Goal: Task Accomplishment & Management: Use online tool/utility

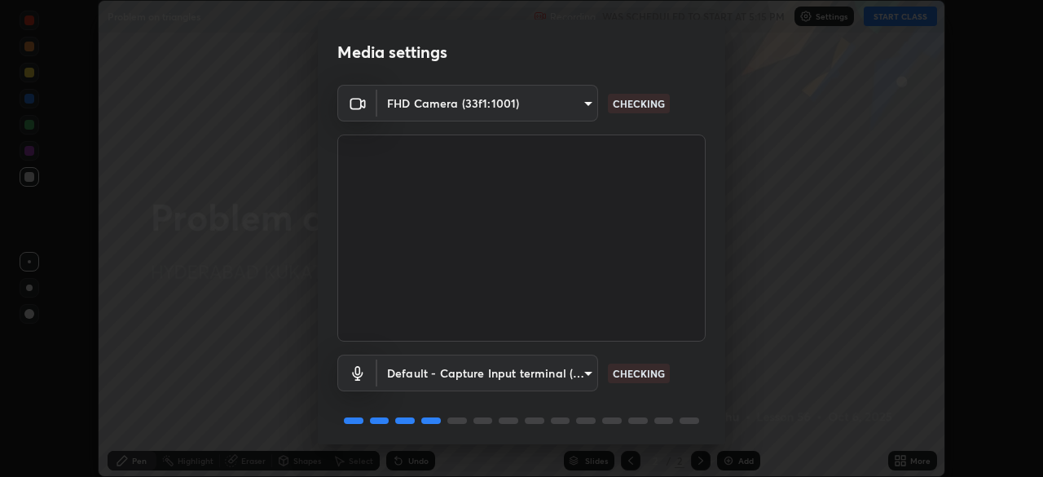
scroll to position [58, 0]
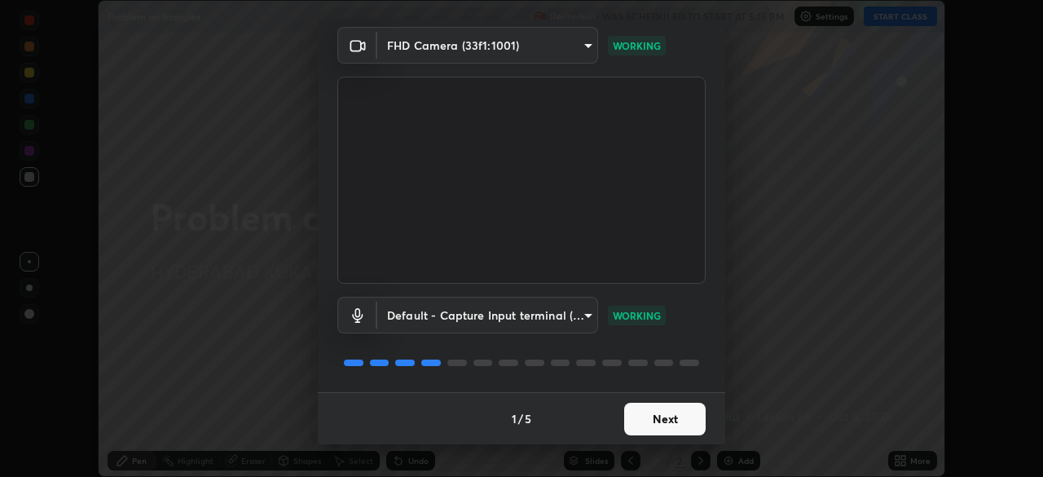
click at [635, 421] on button "Next" at bounding box center [664, 418] width 81 height 33
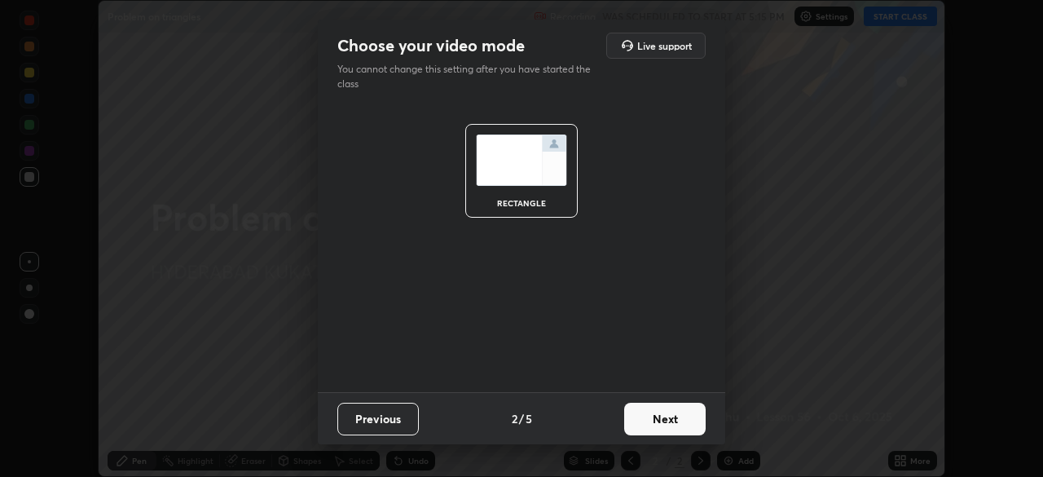
click at [633, 412] on button "Next" at bounding box center [664, 418] width 81 height 33
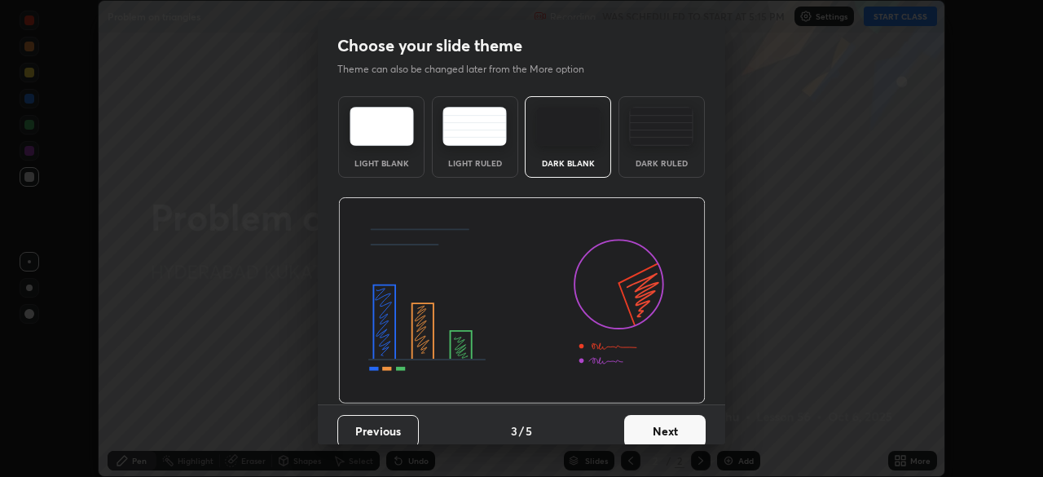
click at [642, 423] on button "Next" at bounding box center [664, 431] width 81 height 33
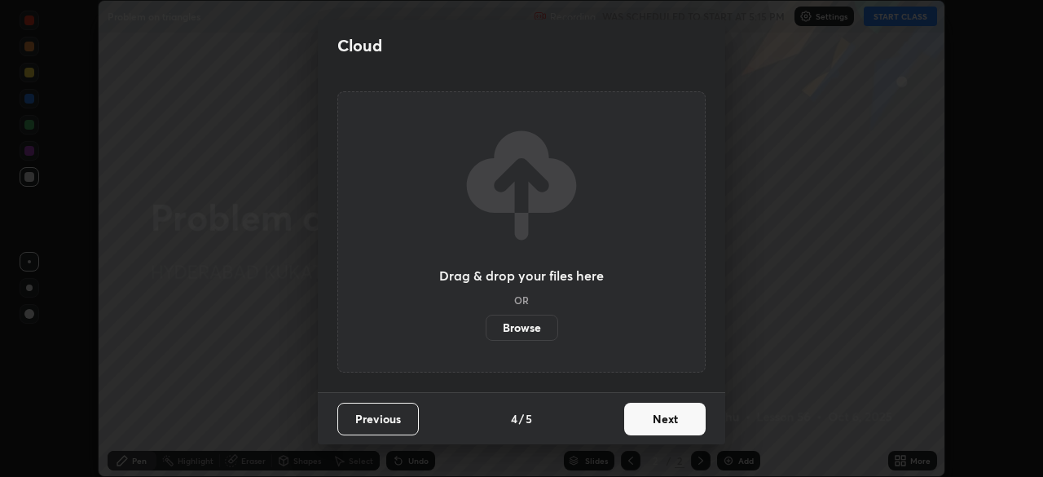
click at [637, 426] on button "Next" at bounding box center [664, 418] width 81 height 33
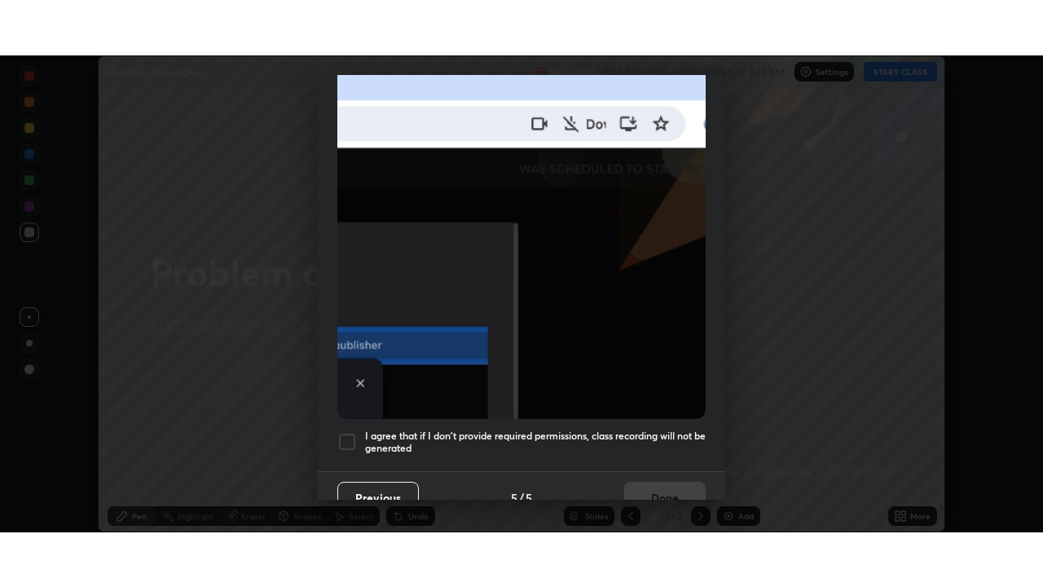
scroll to position [390, 0]
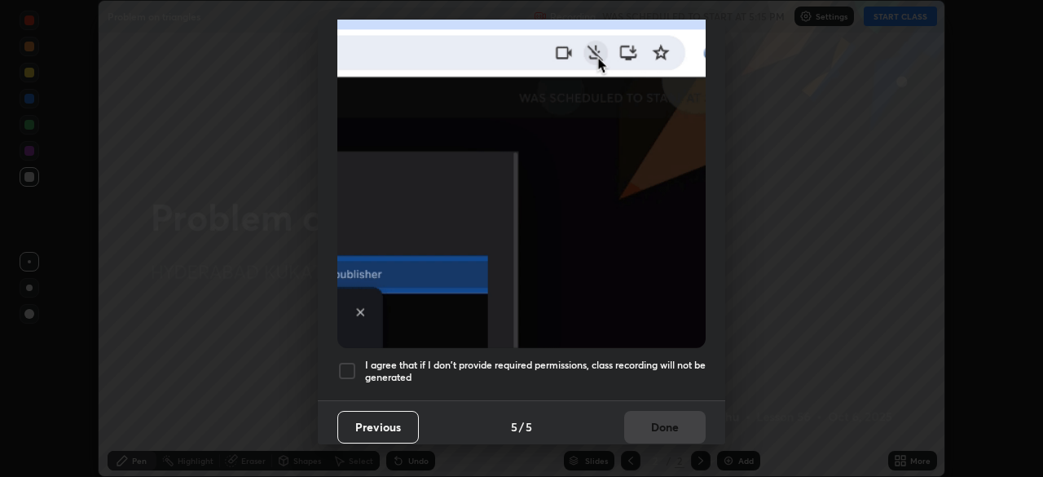
click at [341, 364] on div at bounding box center [347, 371] width 20 height 20
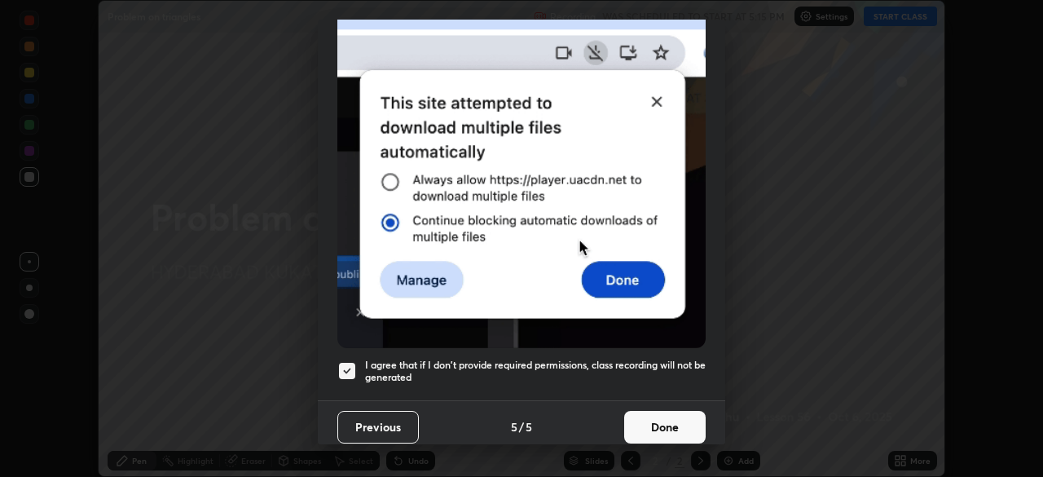
click at [638, 420] on button "Done" at bounding box center [664, 427] width 81 height 33
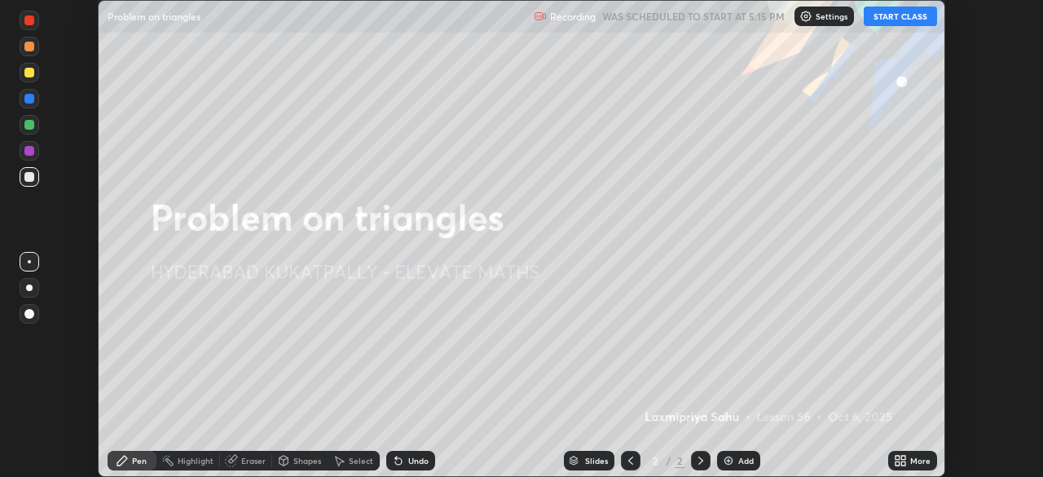
click at [896, 23] on button "START CLASS" at bounding box center [900, 17] width 73 height 20
click at [908, 460] on div "More" at bounding box center [912, 461] width 49 height 20
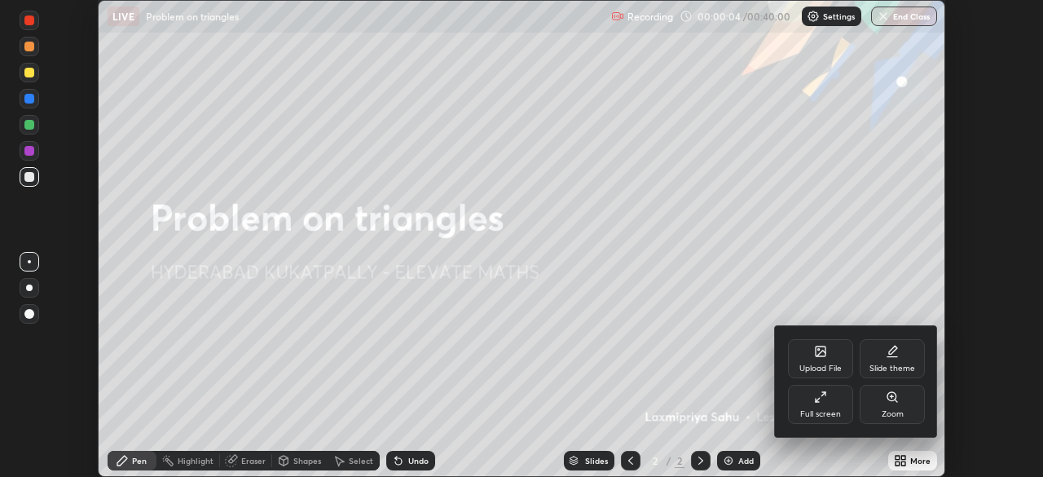
click at [815, 399] on icon at bounding box center [820, 396] width 13 height 13
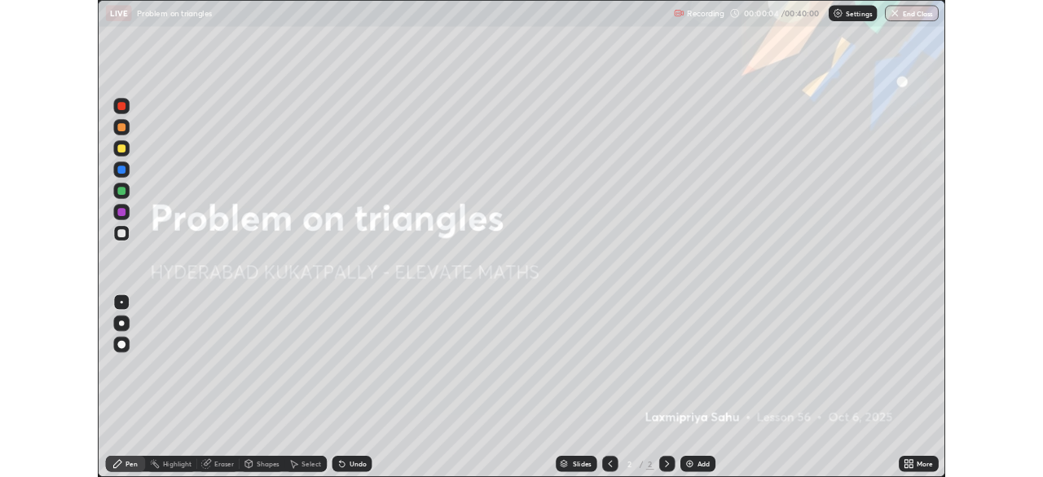
scroll to position [587, 1043]
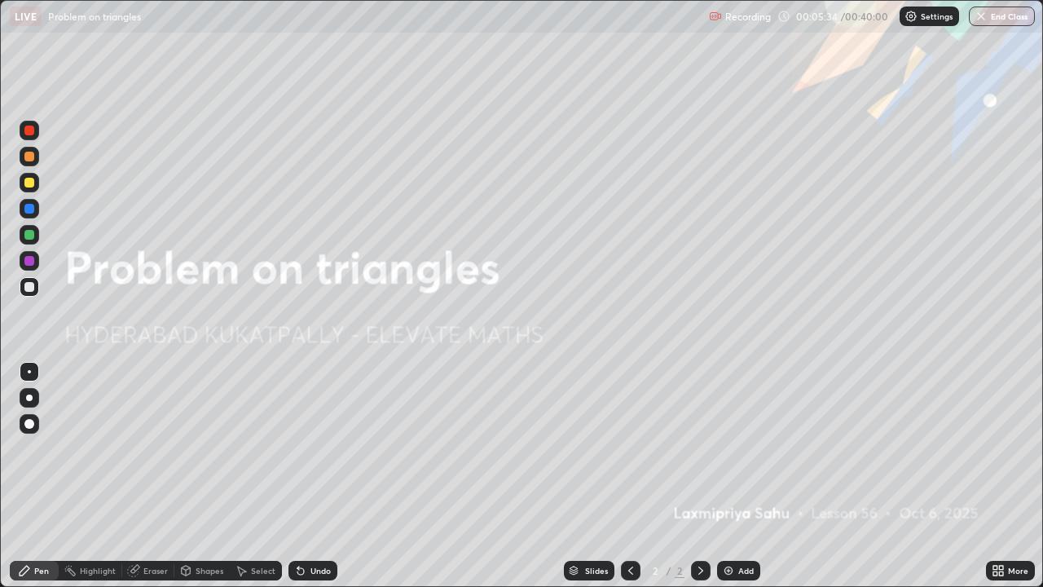
click at [729, 476] on img at bounding box center [728, 570] width 13 height 13
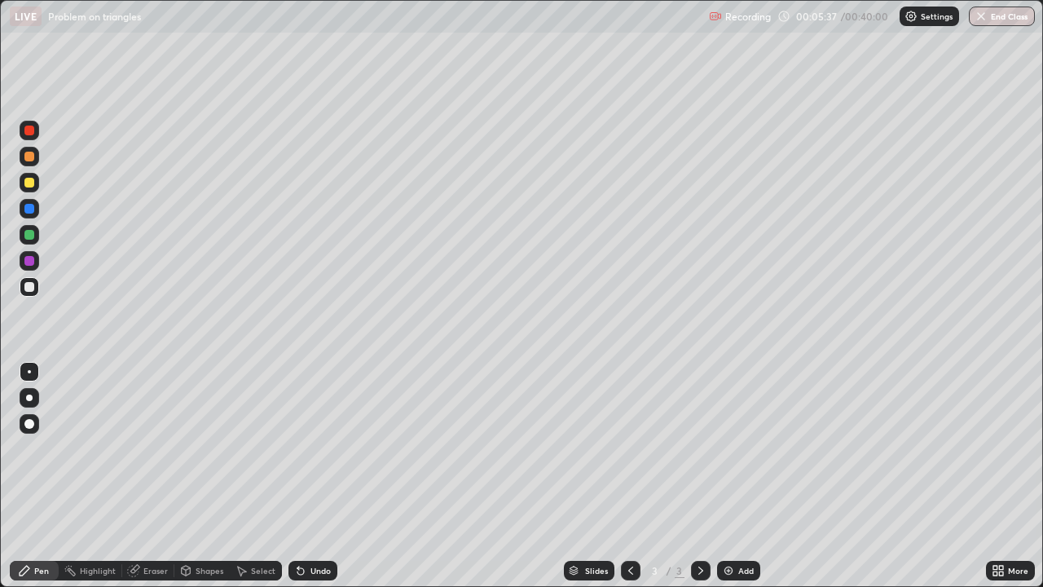
click at [1010, 476] on div "More" at bounding box center [1018, 570] width 20 height 8
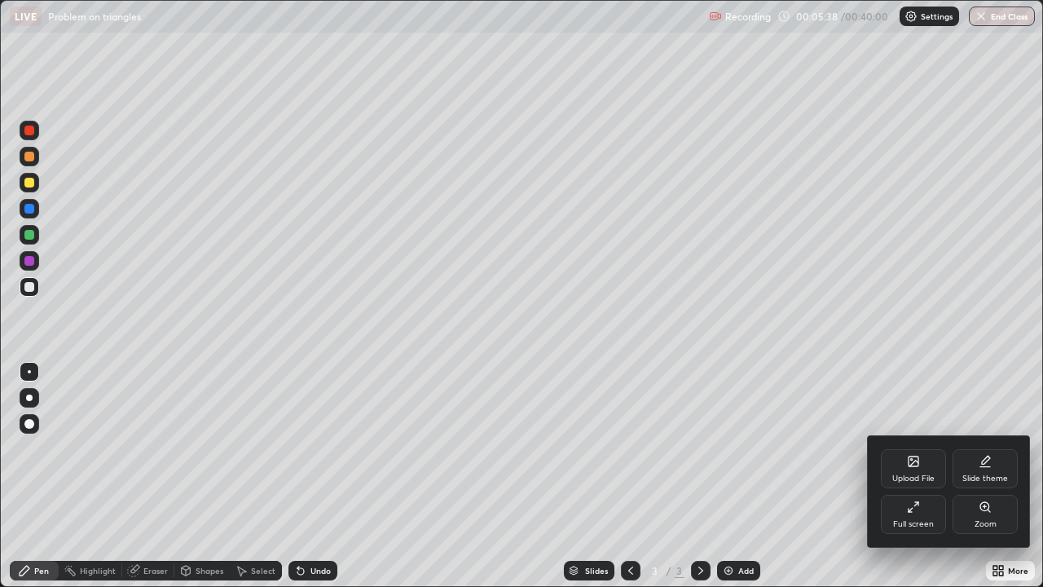
click at [903, 474] on div "Upload File" at bounding box center [913, 478] width 42 height 8
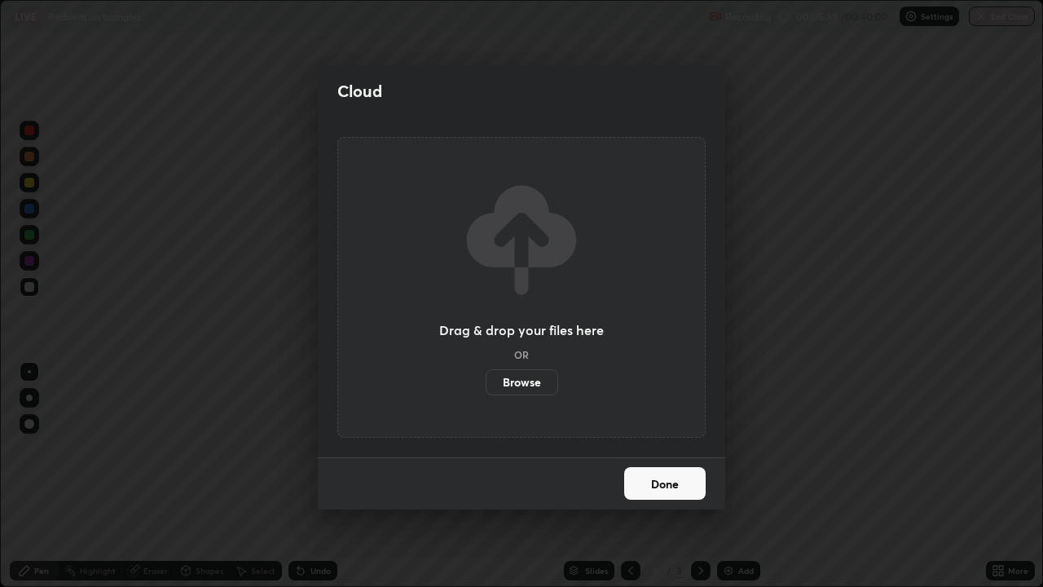
click at [538, 383] on label "Browse" at bounding box center [522, 382] width 73 height 26
click at [486, 383] on input "Browse" at bounding box center [486, 382] width 0 height 26
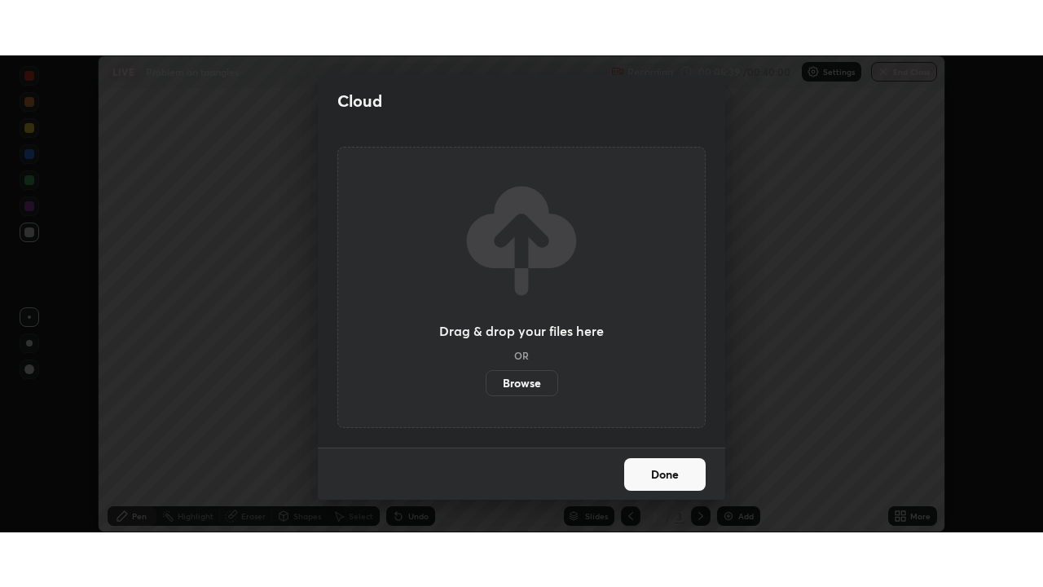
scroll to position [80989, 80423]
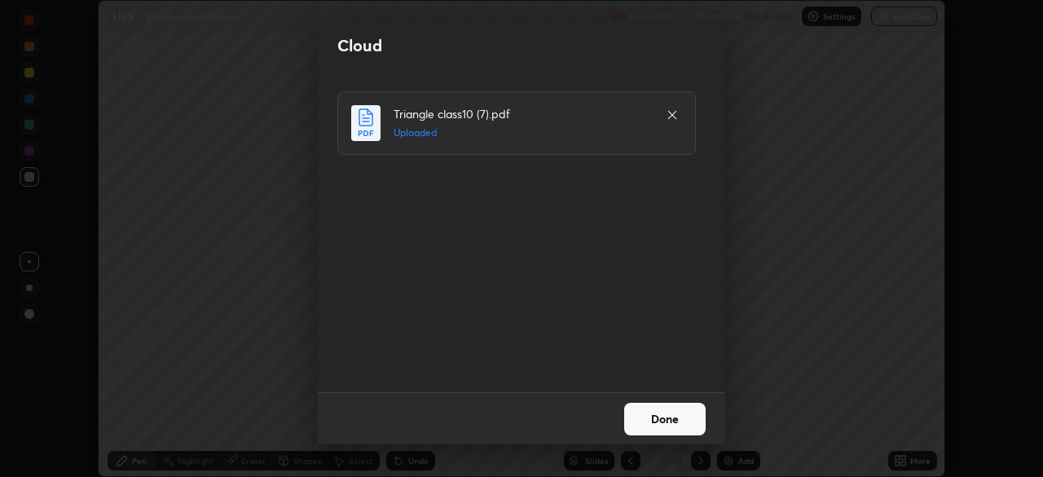
click at [640, 420] on button "Done" at bounding box center [664, 418] width 81 height 33
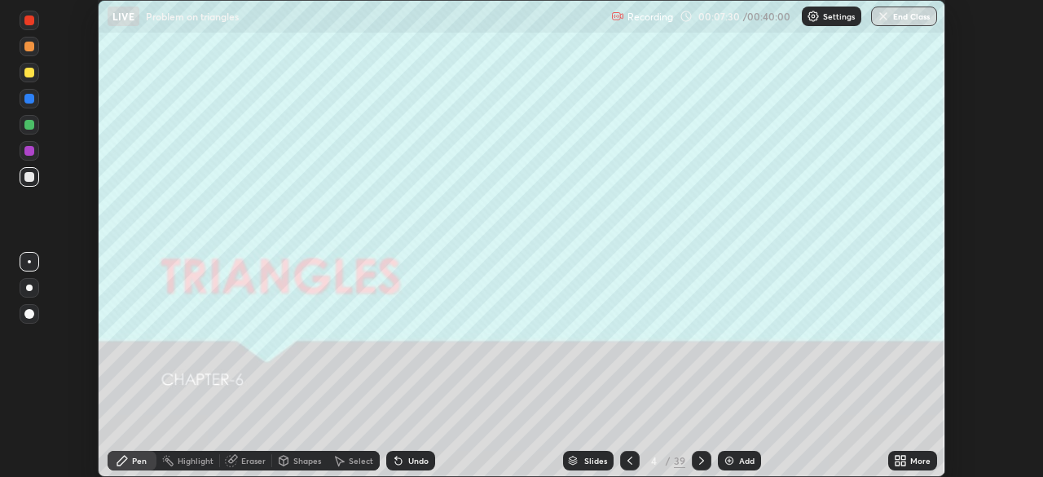
click at [898, 460] on icon at bounding box center [900, 460] width 13 height 13
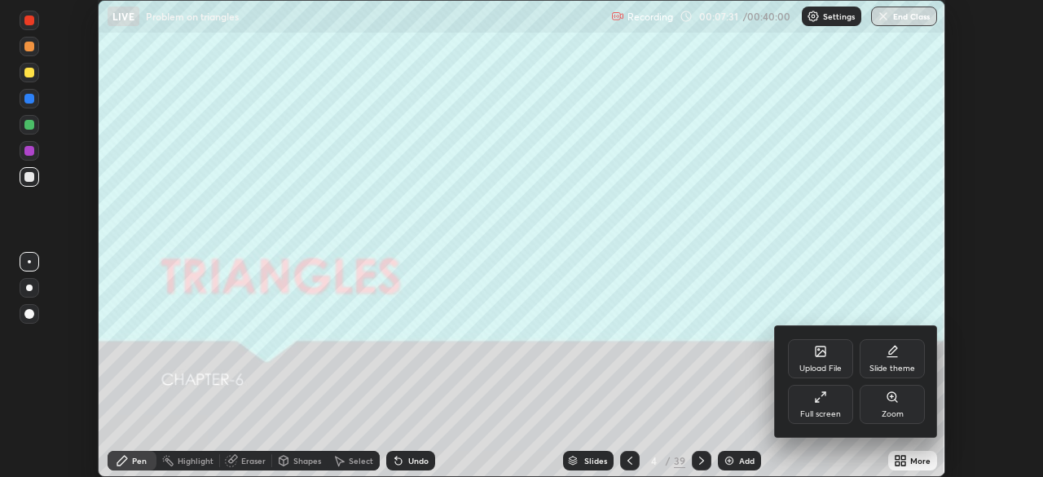
click at [807, 402] on div "Full screen" at bounding box center [820, 404] width 65 height 39
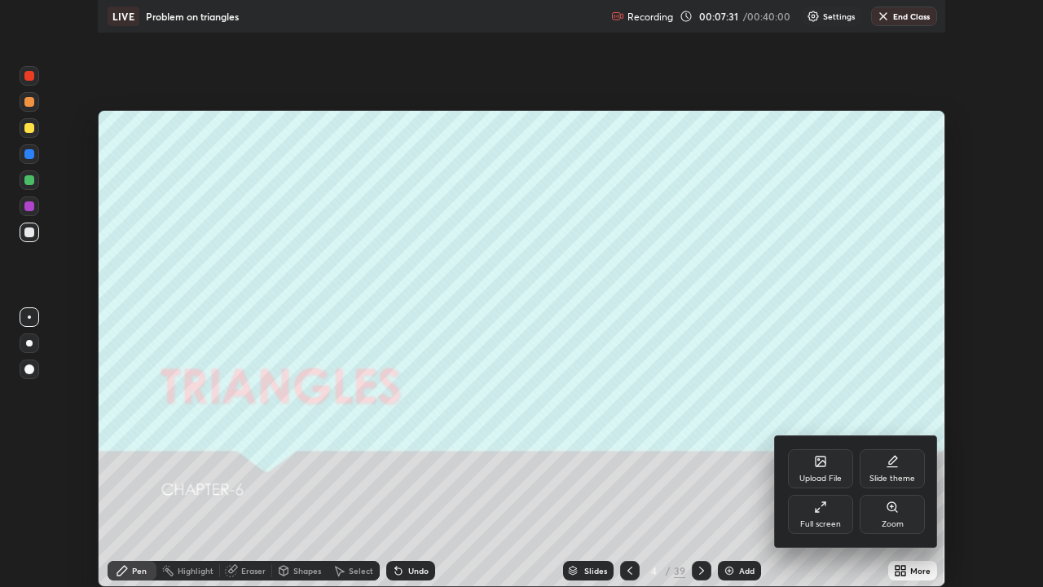
scroll to position [587, 1043]
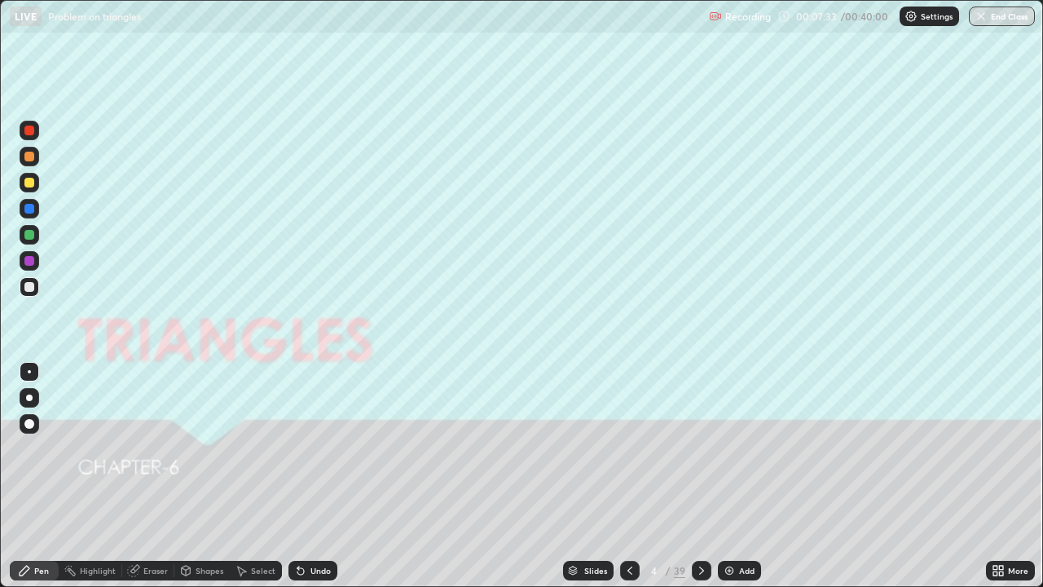
click at [699, 476] on icon at bounding box center [701, 570] width 5 height 8
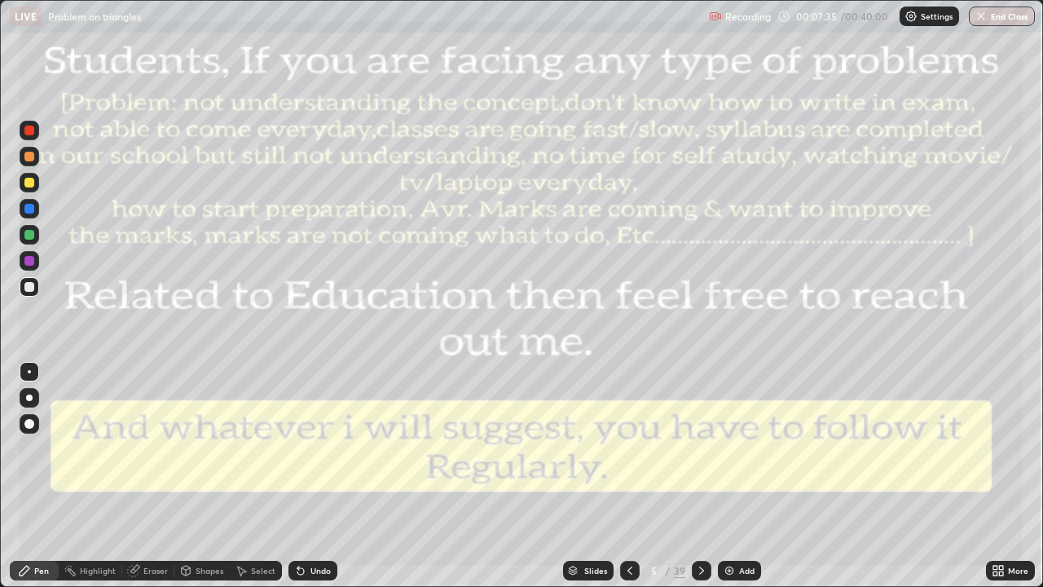
click at [584, 476] on div "Slides" at bounding box center [595, 570] width 23 height 8
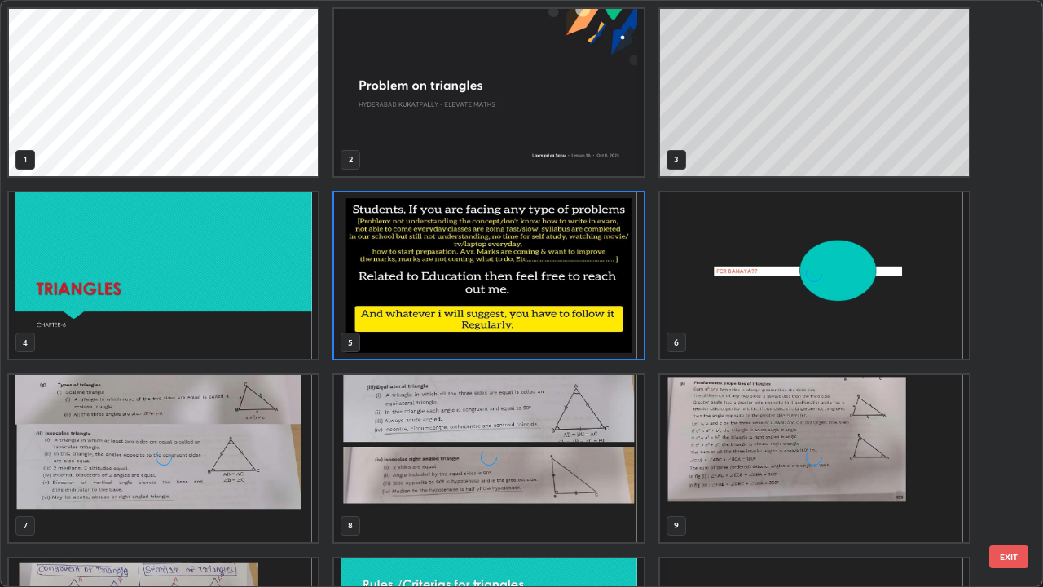
scroll to position [580, 1033]
click at [574, 306] on img "grid" at bounding box center [488, 275] width 309 height 167
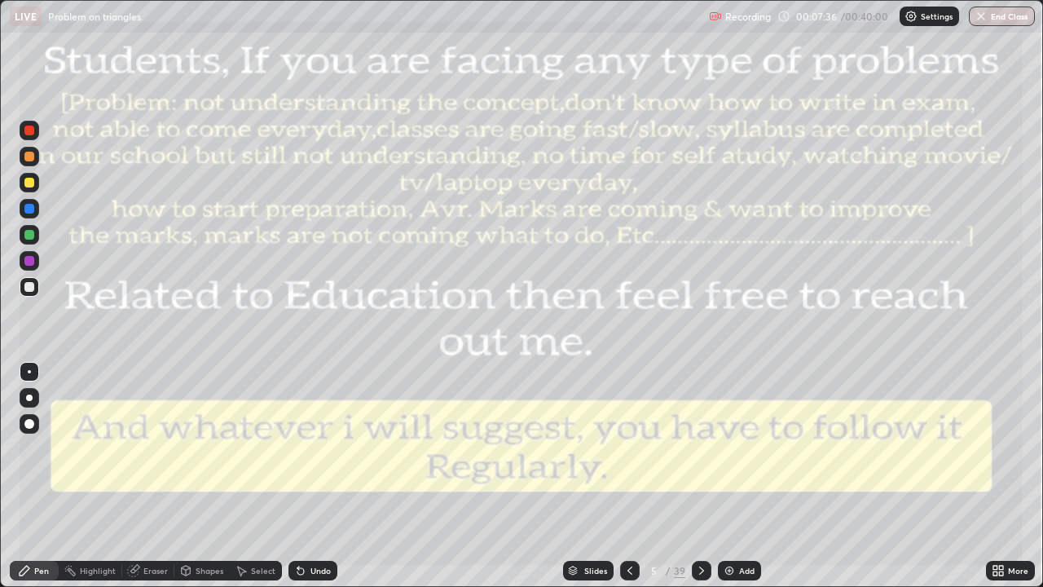
click at [569, 305] on img "grid" at bounding box center [488, 275] width 309 height 167
click at [581, 476] on div "Slides" at bounding box center [588, 570] width 51 height 20
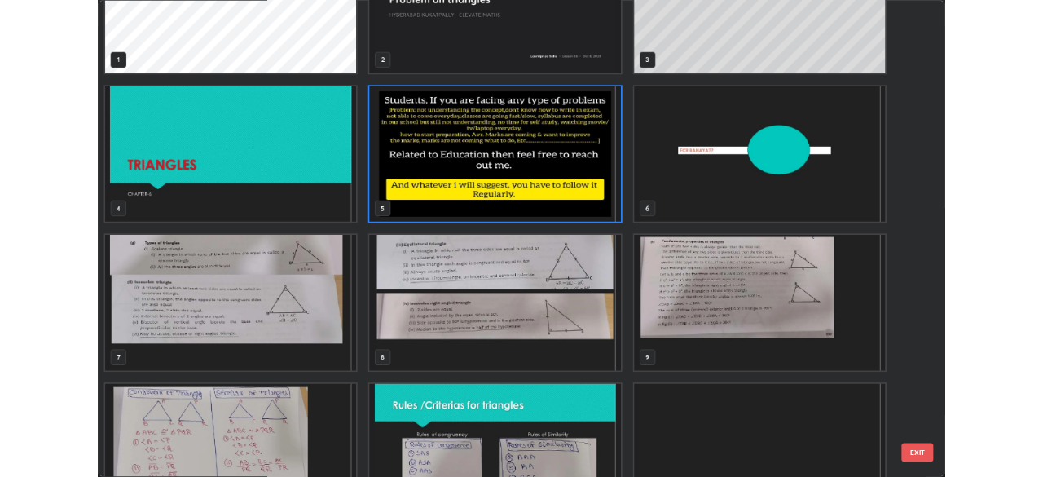
scroll to position [0, 0]
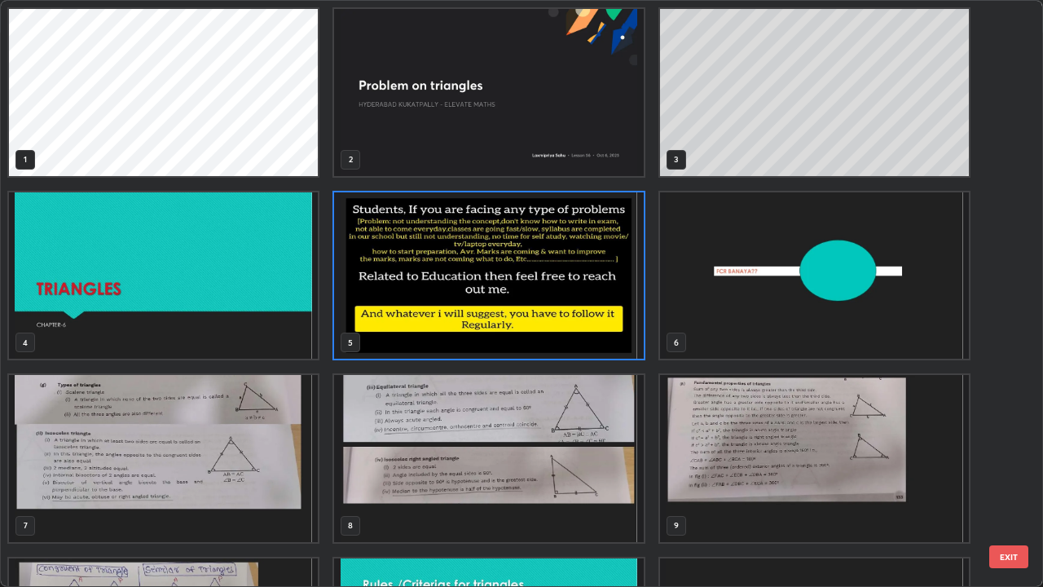
click at [438, 308] on img "grid" at bounding box center [488, 275] width 309 height 167
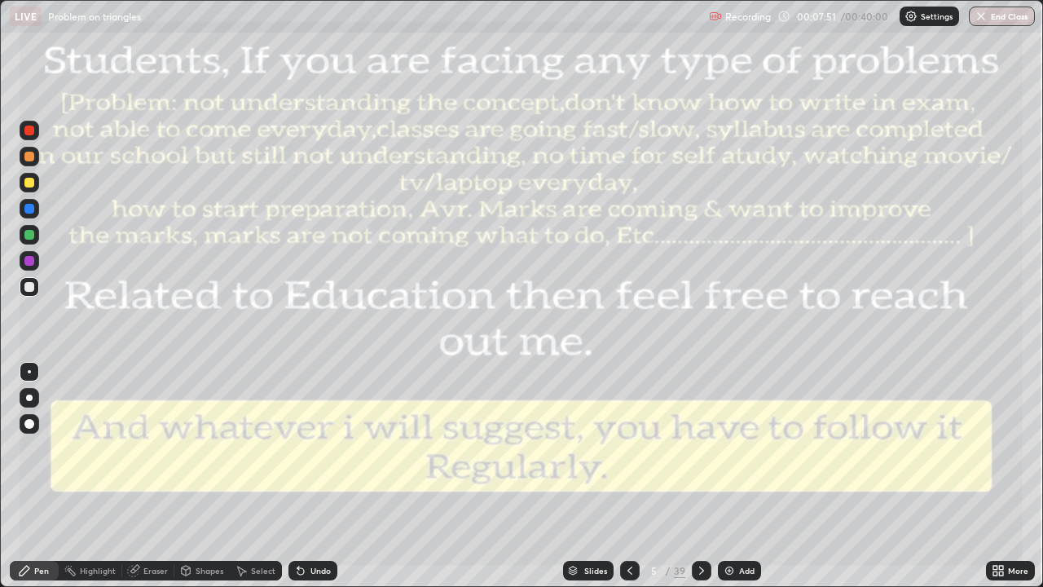
click at [446, 311] on img "grid" at bounding box center [488, 275] width 309 height 167
click at [699, 476] on icon at bounding box center [701, 570] width 5 height 8
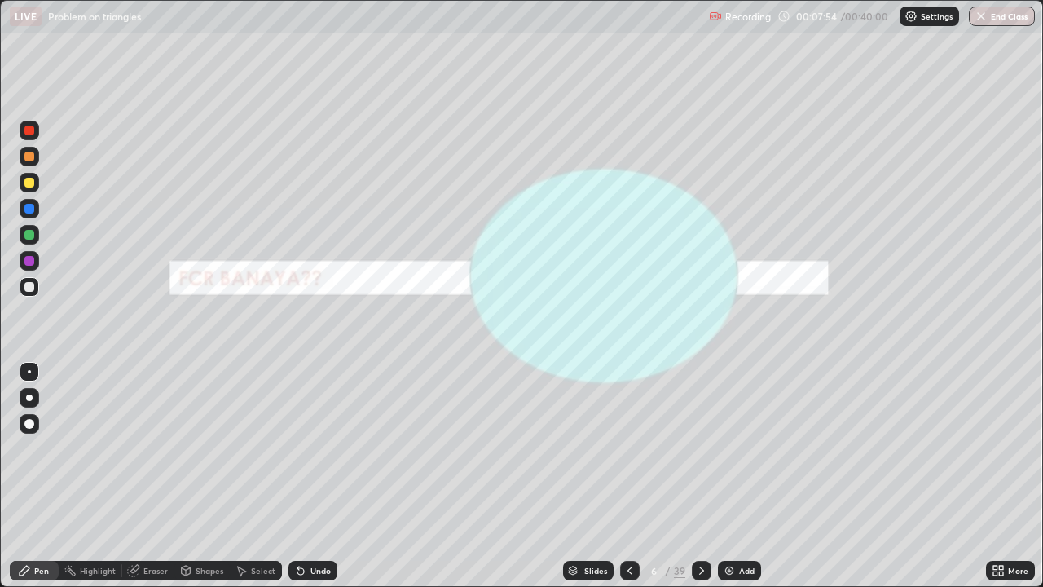
click at [699, 476] on icon at bounding box center [701, 570] width 13 height 13
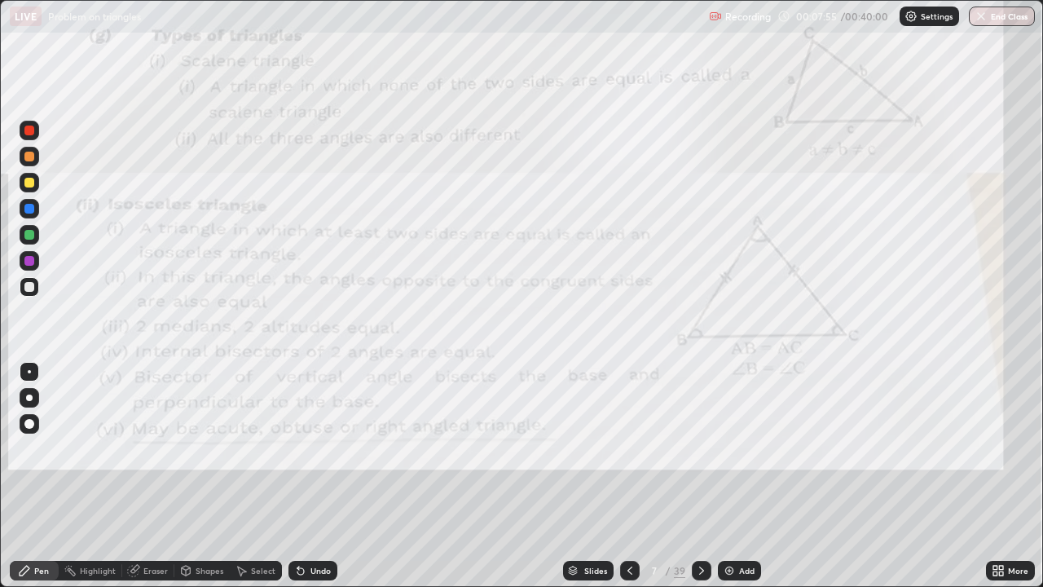
click at [699, 476] on icon at bounding box center [701, 570] width 13 height 13
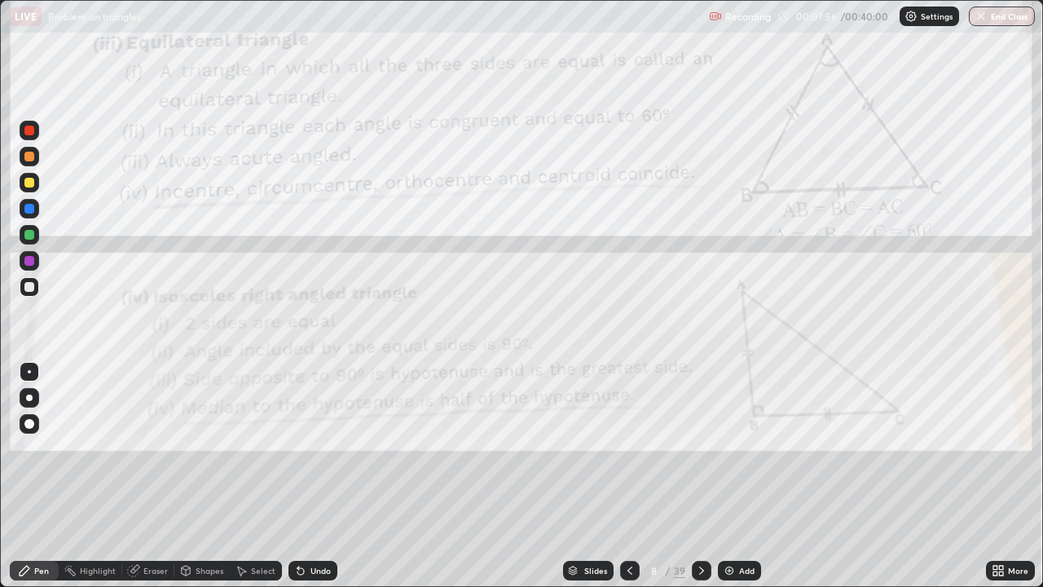
click at [699, 476] on icon at bounding box center [701, 570] width 13 height 13
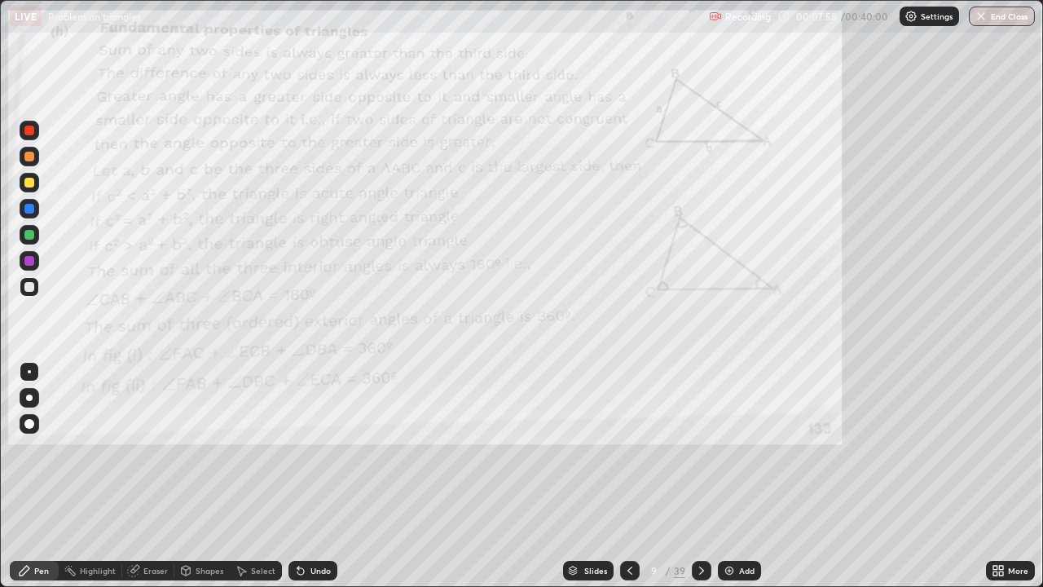
click at [699, 476] on icon at bounding box center [701, 570] width 13 height 13
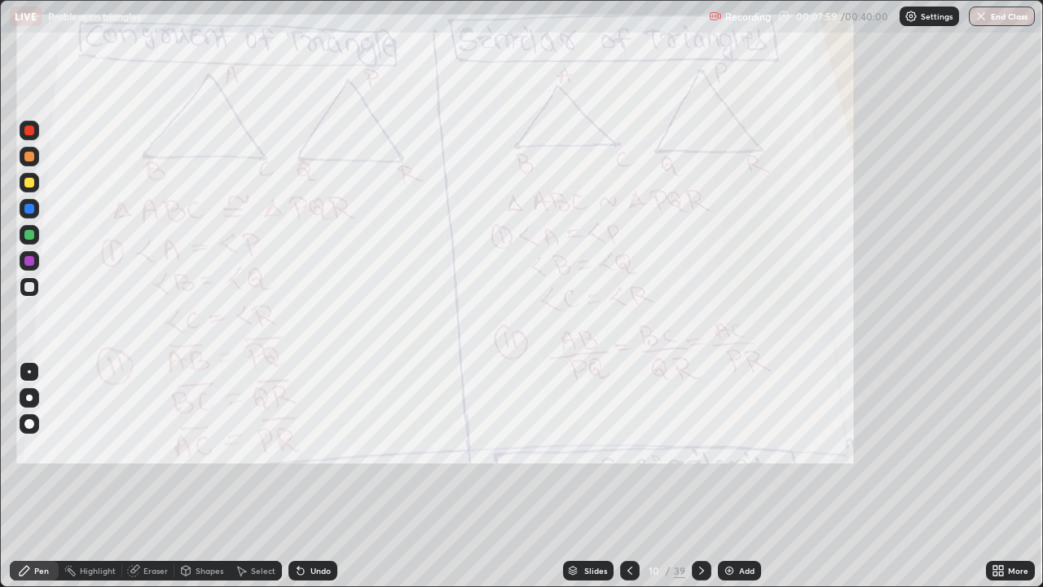
click at [694, 476] on div at bounding box center [702, 570] width 20 height 20
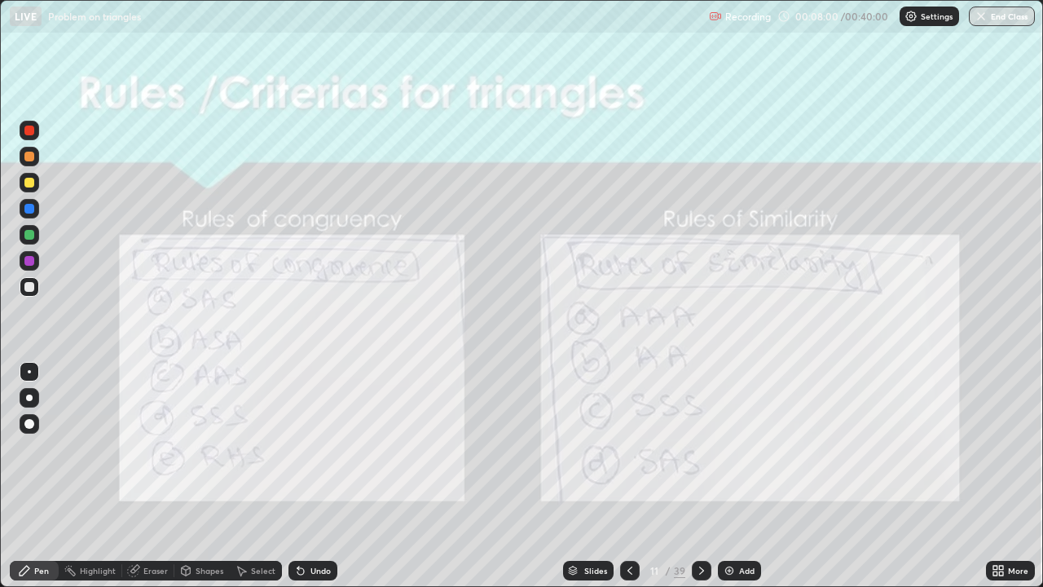
click at [628, 476] on icon at bounding box center [629, 570] width 13 height 13
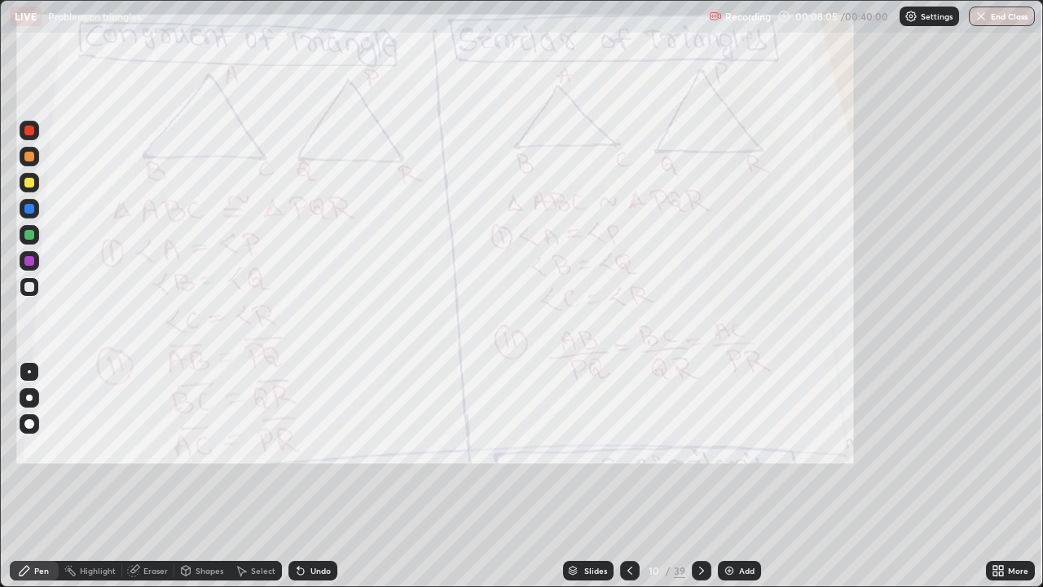
click at [699, 476] on icon at bounding box center [701, 570] width 13 height 13
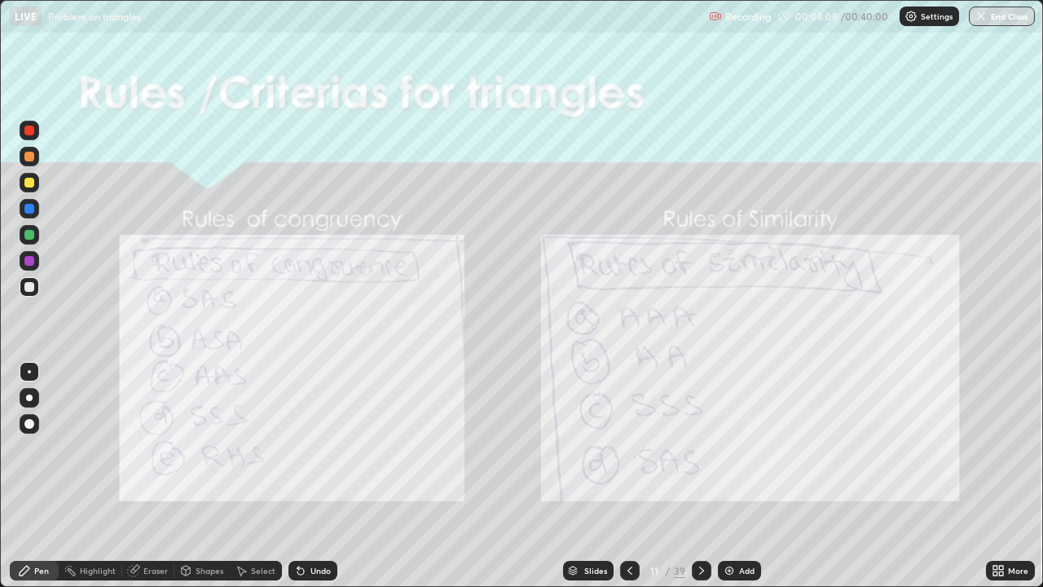
click at [697, 476] on icon at bounding box center [701, 570] width 13 height 13
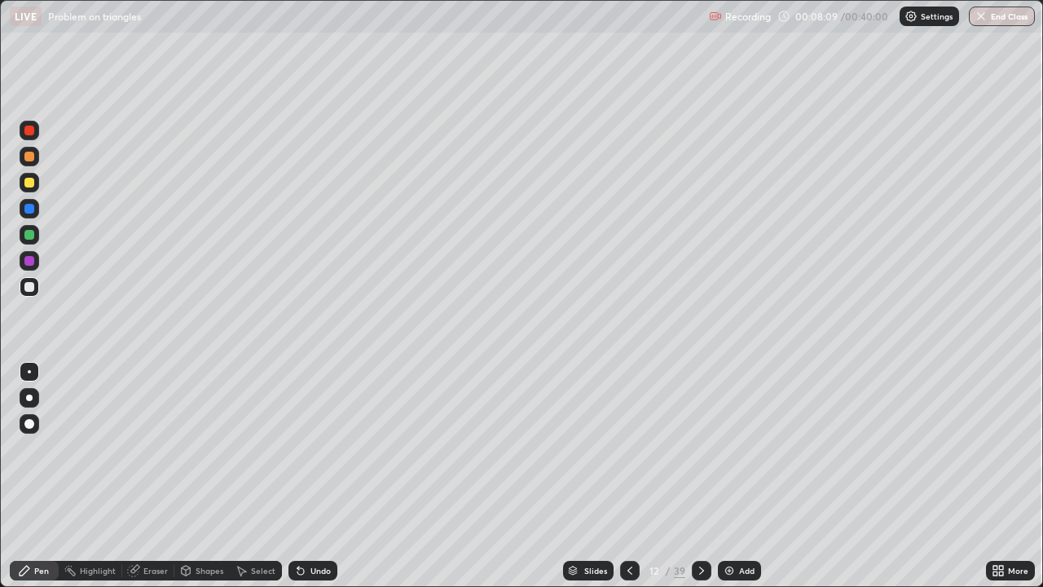
click at [697, 476] on icon at bounding box center [701, 570] width 13 height 13
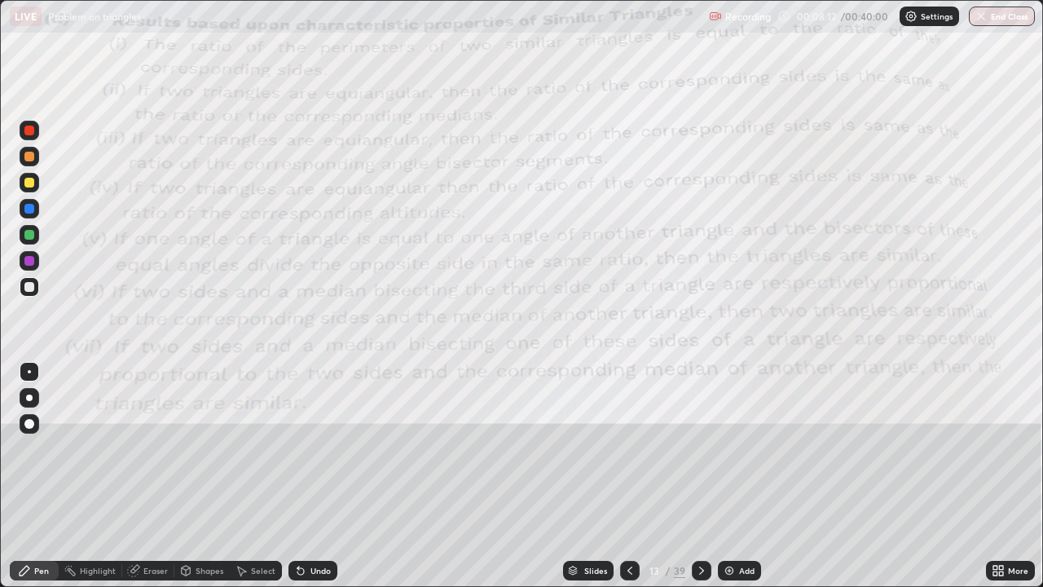
click at [699, 476] on icon at bounding box center [701, 570] width 13 height 13
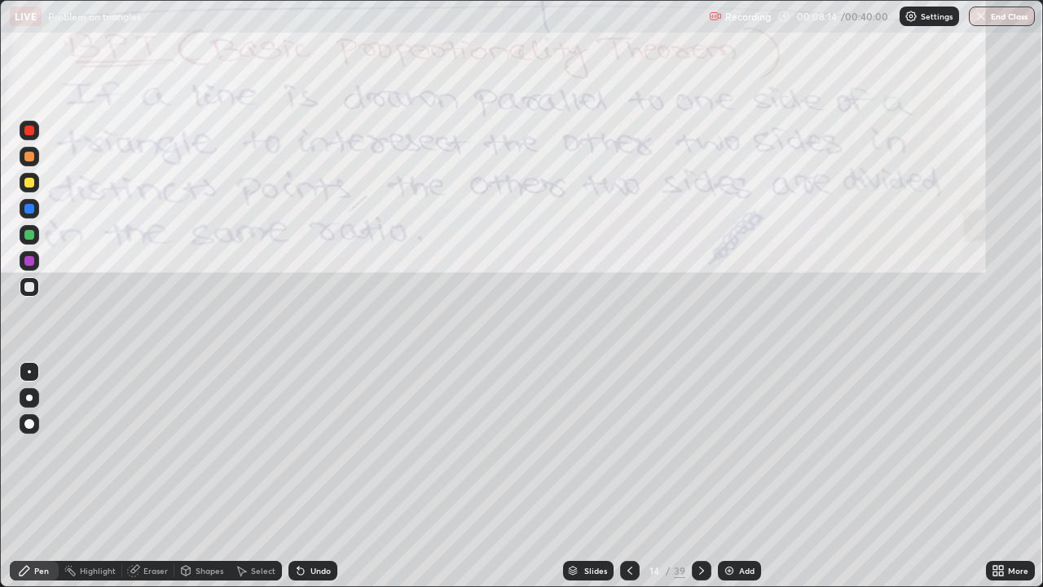
click at [695, 476] on icon at bounding box center [701, 570] width 13 height 13
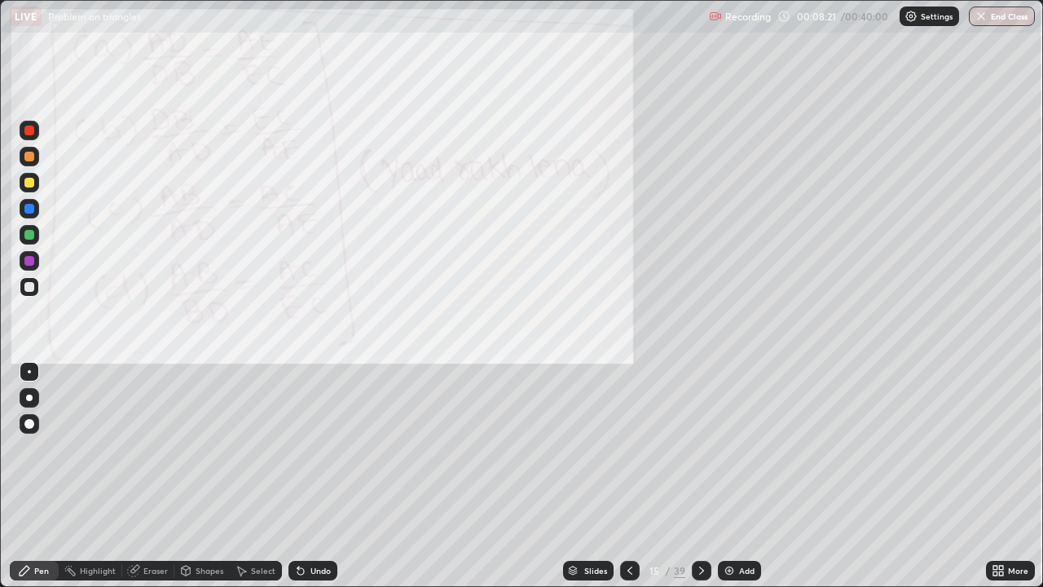
click at [701, 476] on icon at bounding box center [701, 570] width 13 height 13
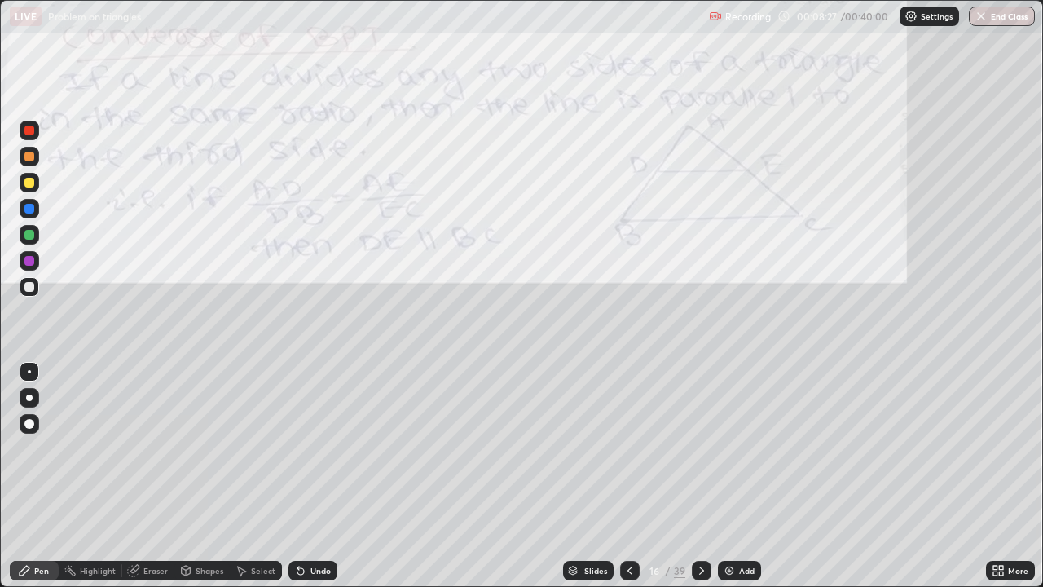
click at [699, 476] on icon at bounding box center [701, 570] width 13 height 13
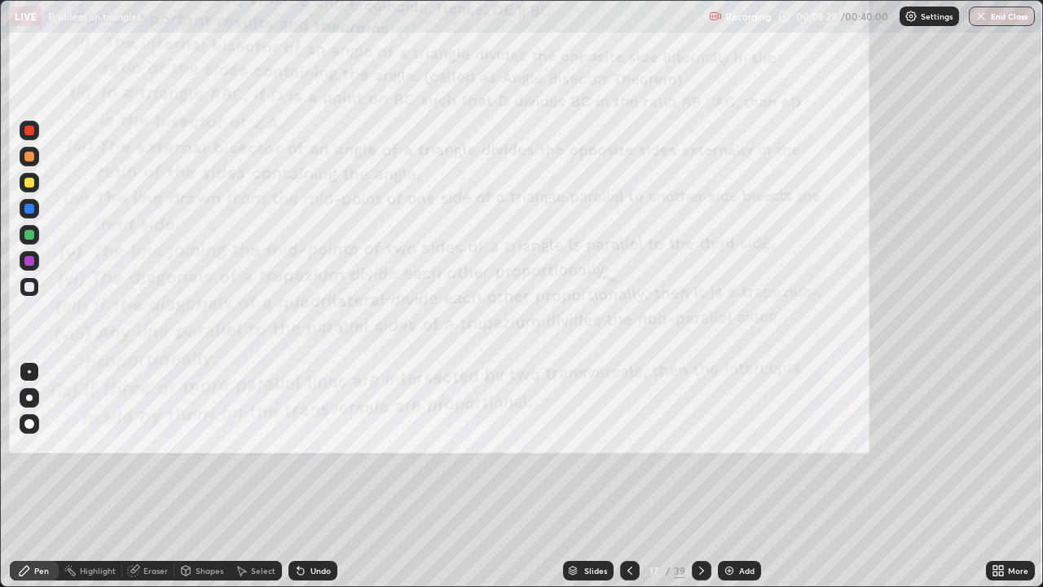
click at [699, 476] on icon at bounding box center [701, 570] width 13 height 13
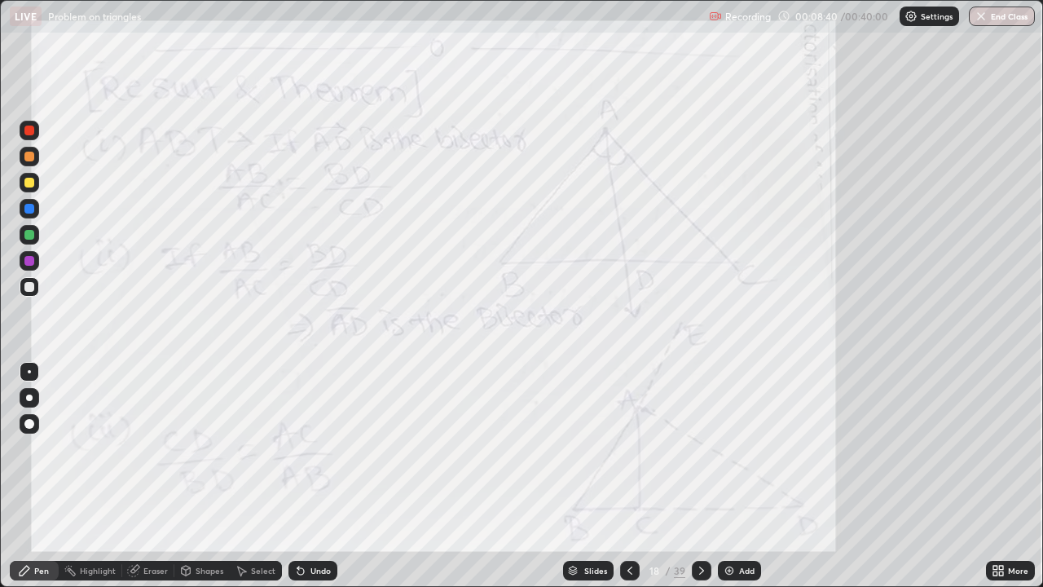
click at [743, 476] on div "Add" at bounding box center [739, 570] width 43 height 20
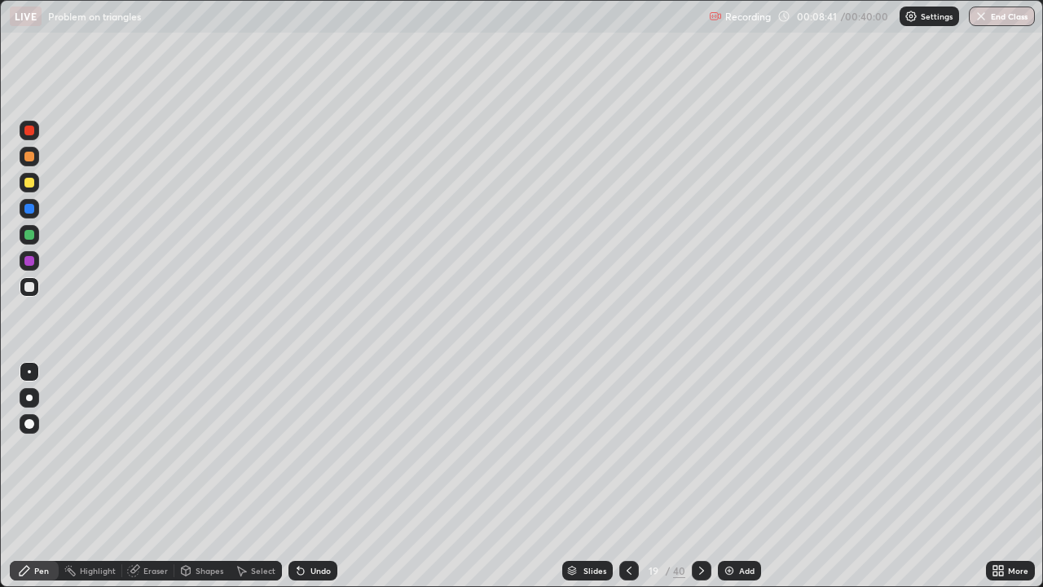
click at [626, 476] on icon at bounding box center [628, 570] width 13 height 13
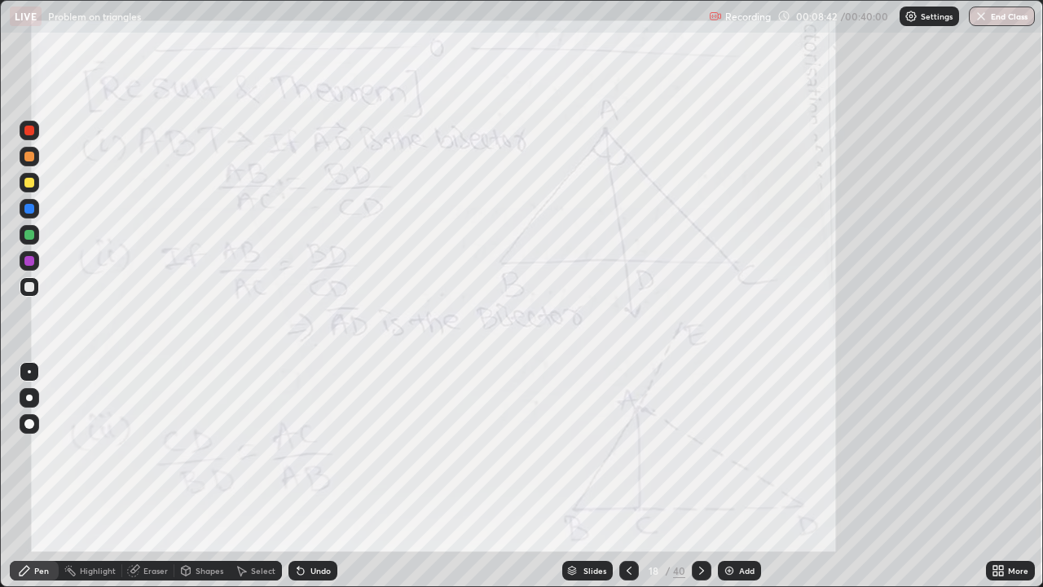
click at [699, 476] on icon at bounding box center [701, 570] width 13 height 13
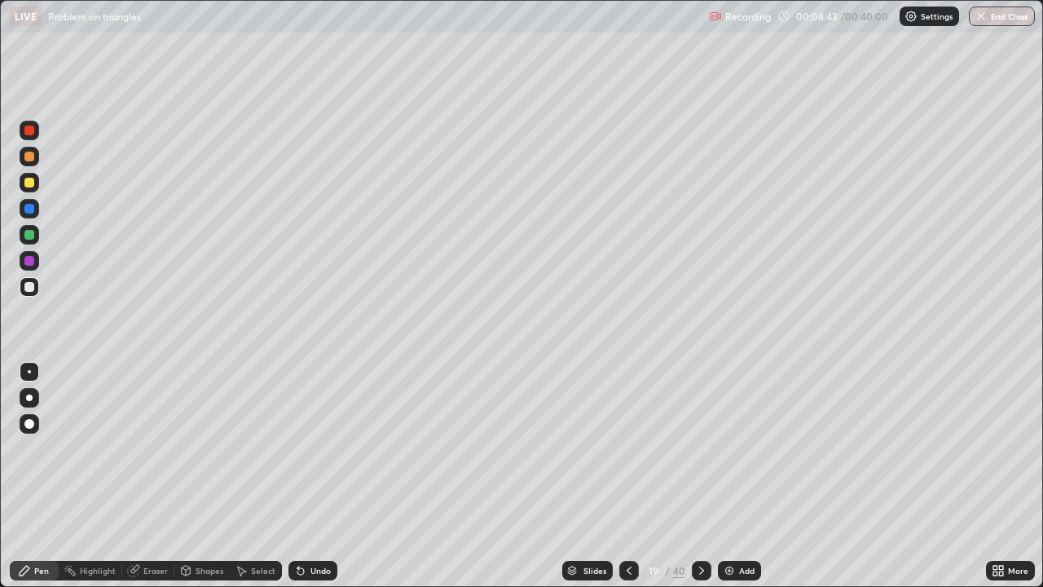
click at [700, 476] on icon at bounding box center [701, 570] width 13 height 13
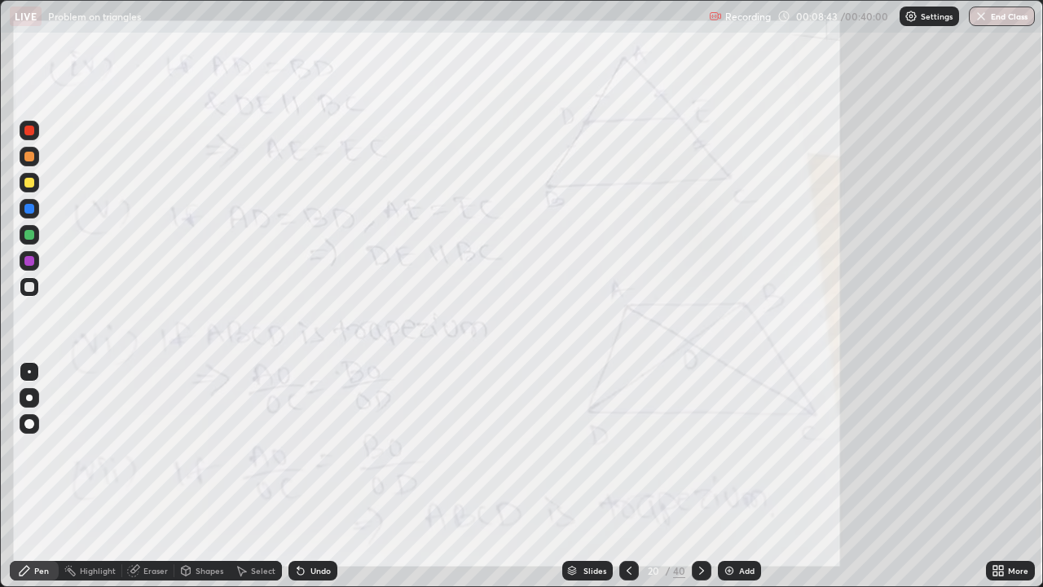
click at [700, 476] on icon at bounding box center [701, 570] width 13 height 13
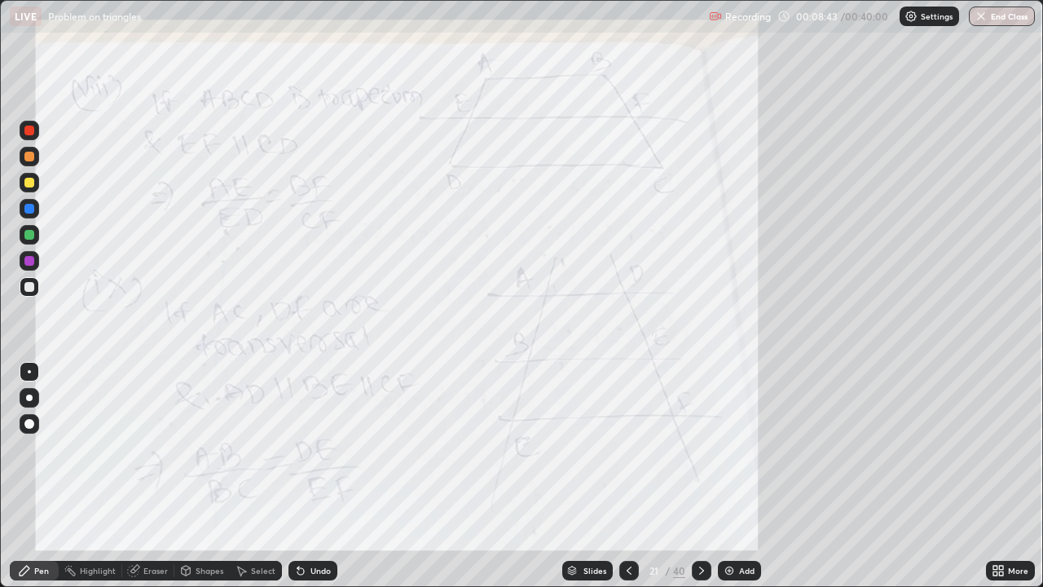
click at [701, 476] on icon at bounding box center [701, 570] width 13 height 13
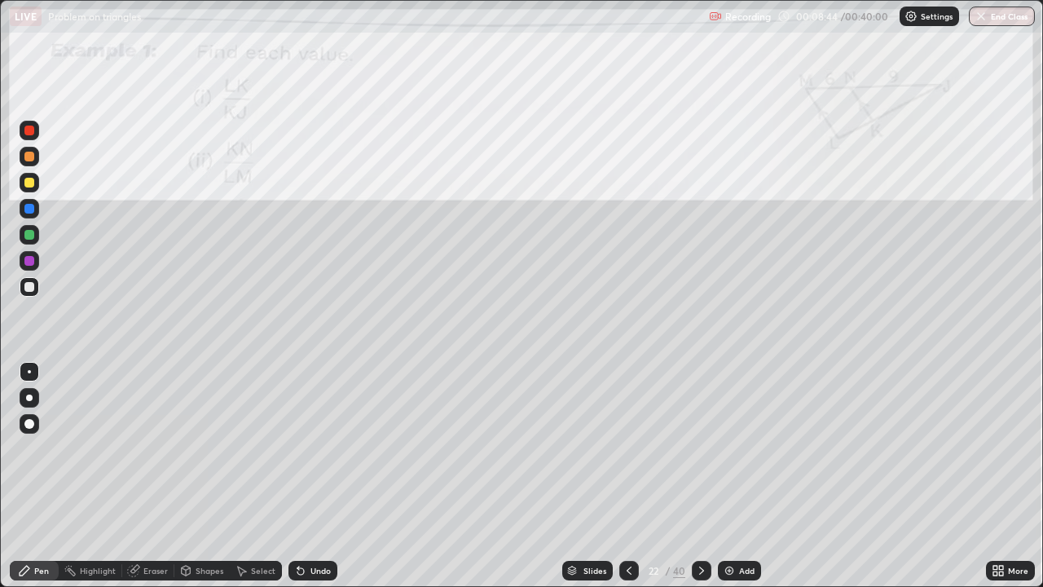
click at [700, 476] on icon at bounding box center [701, 570] width 5 height 8
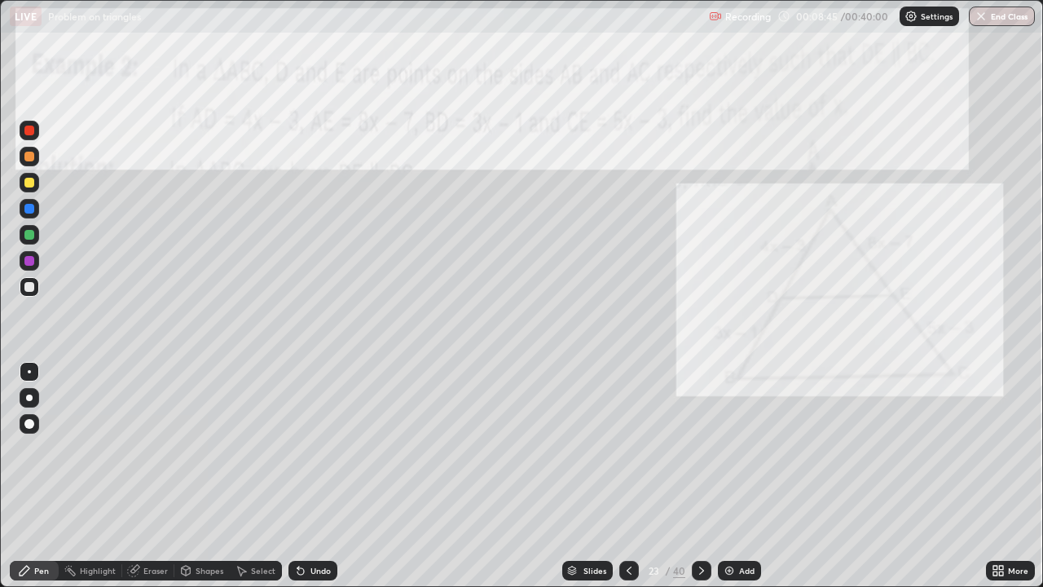
click at [700, 476] on icon at bounding box center [701, 570] width 13 height 13
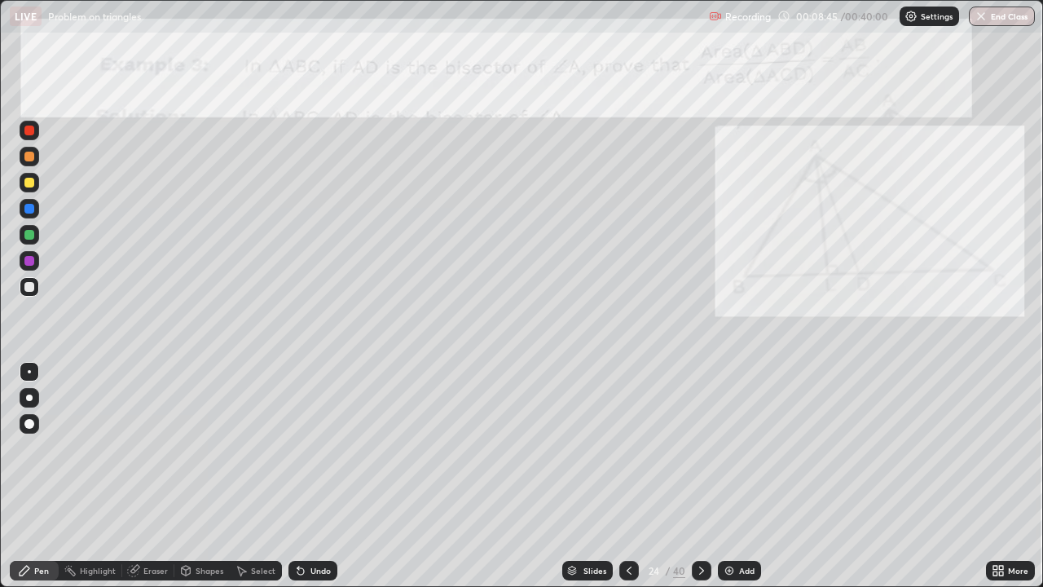
click at [696, 476] on icon at bounding box center [701, 570] width 13 height 13
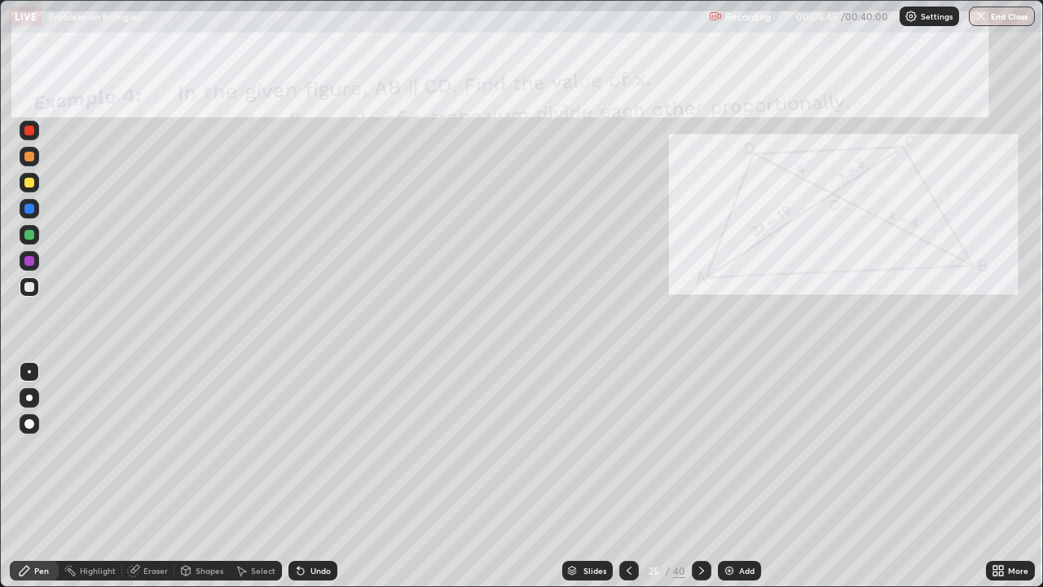
click at [692, 476] on div at bounding box center [702, 570] width 20 height 20
click at [695, 476] on icon at bounding box center [701, 570] width 13 height 13
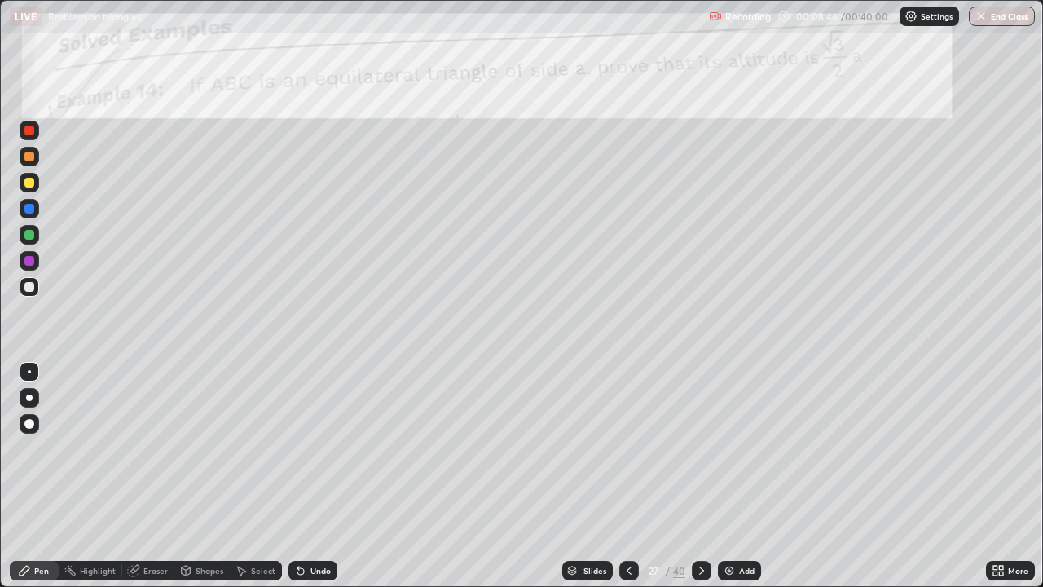
click at [692, 476] on div at bounding box center [702, 570] width 20 height 20
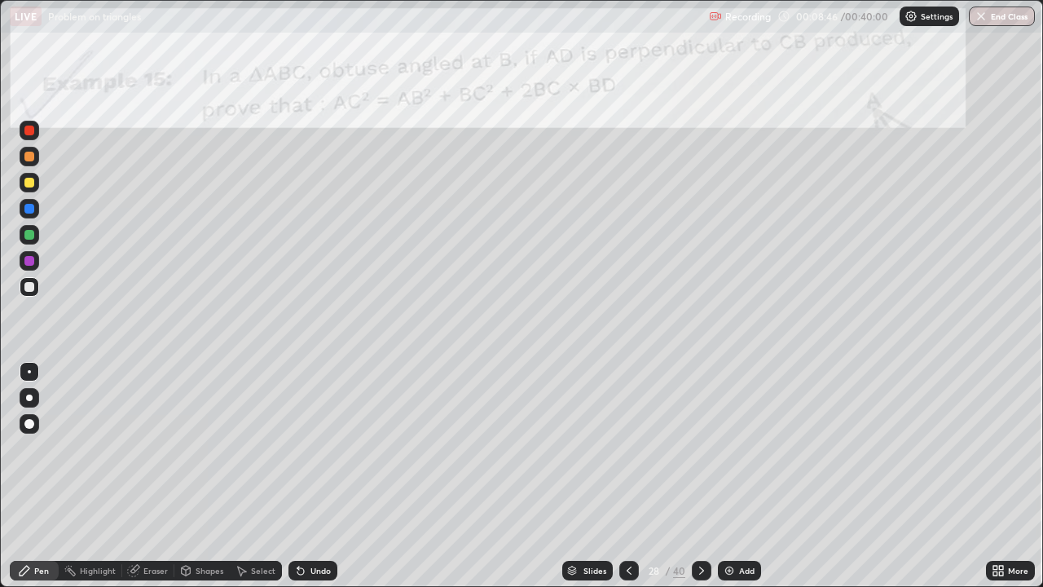
click at [692, 476] on div at bounding box center [702, 570] width 20 height 20
click at [695, 476] on icon at bounding box center [701, 570] width 13 height 13
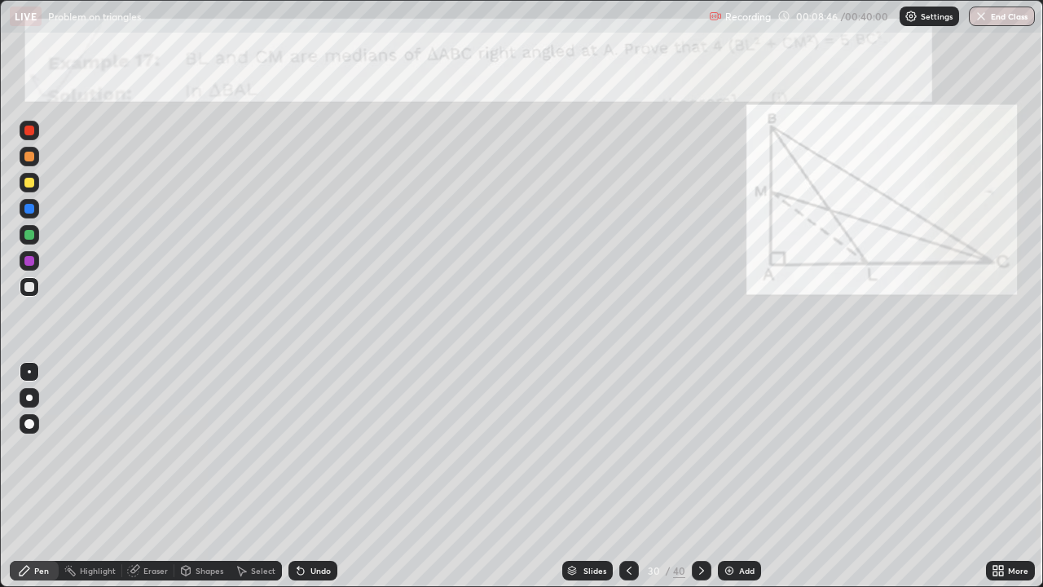
click at [700, 476] on icon at bounding box center [701, 570] width 13 height 13
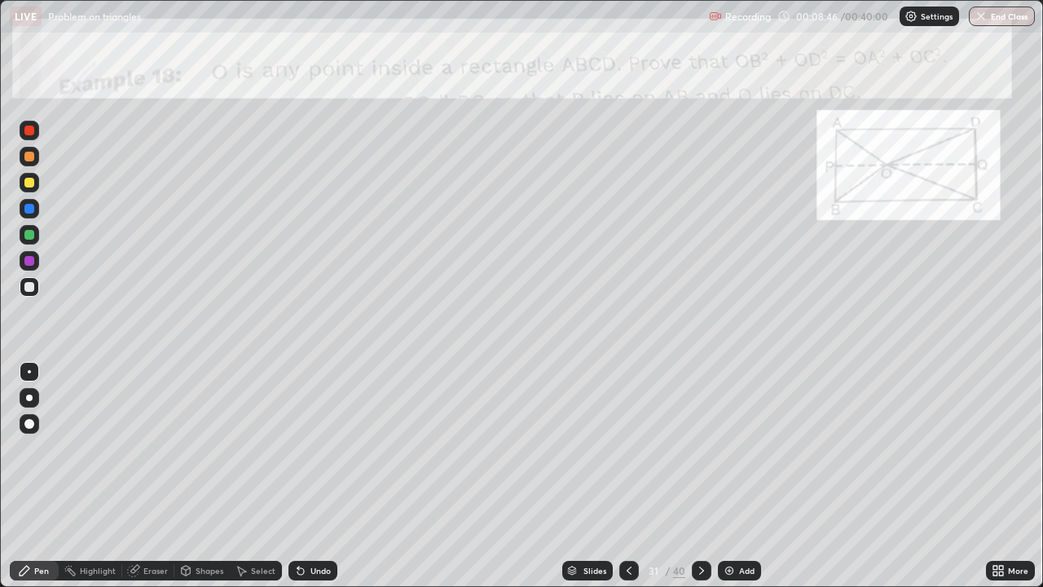
click at [700, 476] on icon at bounding box center [701, 570] width 13 height 13
click at [699, 476] on icon at bounding box center [701, 570] width 13 height 13
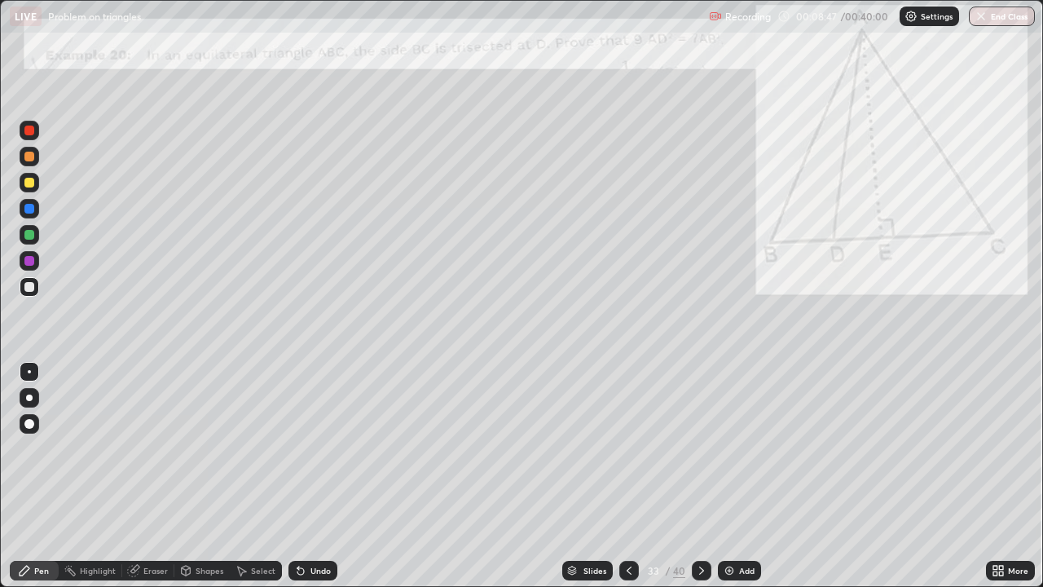
click at [692, 476] on div at bounding box center [702, 570] width 20 height 20
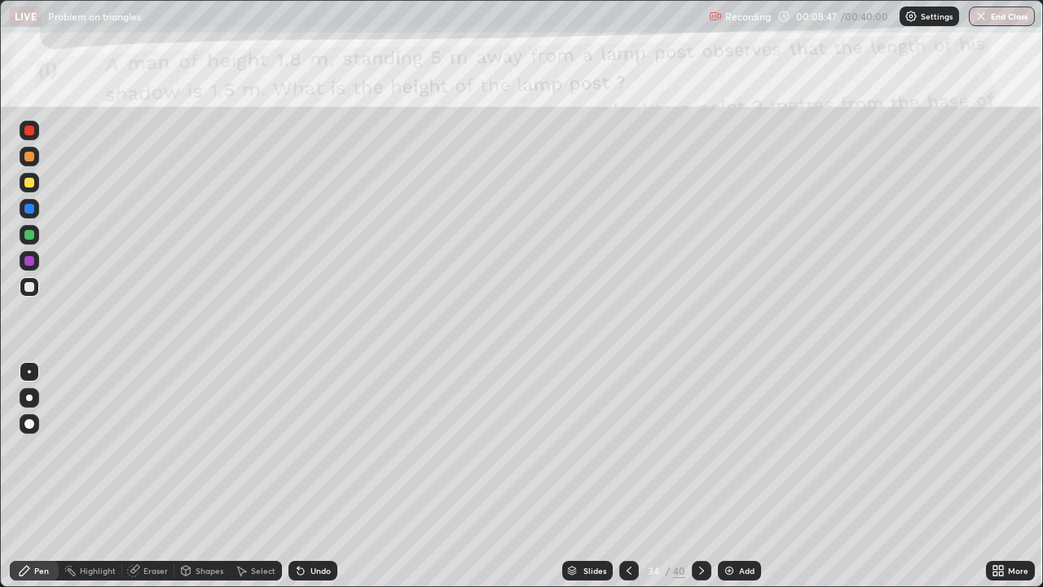
click at [692, 476] on div at bounding box center [702, 570] width 20 height 20
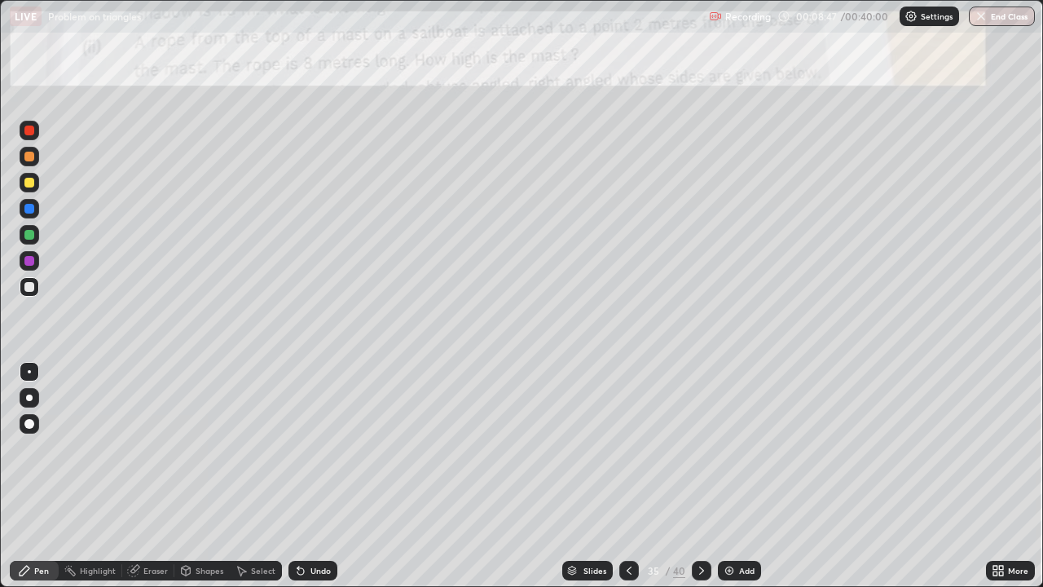
click at [692, 476] on div at bounding box center [702, 570] width 20 height 20
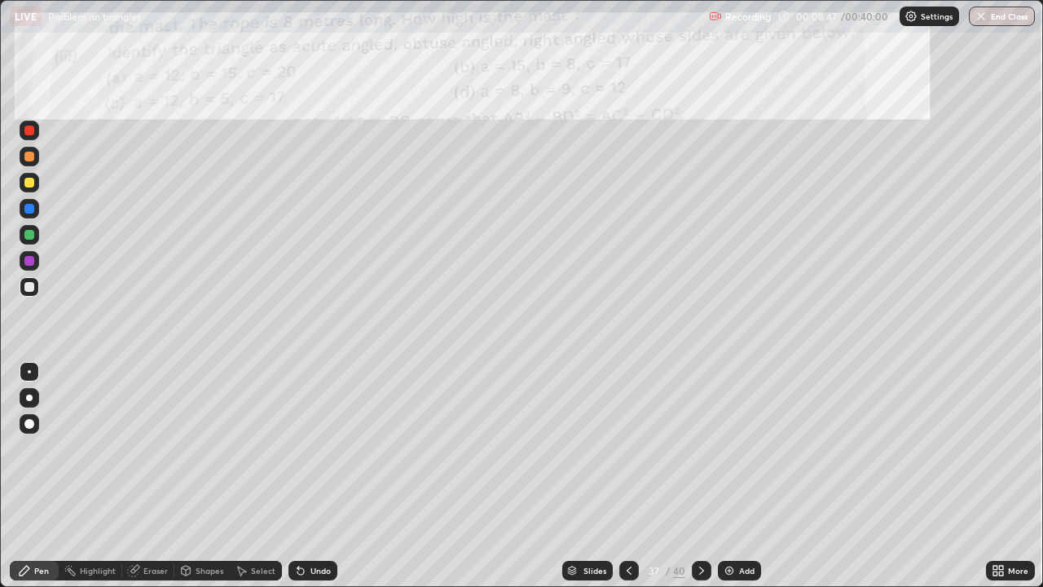
click at [692, 476] on div at bounding box center [702, 570] width 20 height 20
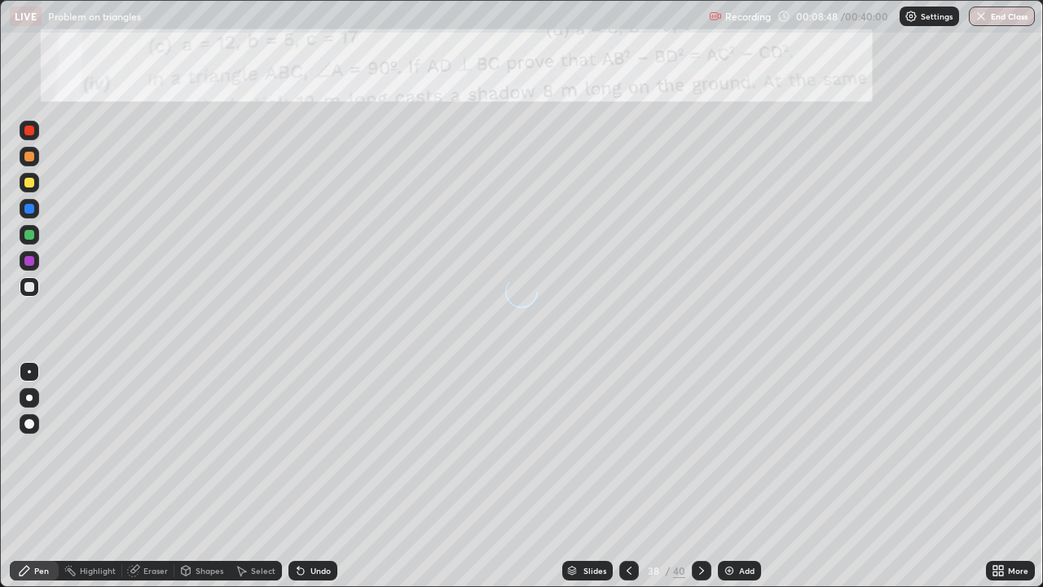
click at [627, 476] on icon at bounding box center [628, 570] width 13 height 13
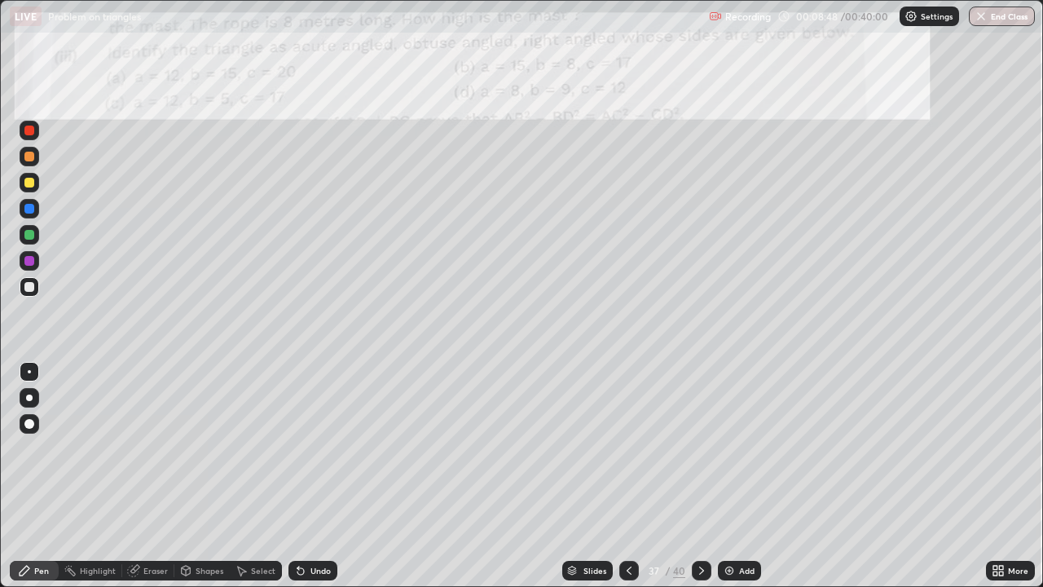
click at [622, 476] on icon at bounding box center [628, 570] width 13 height 13
click at [625, 476] on div at bounding box center [629, 570] width 20 height 20
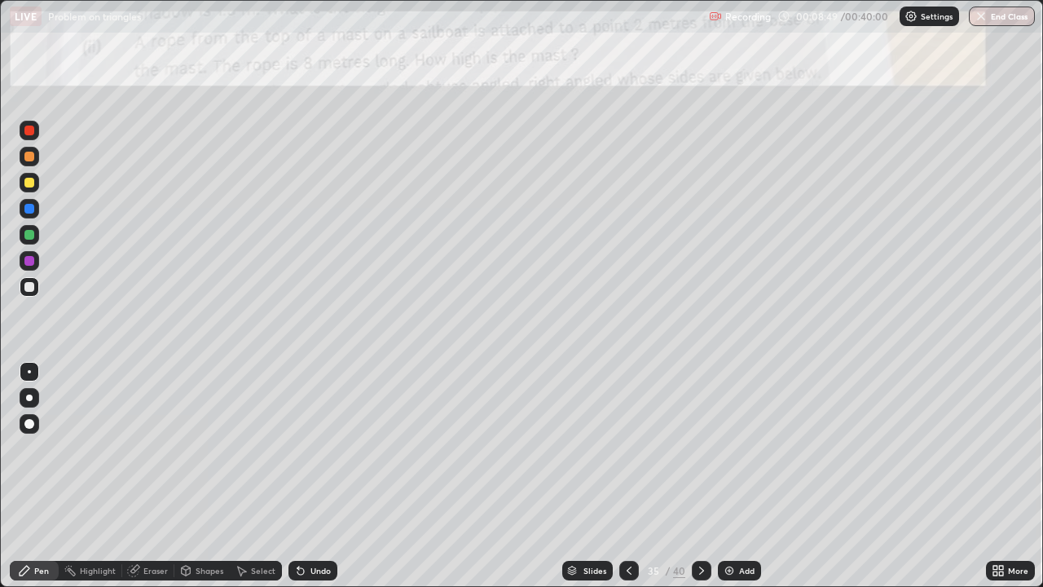
click at [627, 476] on icon at bounding box center [628, 570] width 13 height 13
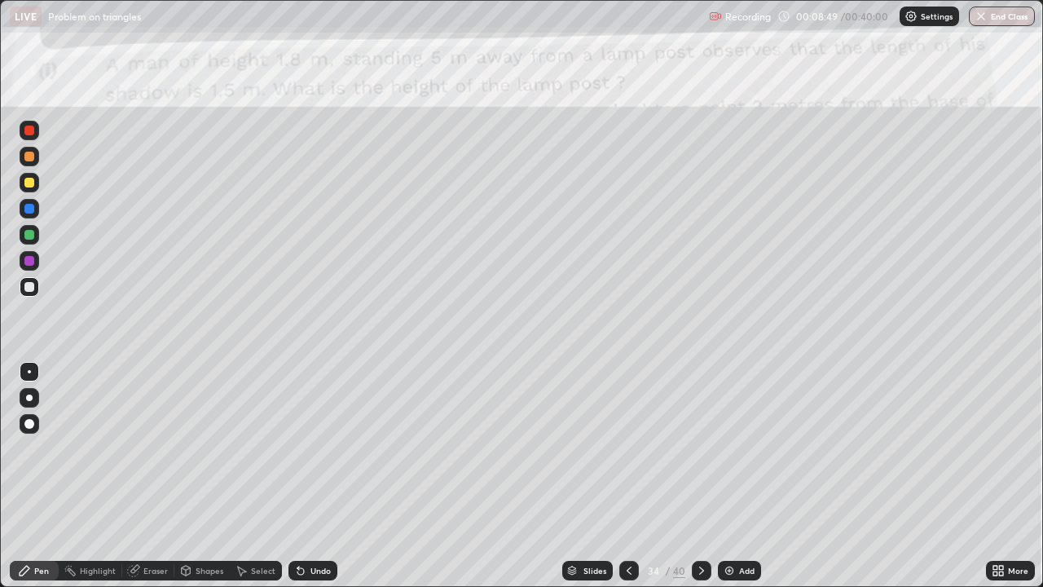
click at [627, 476] on icon at bounding box center [628, 570] width 13 height 13
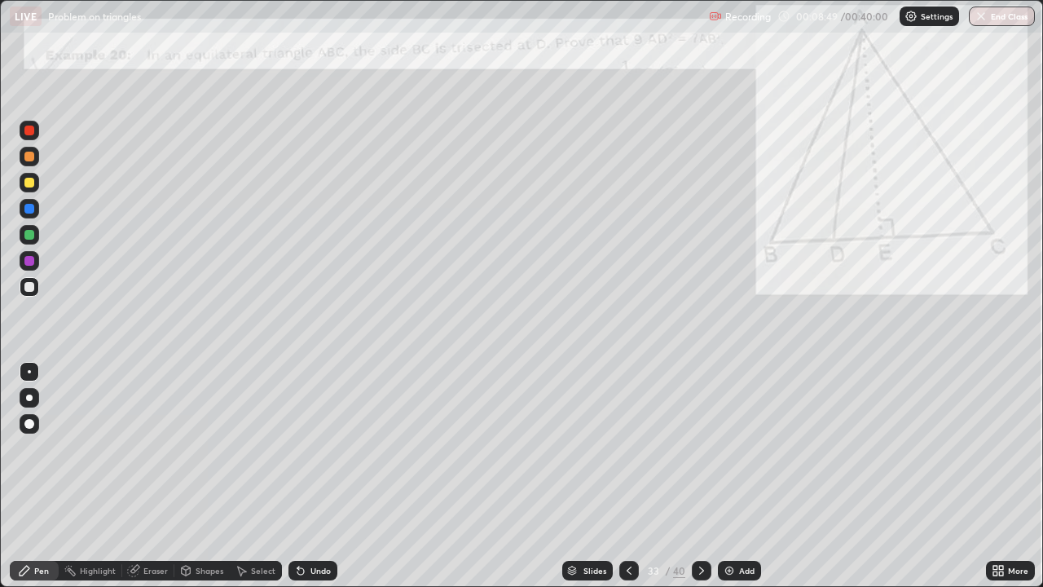
click at [627, 476] on icon at bounding box center [628, 570] width 13 height 13
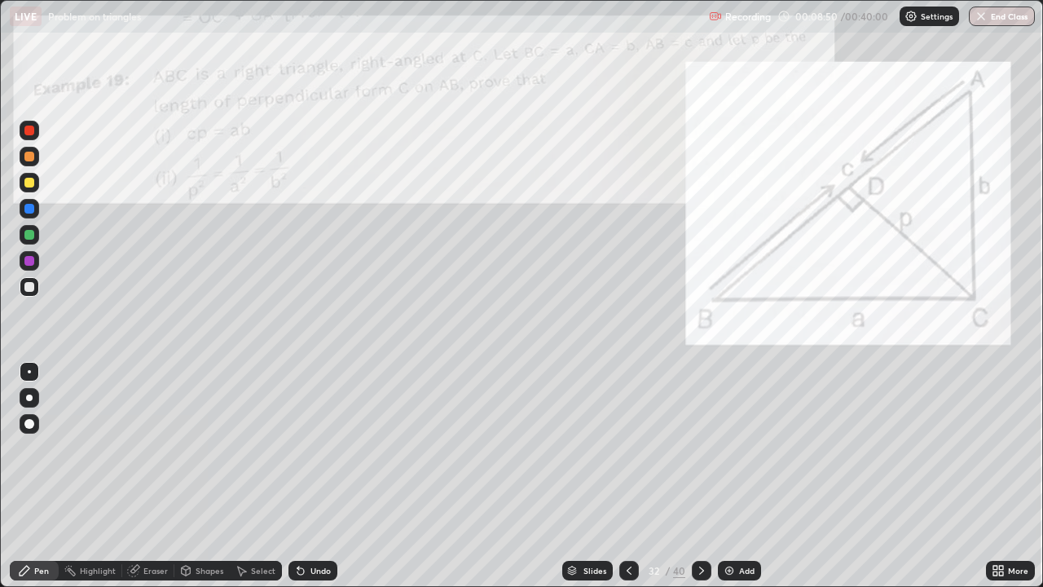
click at [622, 476] on icon at bounding box center [628, 570] width 13 height 13
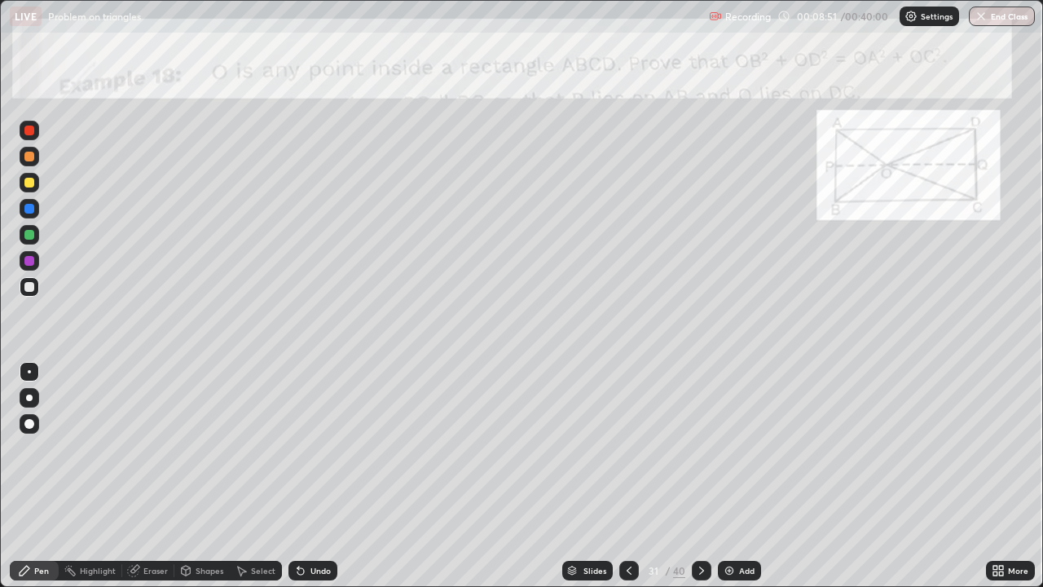
click at [626, 476] on icon at bounding box center [628, 570] width 13 height 13
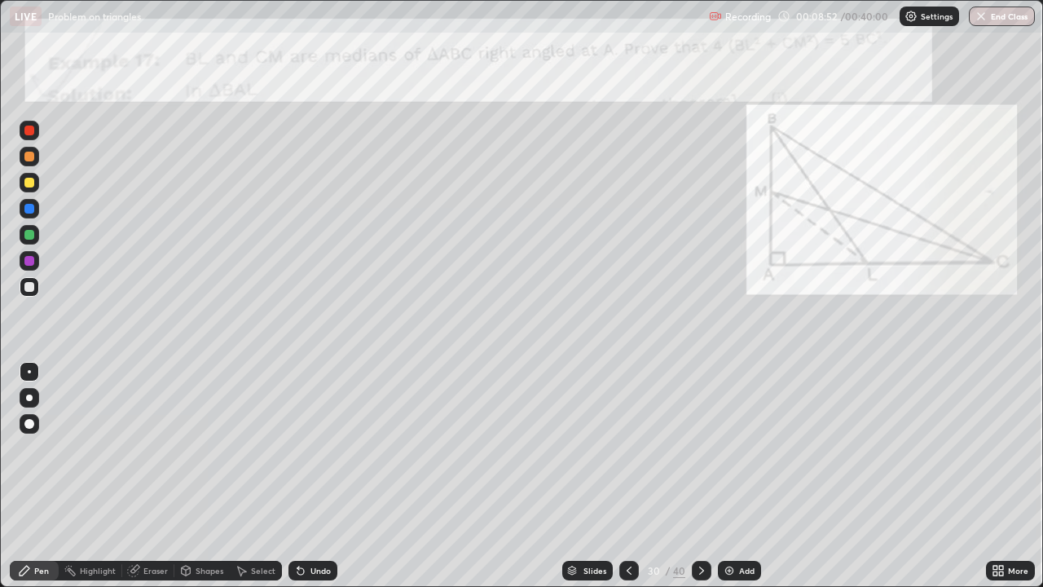
click at [625, 476] on icon at bounding box center [628, 570] width 13 height 13
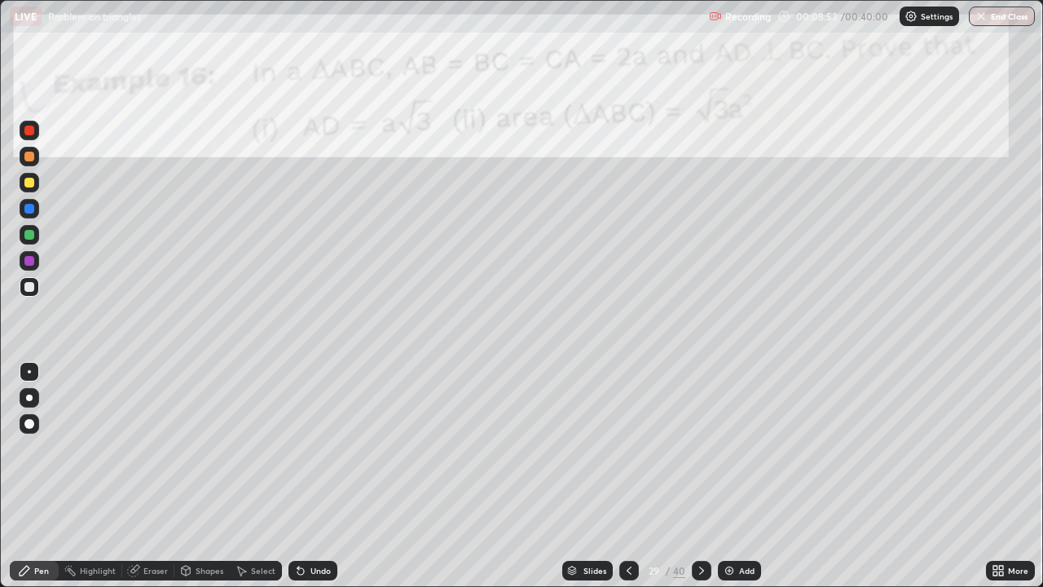
click at [626, 476] on icon at bounding box center [628, 570] width 13 height 13
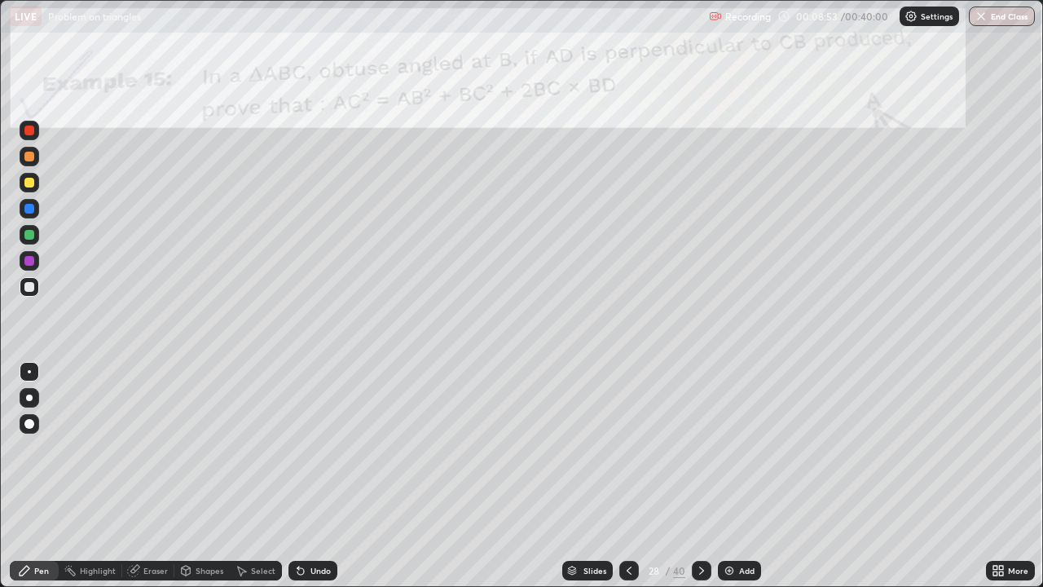
click at [626, 476] on icon at bounding box center [628, 570] width 13 height 13
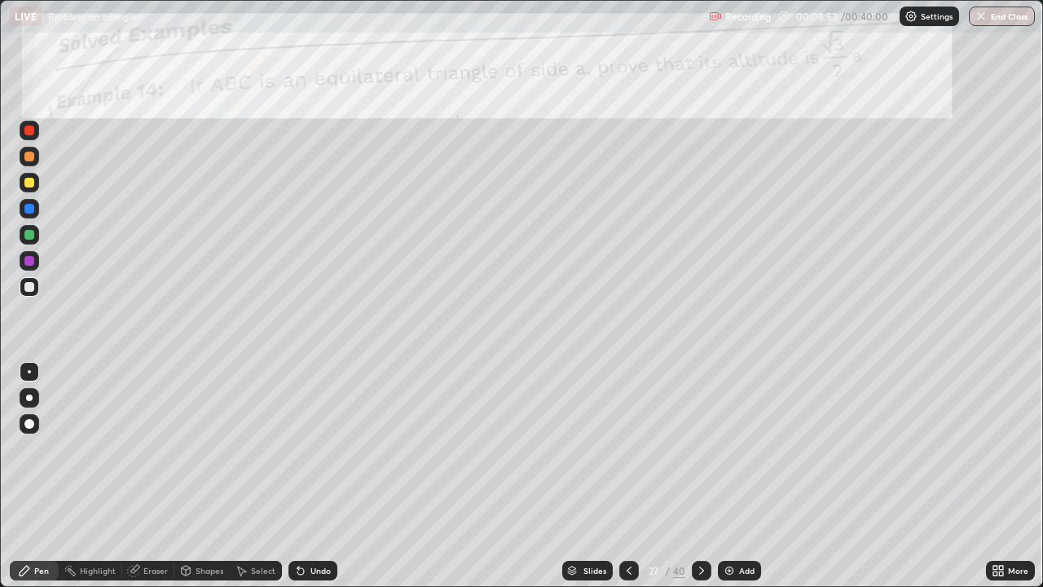
click at [627, 476] on icon at bounding box center [628, 570] width 13 height 13
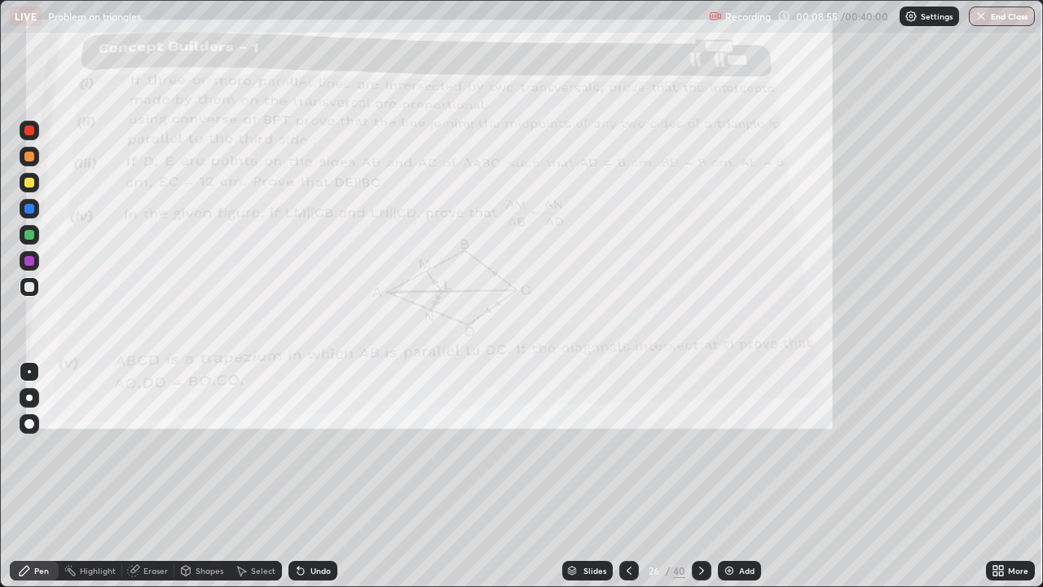
click at [699, 476] on icon at bounding box center [701, 570] width 5 height 8
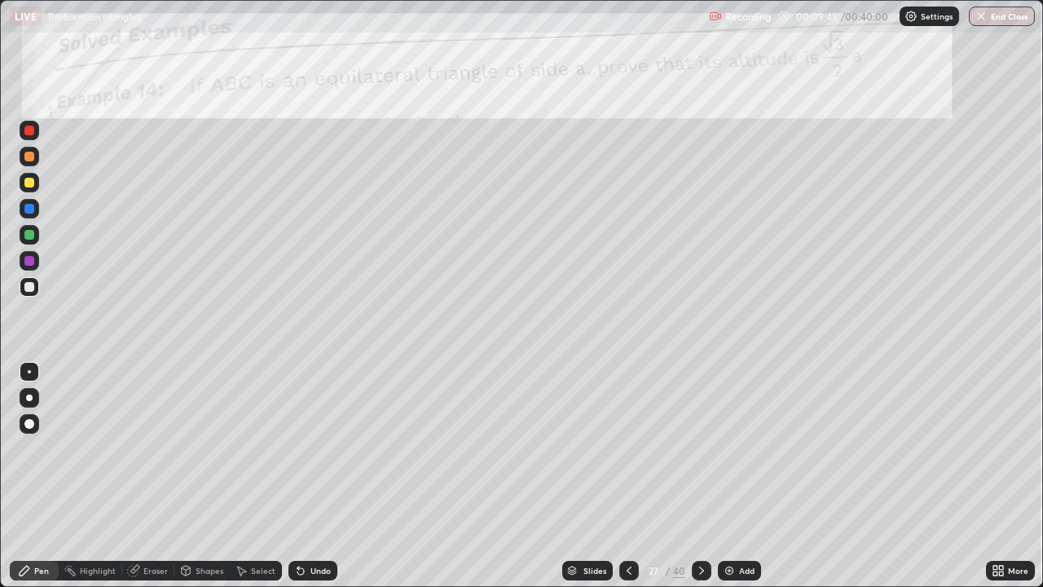
click at [187, 476] on icon at bounding box center [186, 570] width 9 height 10
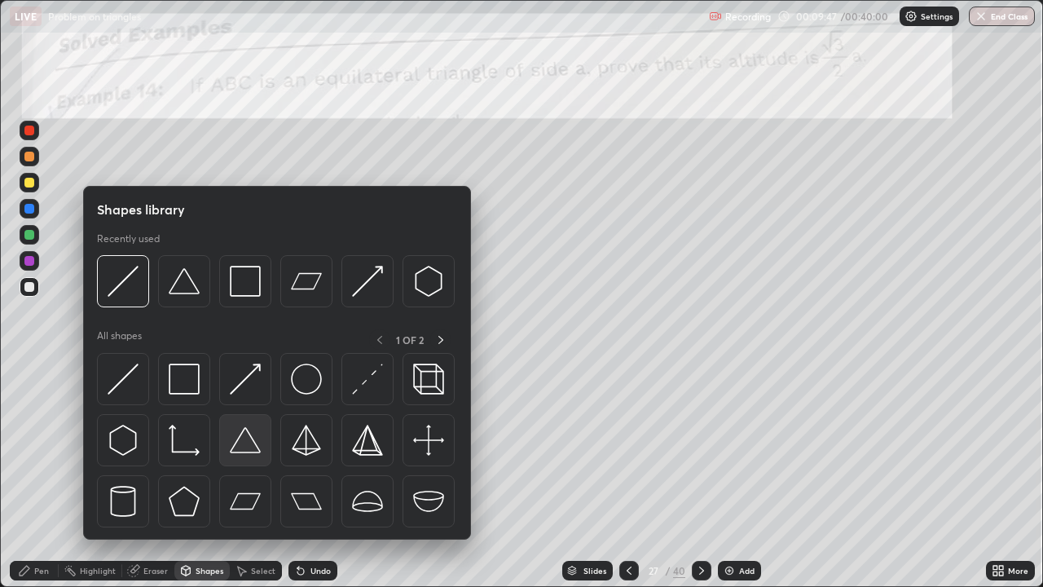
click at [240, 440] on img at bounding box center [245, 439] width 31 height 31
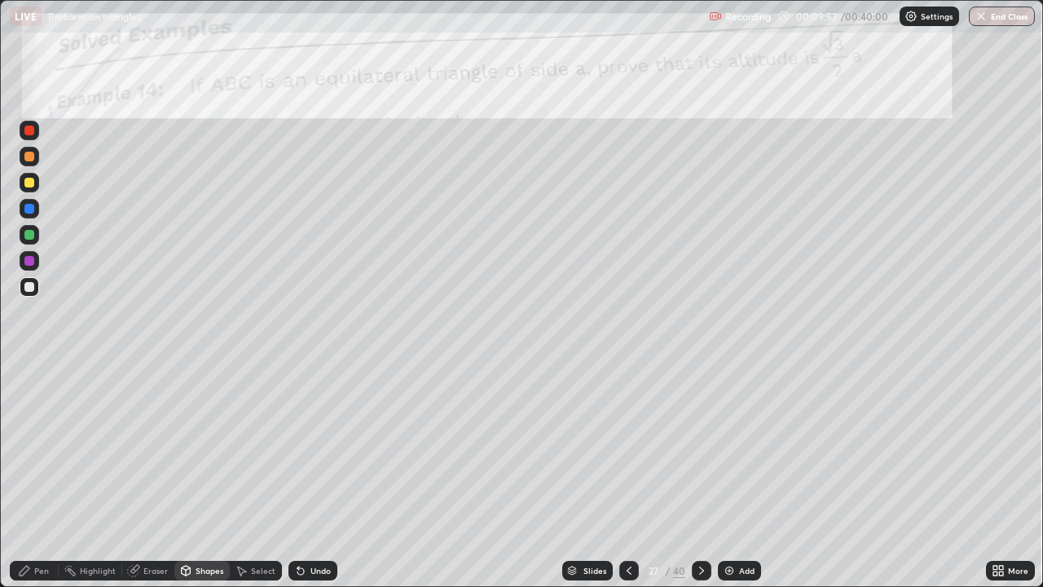
click at [37, 476] on div "Pen" at bounding box center [41, 570] width 15 height 8
click at [34, 476] on div "Pen" at bounding box center [41, 570] width 15 height 8
click at [21, 393] on div at bounding box center [30, 398] width 20 height 20
click at [29, 398] on div at bounding box center [29, 397] width 7 height 7
click at [29, 428] on div at bounding box center [29, 424] width 10 height 10
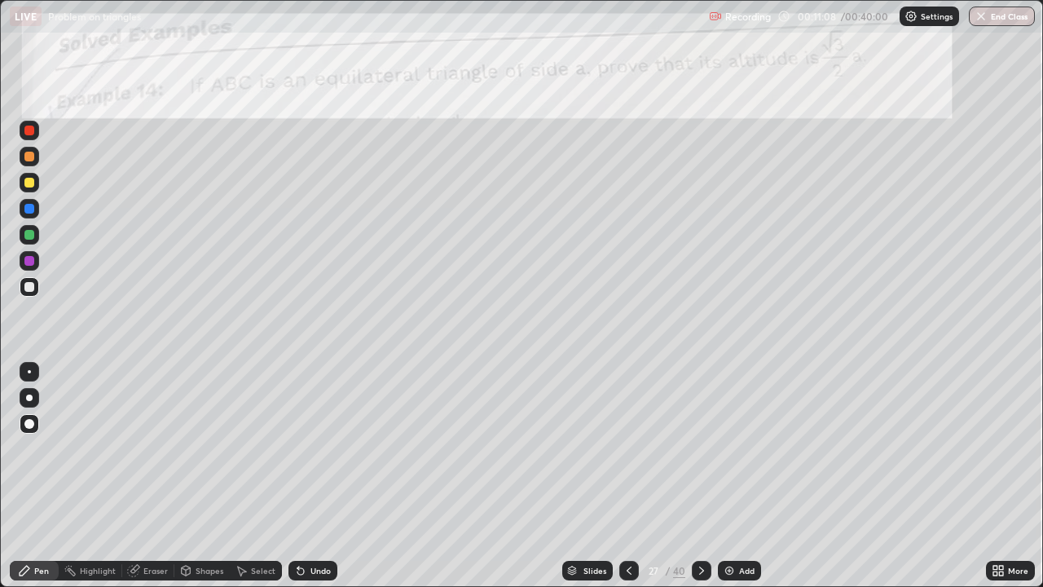
click at [29, 187] on div at bounding box center [29, 183] width 10 height 10
click at [303, 476] on icon at bounding box center [300, 570] width 13 height 13
click at [305, 476] on icon at bounding box center [300, 570] width 13 height 13
click at [305, 476] on div "Undo" at bounding box center [312, 570] width 49 height 20
click at [307, 476] on div "Undo" at bounding box center [312, 570] width 49 height 20
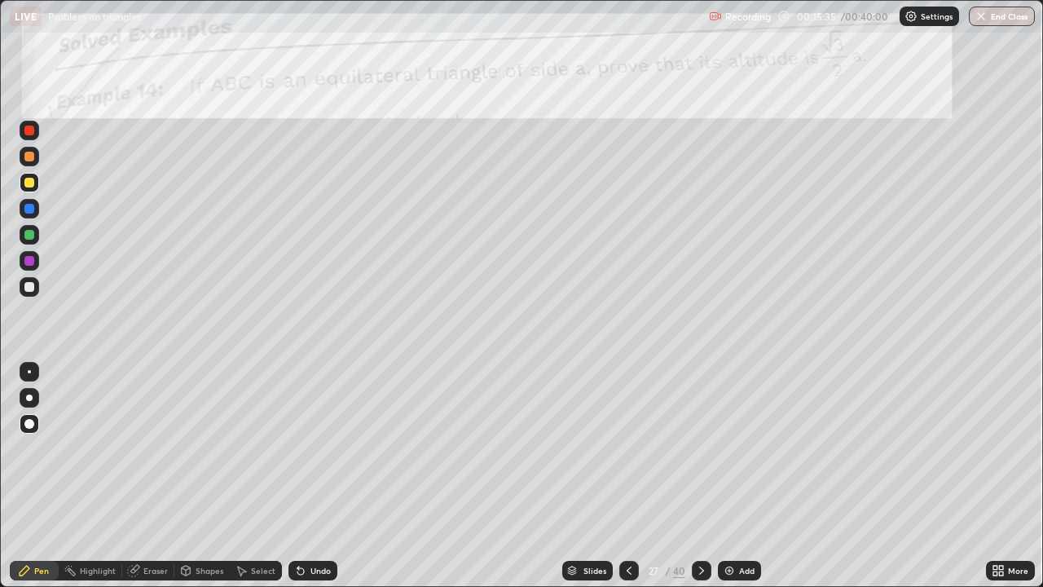
click at [248, 476] on div "Select" at bounding box center [256, 570] width 52 height 20
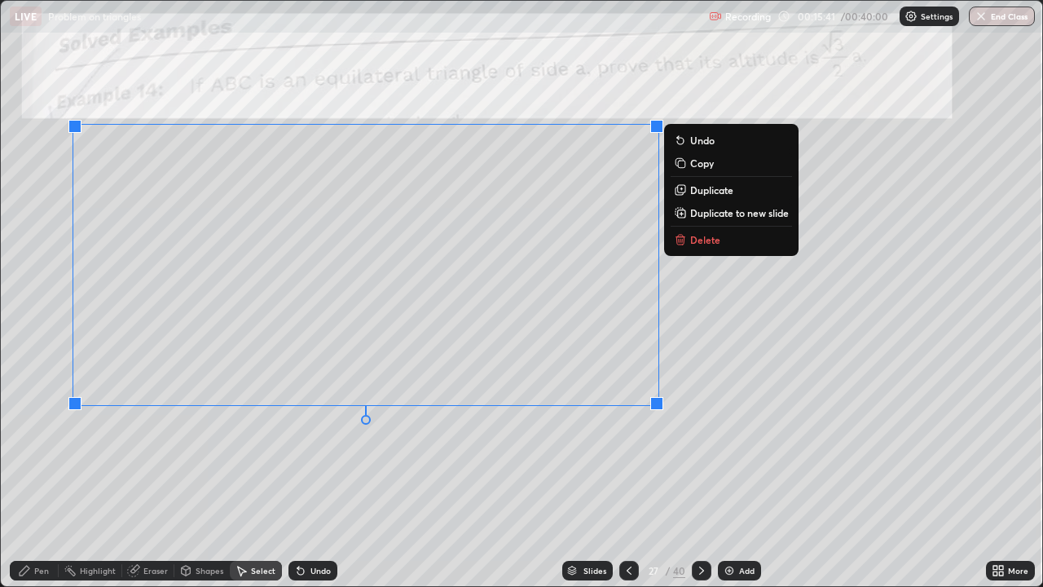
click at [33, 476] on div "Pen" at bounding box center [34, 570] width 49 height 20
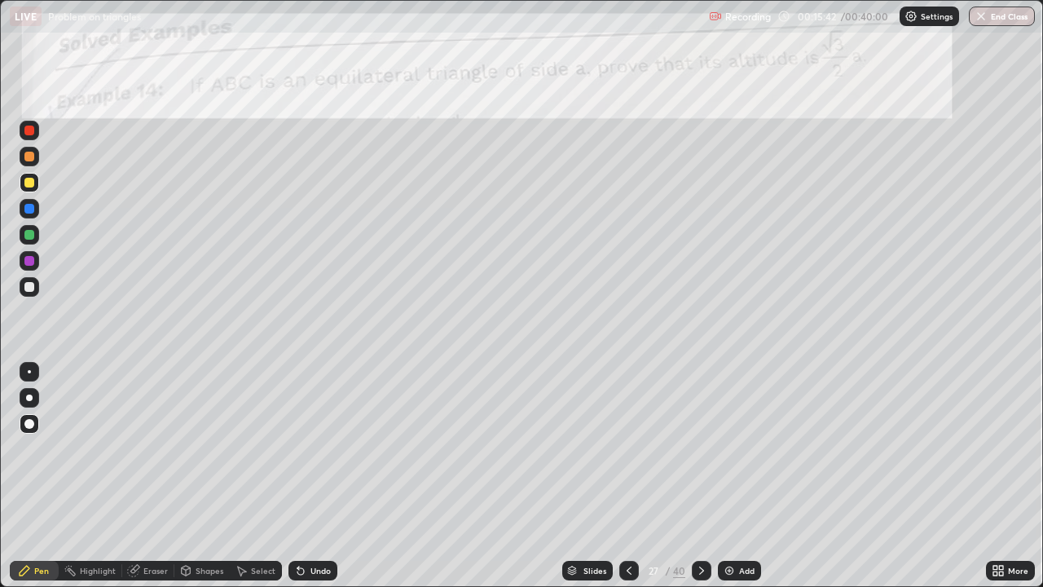
click at [27, 260] on div at bounding box center [29, 261] width 10 height 10
click at [26, 185] on div at bounding box center [29, 183] width 10 height 10
click at [916, 476] on div "Slides 27 / 40 Add" at bounding box center [661, 570] width 648 height 33
click at [312, 476] on div "Undo" at bounding box center [320, 570] width 20 height 8
click at [310, 476] on div "Undo" at bounding box center [320, 570] width 20 height 8
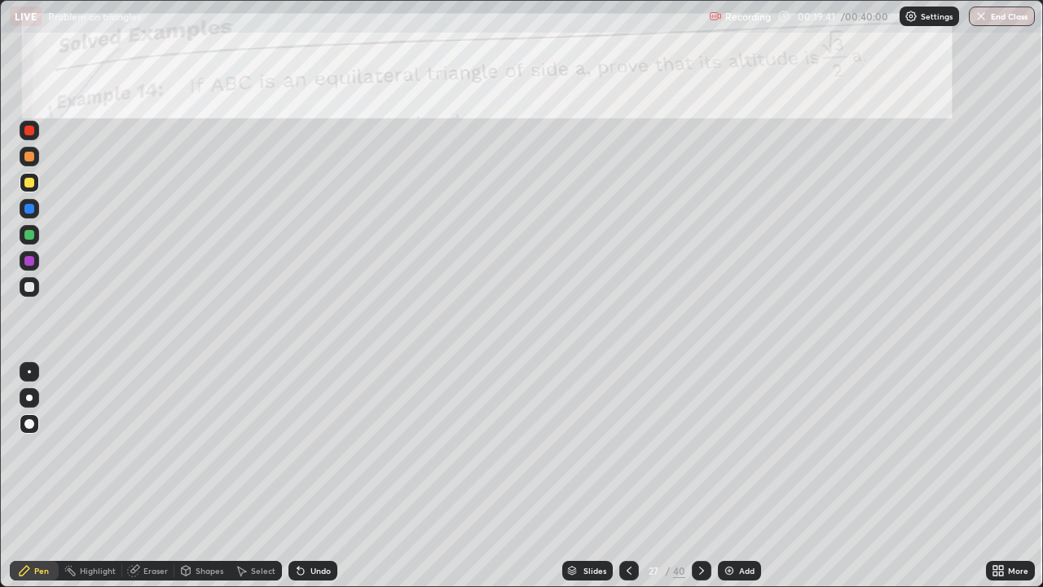
click at [310, 476] on div "Undo" at bounding box center [320, 570] width 20 height 8
click at [306, 476] on div "Undo" at bounding box center [312, 570] width 49 height 20
click at [730, 476] on img at bounding box center [729, 570] width 13 height 13
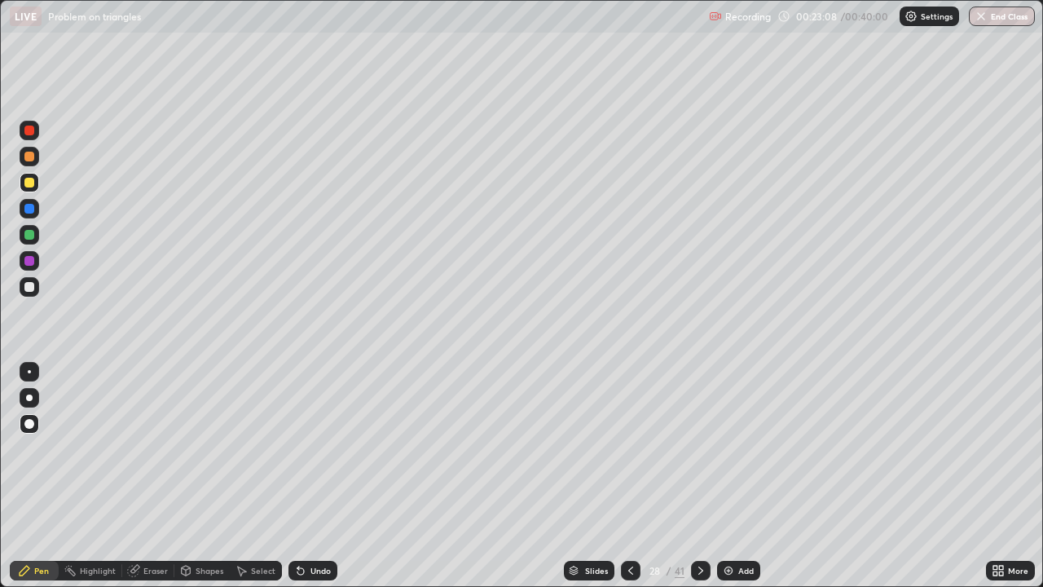
click at [629, 476] on icon at bounding box center [630, 570] width 13 height 13
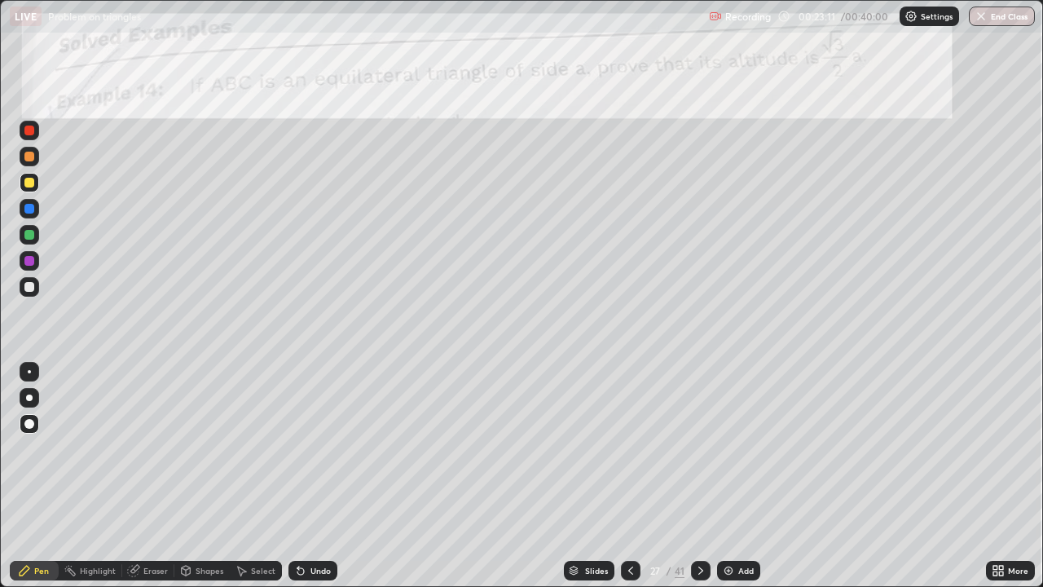
click at [699, 476] on icon at bounding box center [700, 570] width 13 height 13
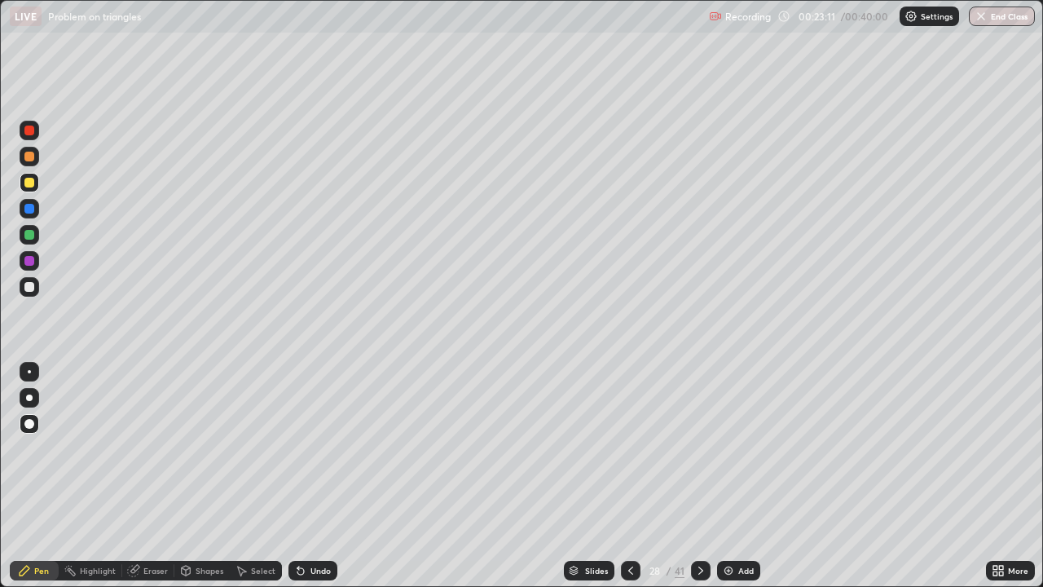
click at [697, 476] on icon at bounding box center [700, 570] width 13 height 13
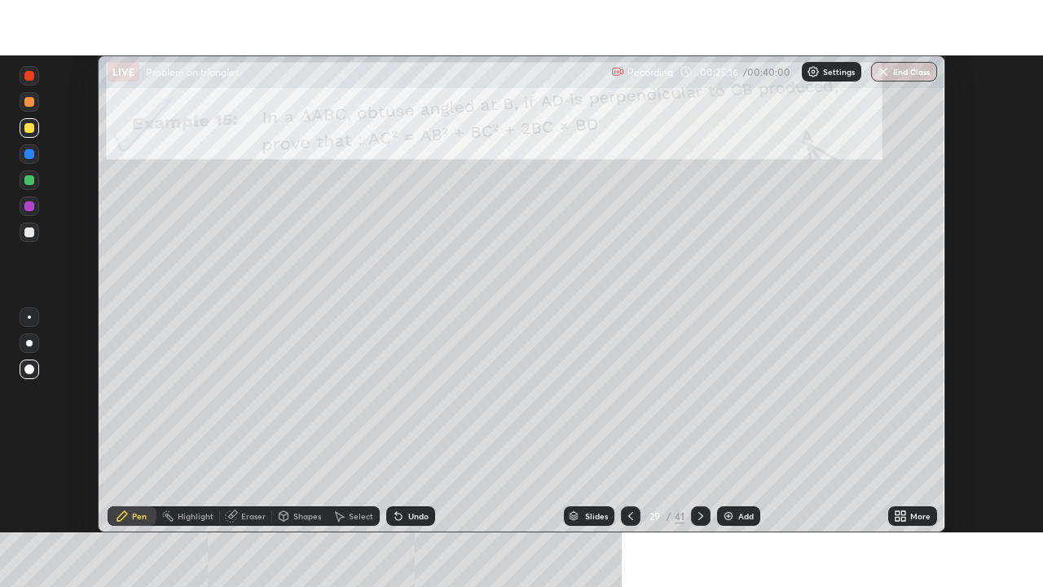
scroll to position [80989, 80423]
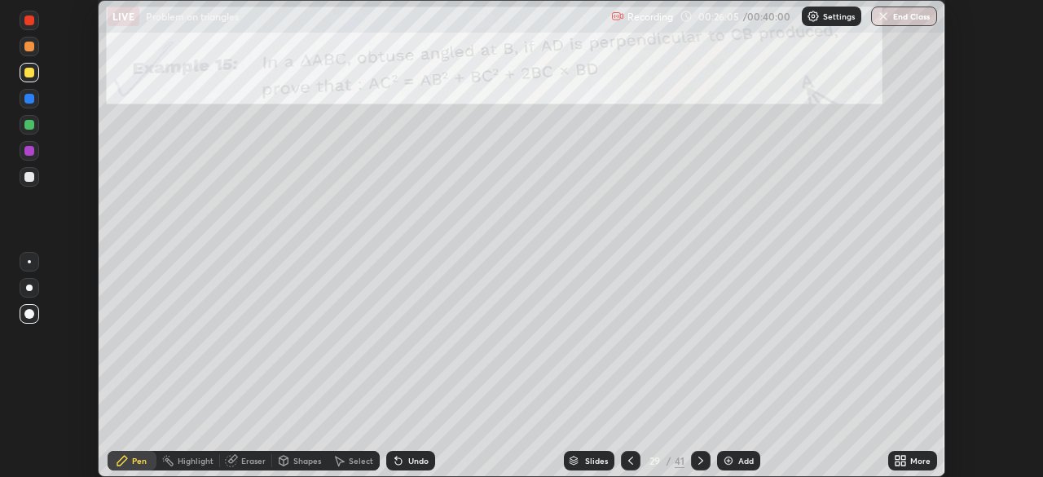
click at [251, 460] on div "Eraser" at bounding box center [253, 460] width 24 height 8
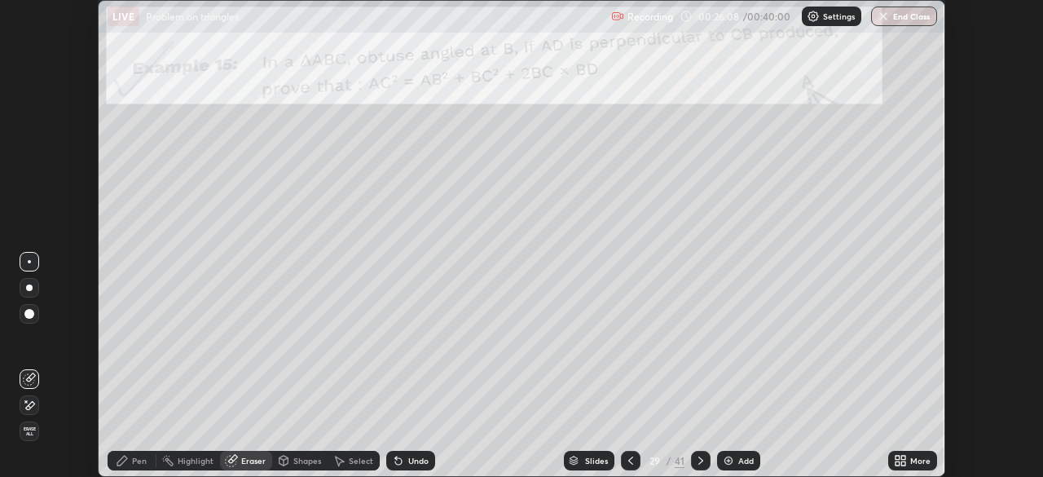
click at [129, 462] on div "Pen" at bounding box center [132, 461] width 49 height 20
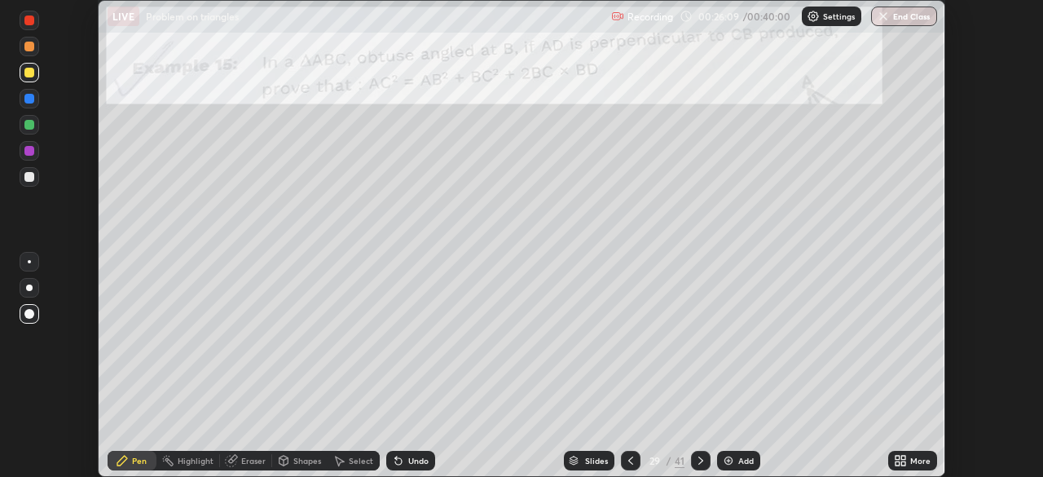
click at [345, 464] on div "Select" at bounding box center [353, 461] width 52 height 20
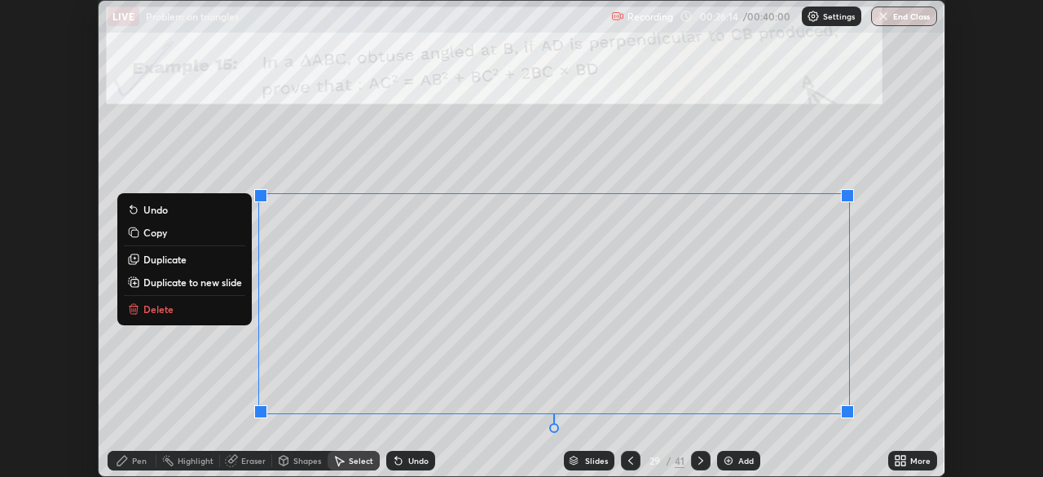
click at [154, 308] on p "Delete" at bounding box center [158, 308] width 30 height 13
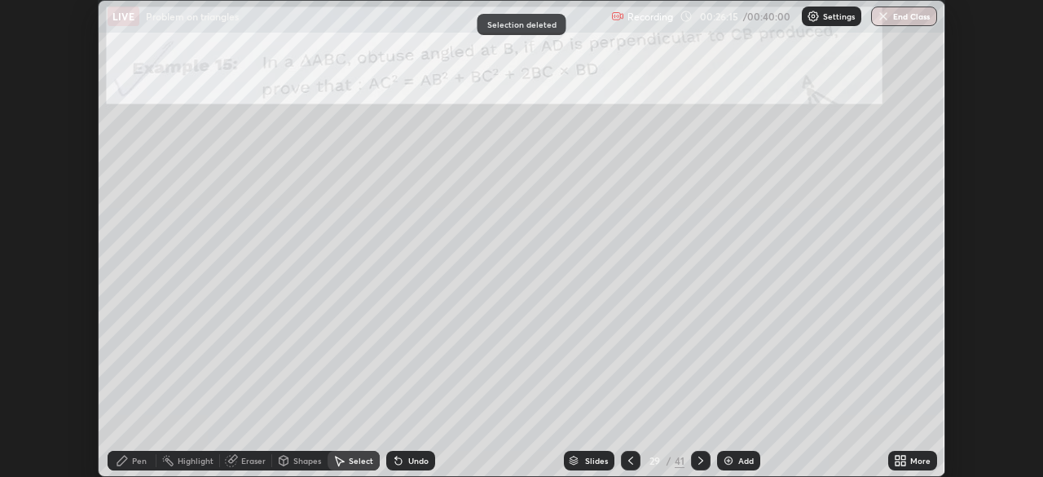
click at [127, 469] on div "Pen" at bounding box center [132, 461] width 49 height 20
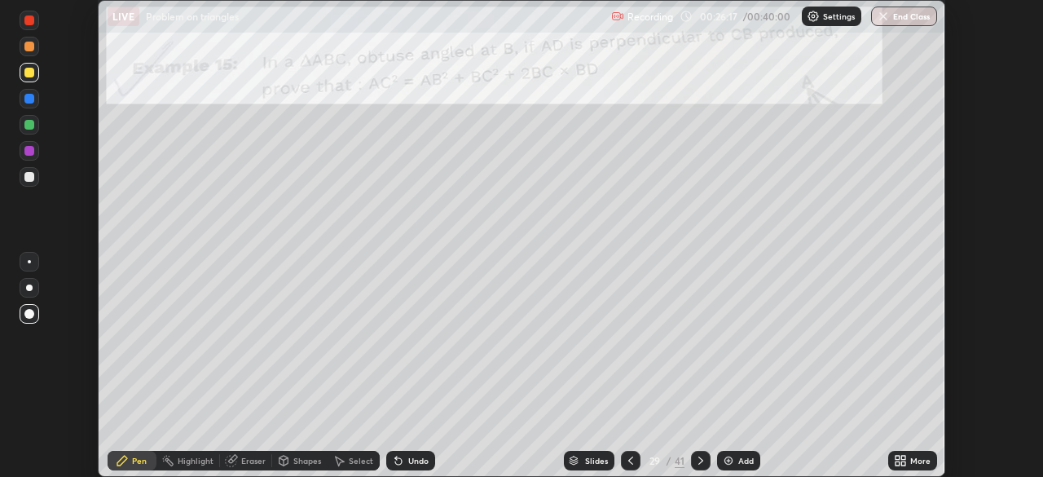
click at [904, 460] on icon at bounding box center [900, 460] width 13 height 13
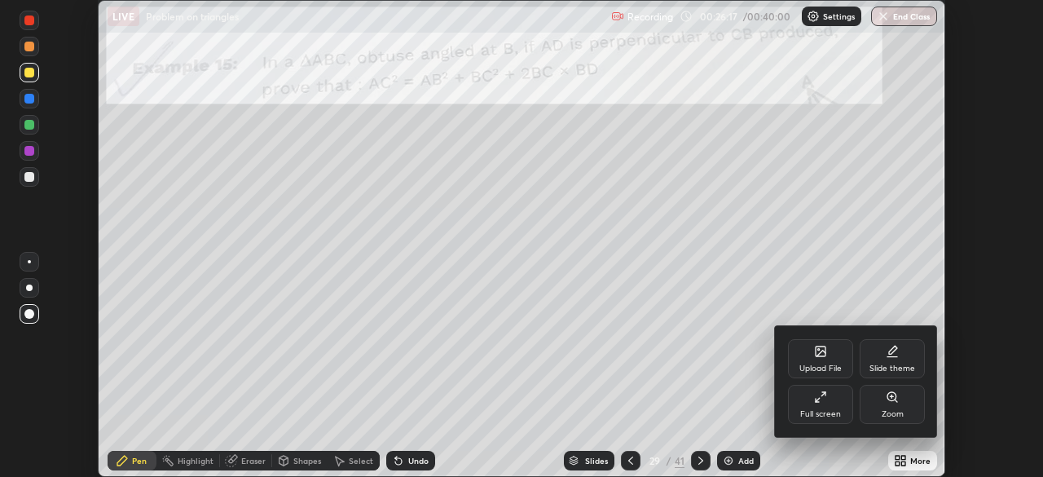
click at [818, 403] on div "Full screen" at bounding box center [820, 404] width 65 height 39
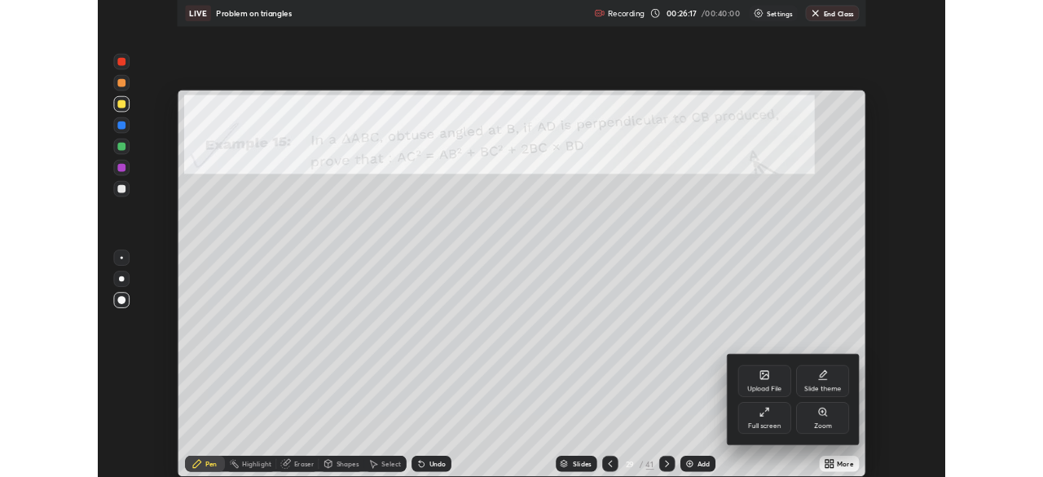
scroll to position [587, 1043]
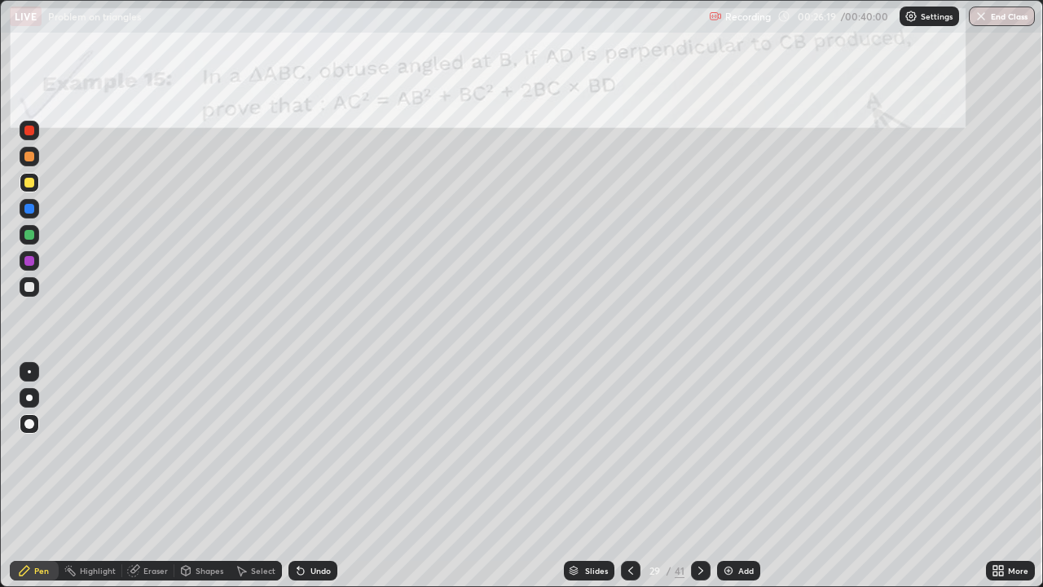
click at [29, 260] on div at bounding box center [29, 261] width 10 height 10
click at [32, 215] on div at bounding box center [30, 209] width 20 height 20
click at [28, 191] on div at bounding box center [30, 183] width 20 height 20
click at [29, 157] on div at bounding box center [29, 157] width 10 height 10
click at [25, 132] on div at bounding box center [29, 130] width 10 height 10
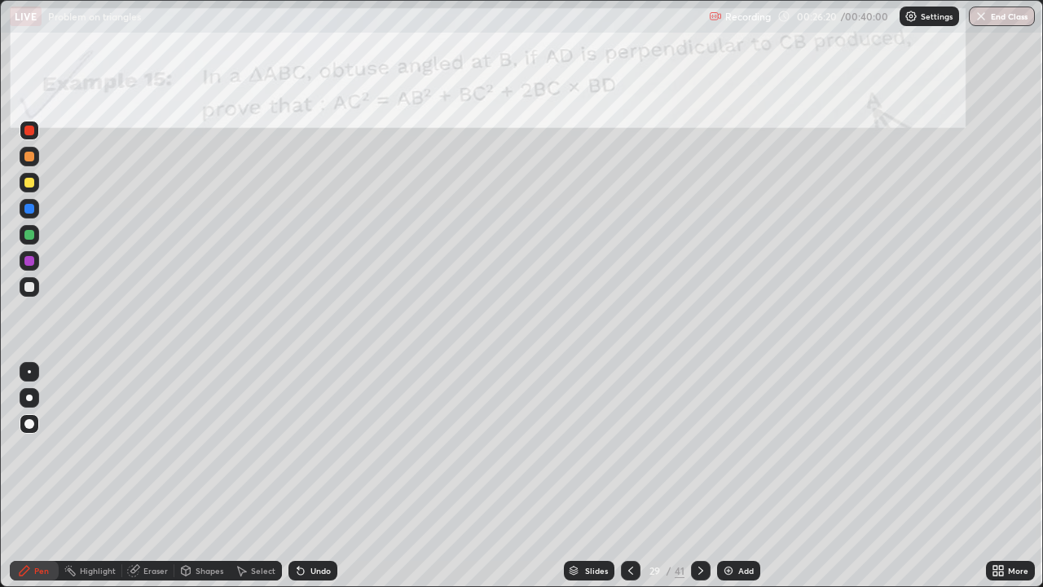
click at [36, 158] on div at bounding box center [30, 157] width 20 height 20
click at [310, 476] on div "Undo" at bounding box center [320, 570] width 20 height 8
click at [153, 476] on div "Eraser" at bounding box center [155, 570] width 24 height 8
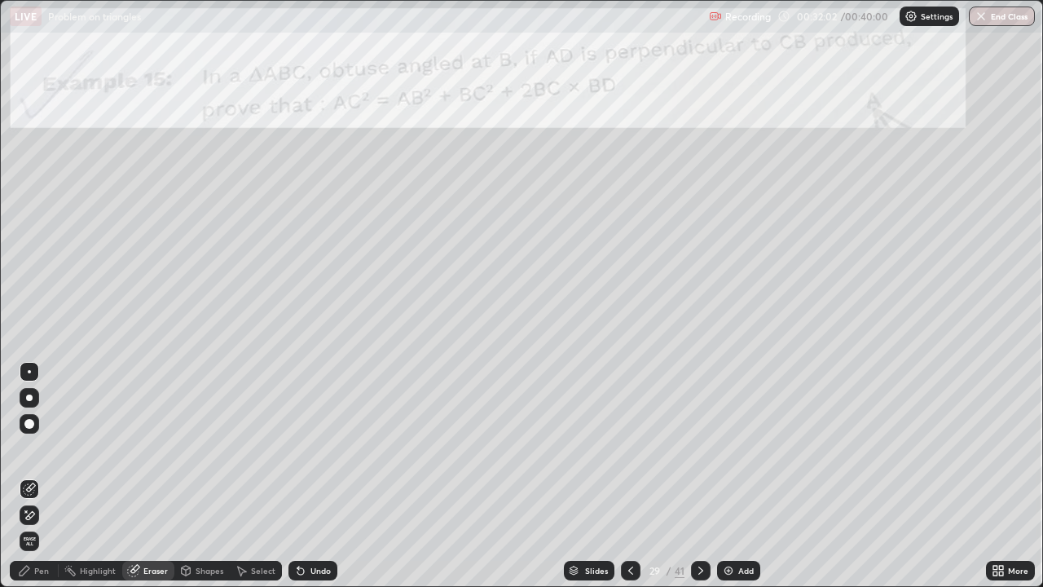
click at [33, 476] on div "Pen" at bounding box center [34, 570] width 49 height 20
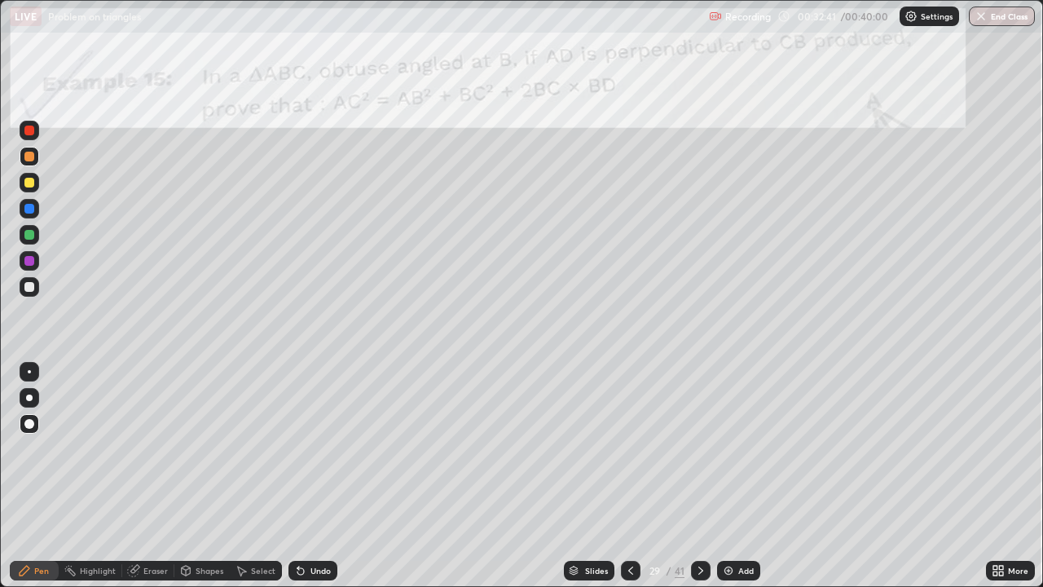
click at [244, 476] on icon at bounding box center [241, 570] width 13 height 13
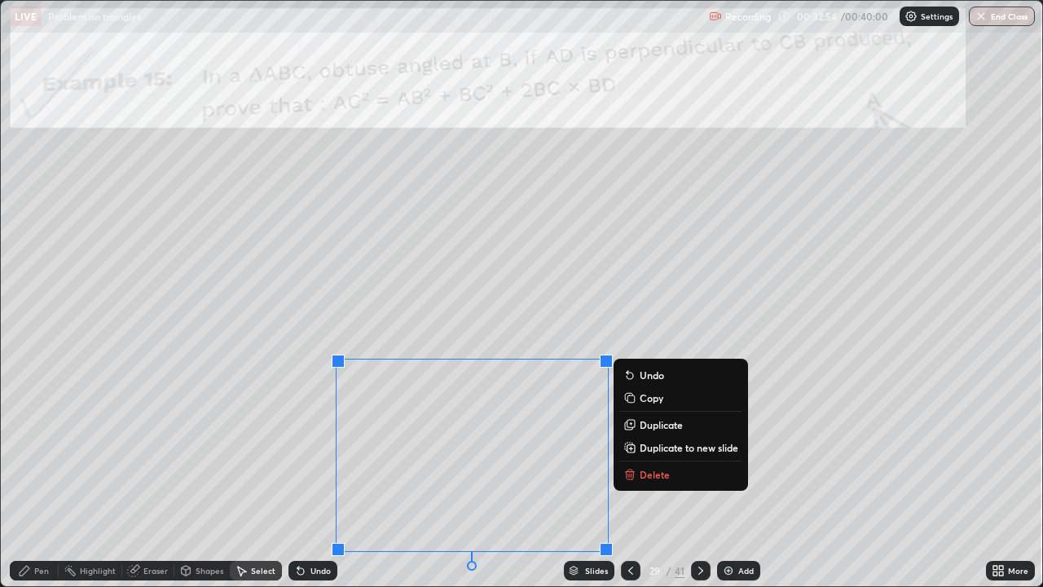
click at [28, 476] on icon at bounding box center [24, 570] width 13 height 13
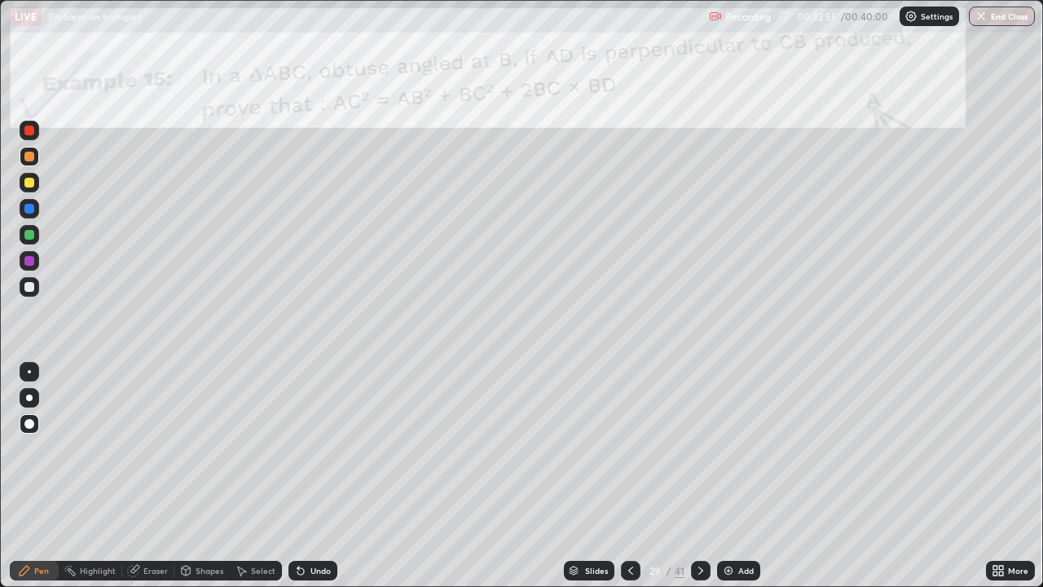
click at [244, 476] on icon at bounding box center [242, 571] width 9 height 10
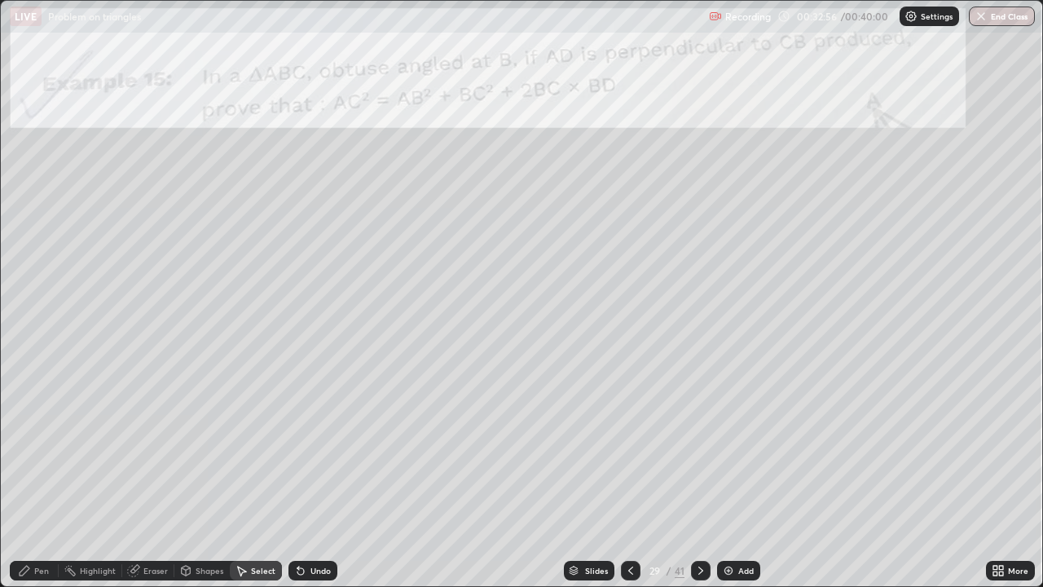
click at [247, 476] on div "Select" at bounding box center [256, 570] width 52 height 20
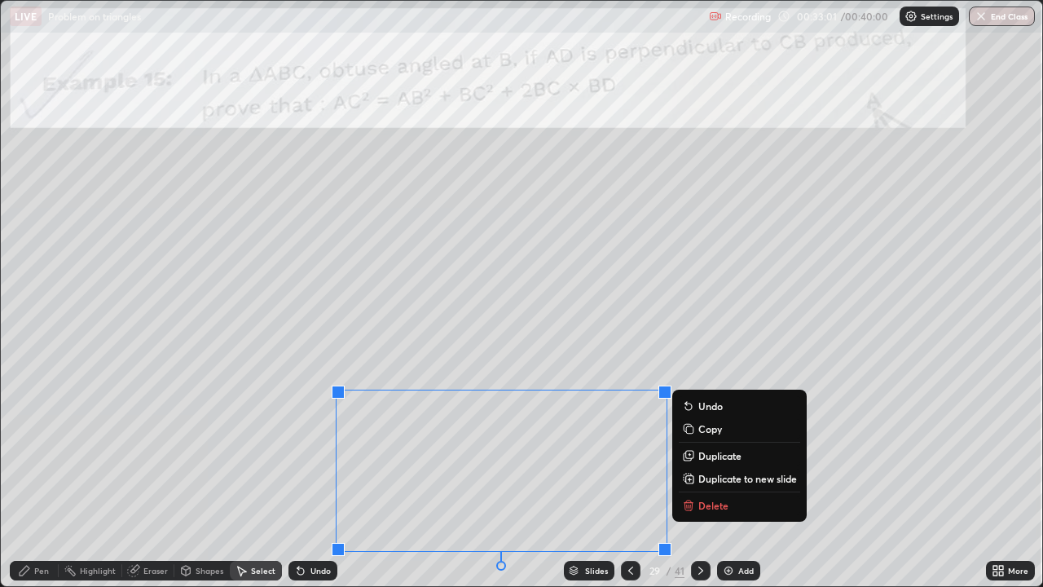
click at [710, 476] on p "Delete" at bounding box center [713, 505] width 30 height 13
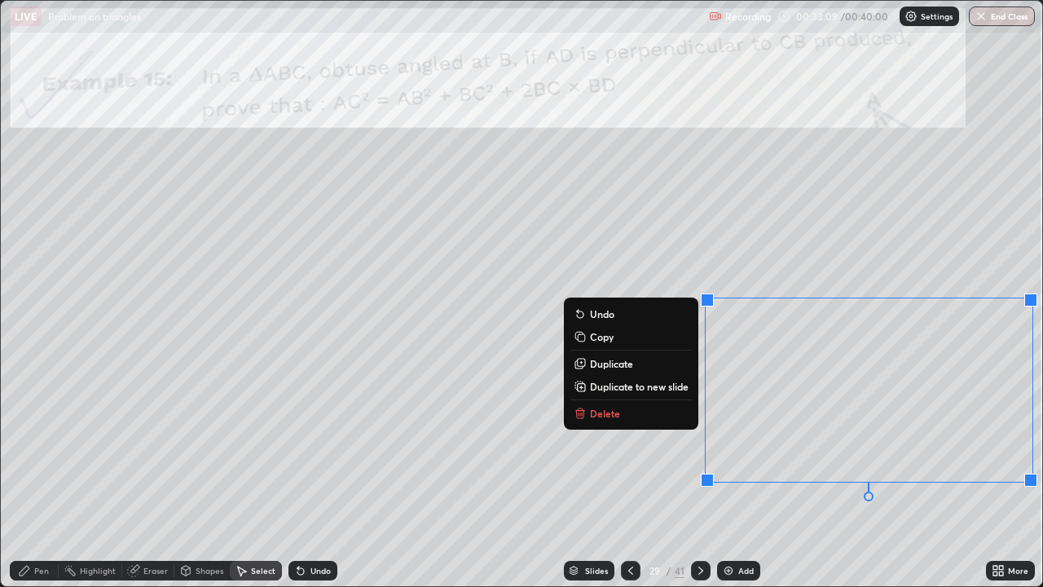
click at [633, 417] on button "Delete" at bounding box center [630, 413] width 121 height 20
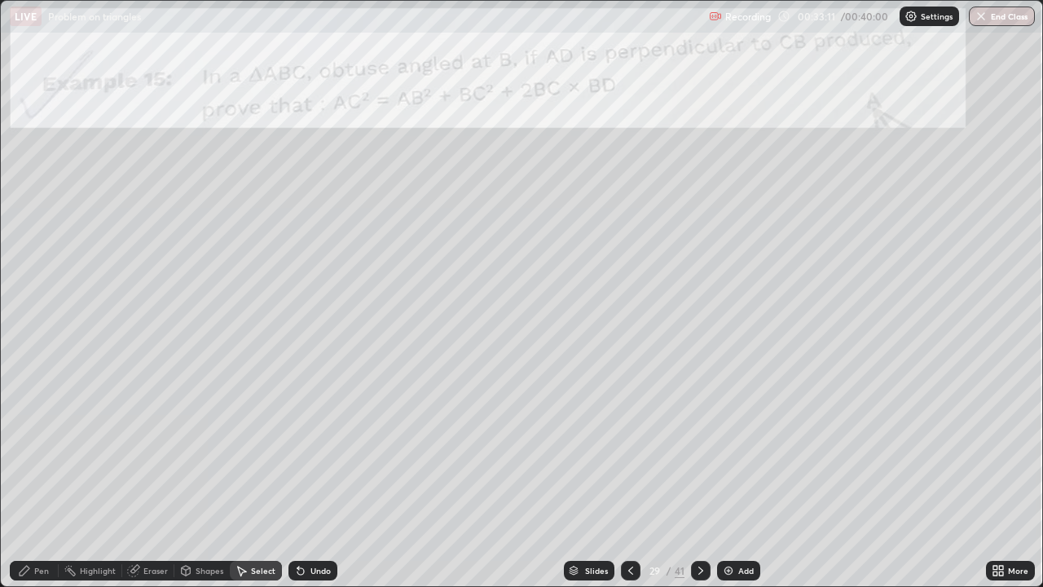
click at [35, 476] on div "Pen" at bounding box center [41, 570] width 15 height 8
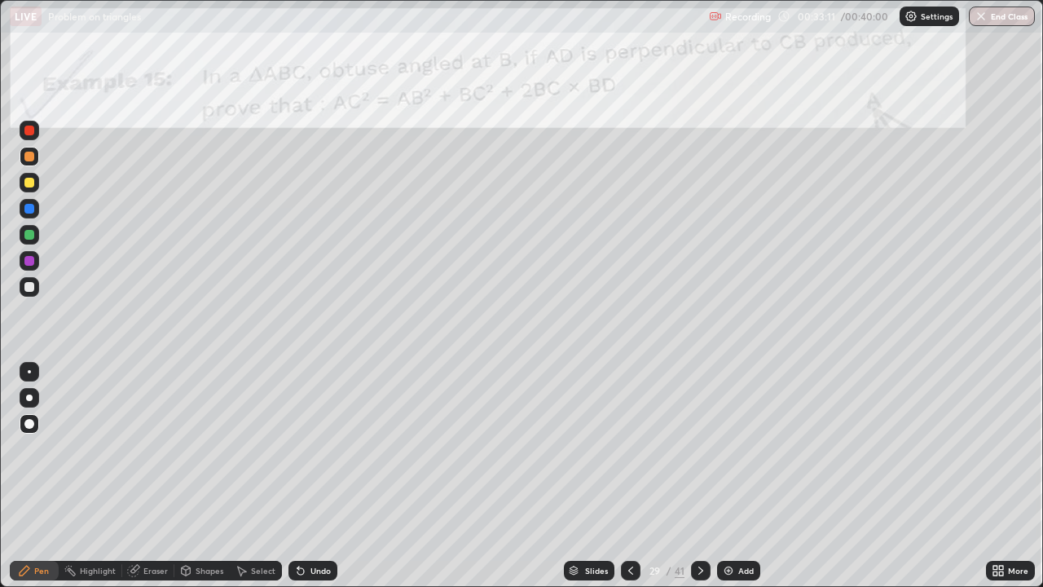
click at [35, 476] on div "Pen" at bounding box center [41, 570] width 15 height 8
click at [697, 476] on icon at bounding box center [700, 570] width 13 height 13
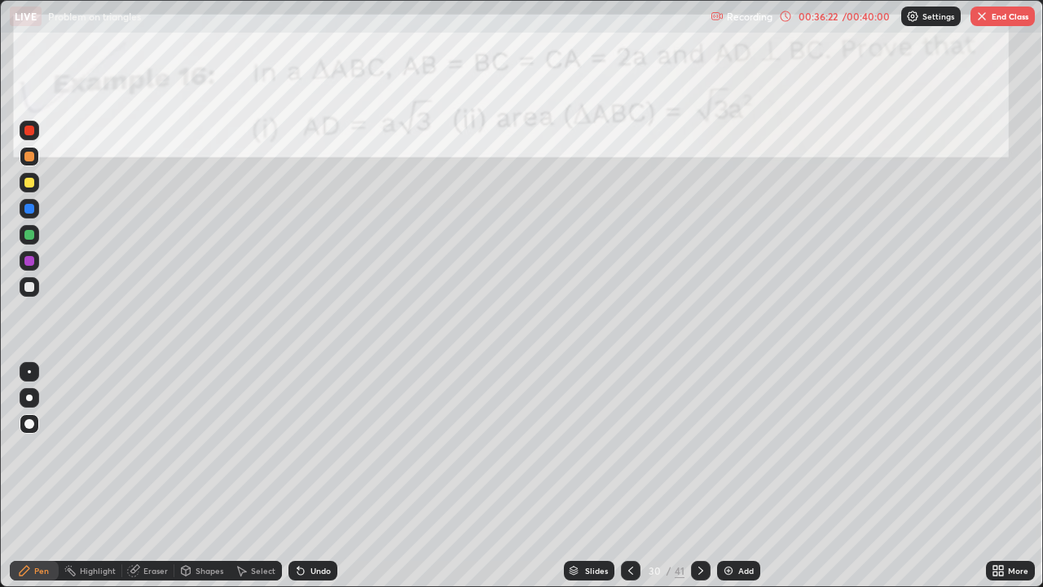
click at [25, 185] on div at bounding box center [29, 183] width 10 height 10
click at [25, 184] on div at bounding box center [29, 183] width 10 height 10
click at [28, 186] on div at bounding box center [29, 183] width 10 height 10
click at [24, 236] on div at bounding box center [29, 235] width 10 height 10
click at [23, 235] on div at bounding box center [30, 235] width 20 height 20
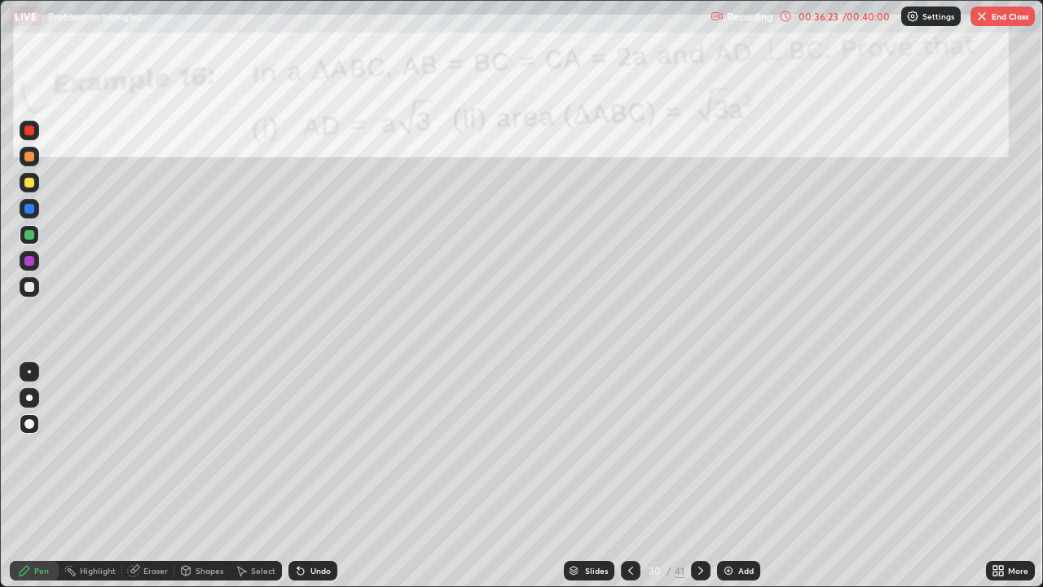
click at [28, 235] on div at bounding box center [29, 235] width 10 height 10
click at [243, 476] on icon at bounding box center [241, 570] width 13 height 13
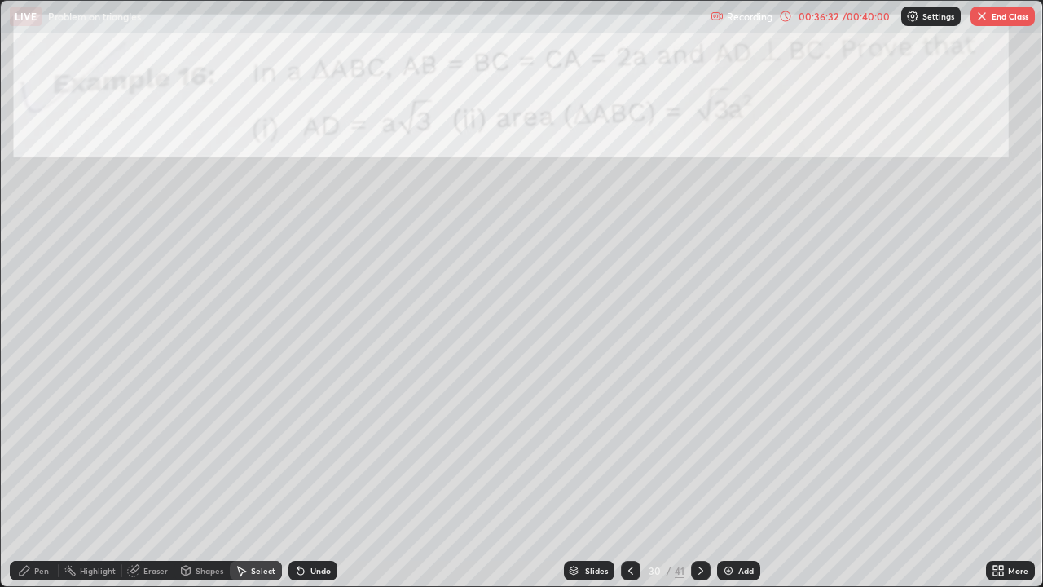
click at [198, 476] on div "Shapes" at bounding box center [201, 570] width 55 height 20
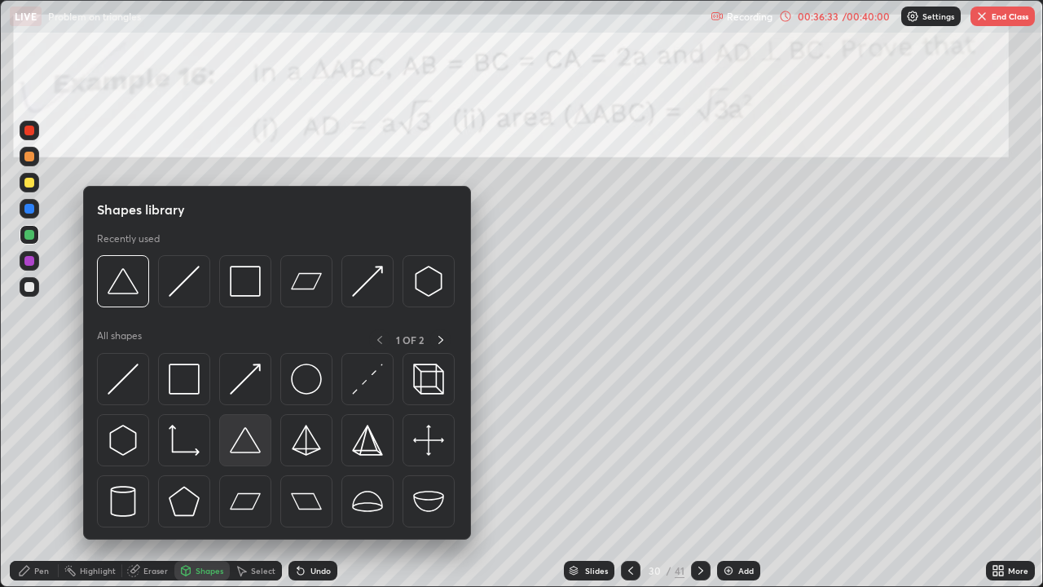
click at [240, 446] on img at bounding box center [245, 439] width 31 height 31
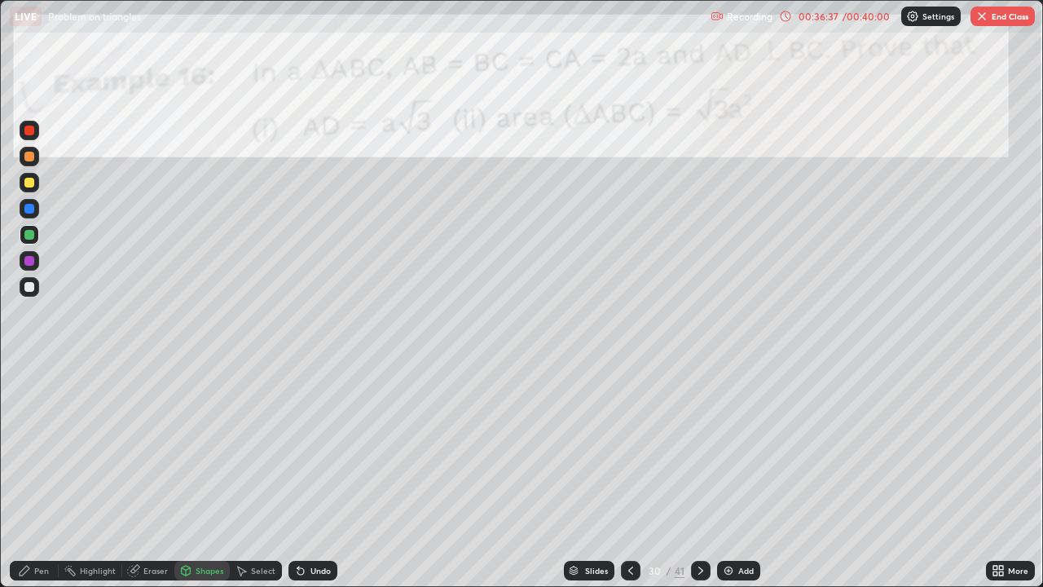
click at [34, 476] on div "Pen" at bounding box center [41, 570] width 15 height 8
click at [244, 476] on icon at bounding box center [241, 570] width 13 height 13
click at [186, 476] on icon at bounding box center [186, 572] width 0 height 6
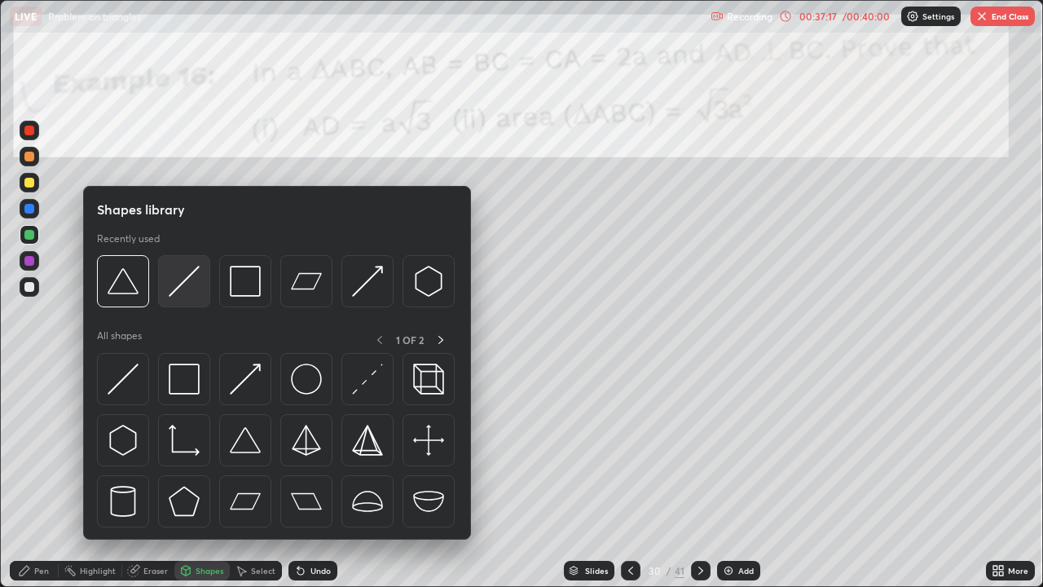
click at [191, 284] on img at bounding box center [184, 281] width 31 height 31
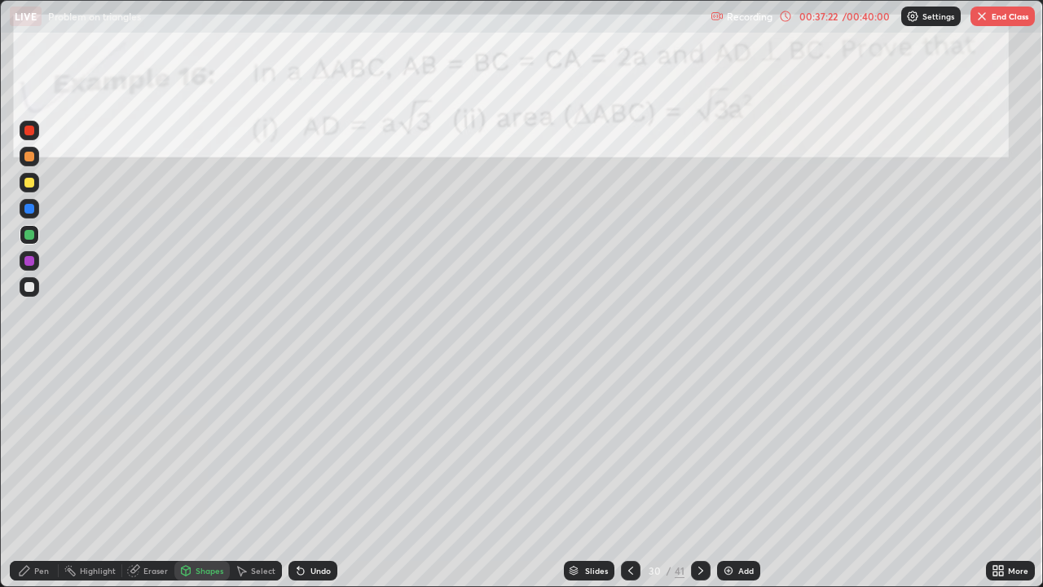
click at [41, 476] on div "Pen" at bounding box center [41, 570] width 15 height 8
click at [251, 476] on div "Select" at bounding box center [263, 570] width 24 height 8
click at [448, 476] on div "0 ° Undo Copy Duplicate Duplicate to new slide Delete" at bounding box center [521, 293] width 1041 height 585
click at [253, 476] on div "Select" at bounding box center [263, 570] width 24 height 8
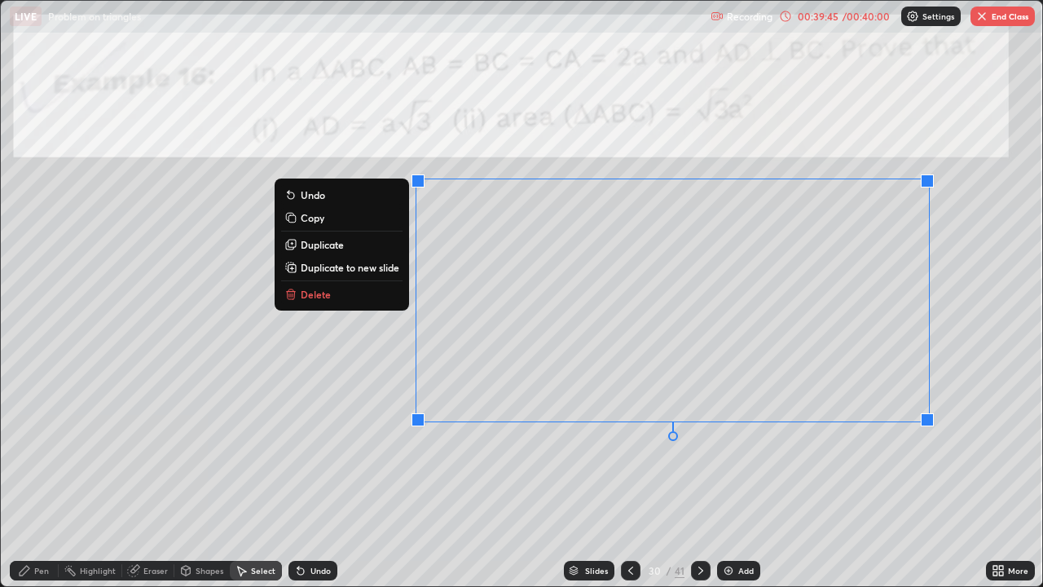
click at [40, 476] on div "Pen" at bounding box center [41, 570] width 15 height 8
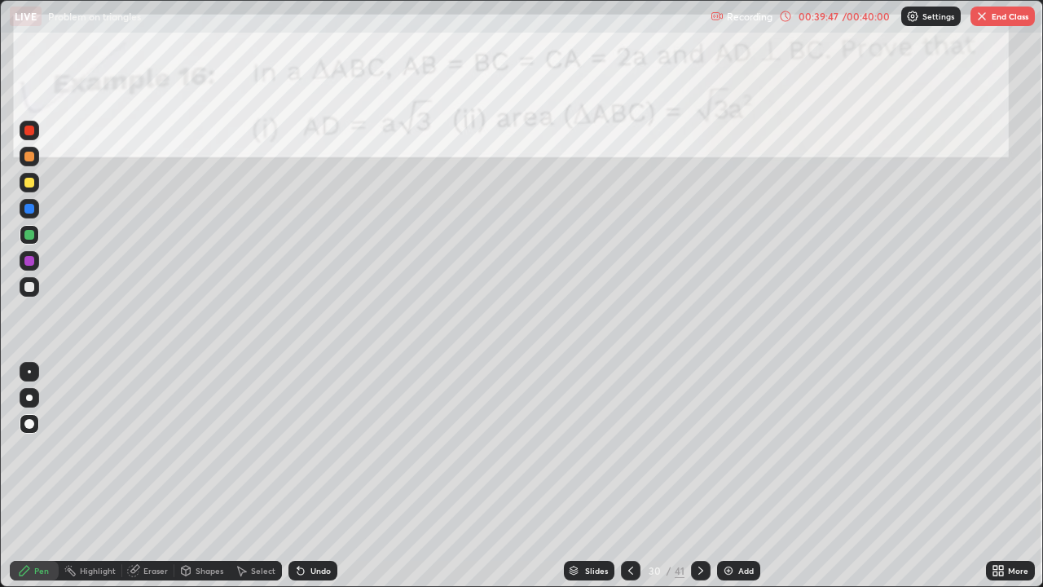
click at [33, 288] on div at bounding box center [29, 287] width 10 height 10
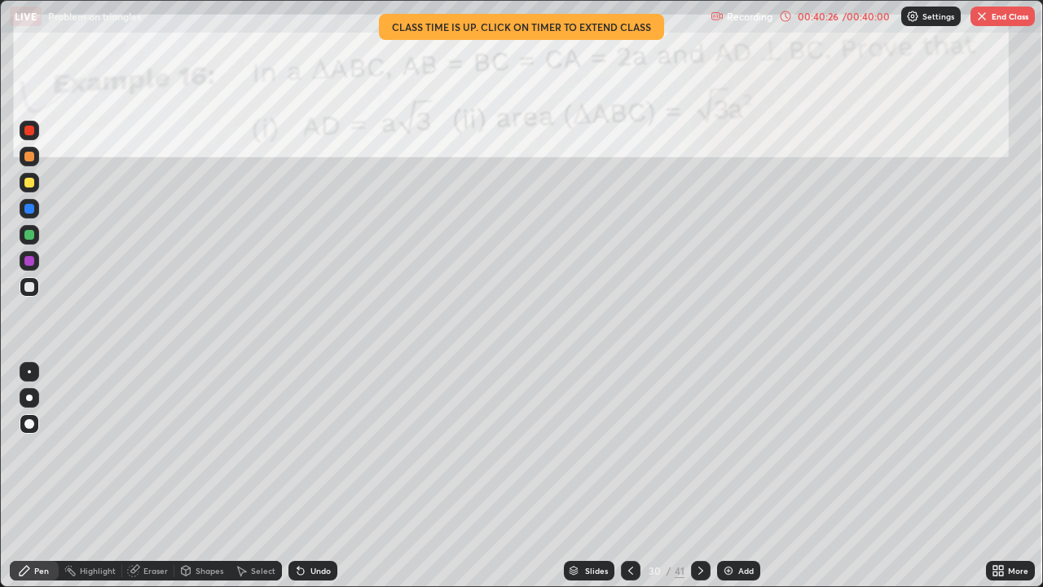
click at [697, 476] on icon at bounding box center [700, 570] width 13 height 13
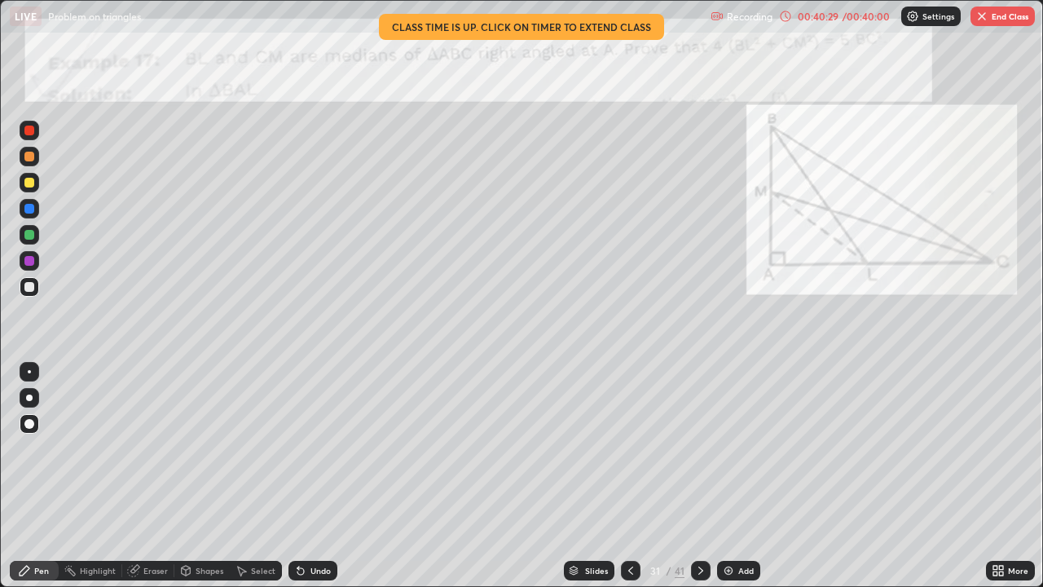
click at [629, 476] on icon at bounding box center [630, 570] width 13 height 13
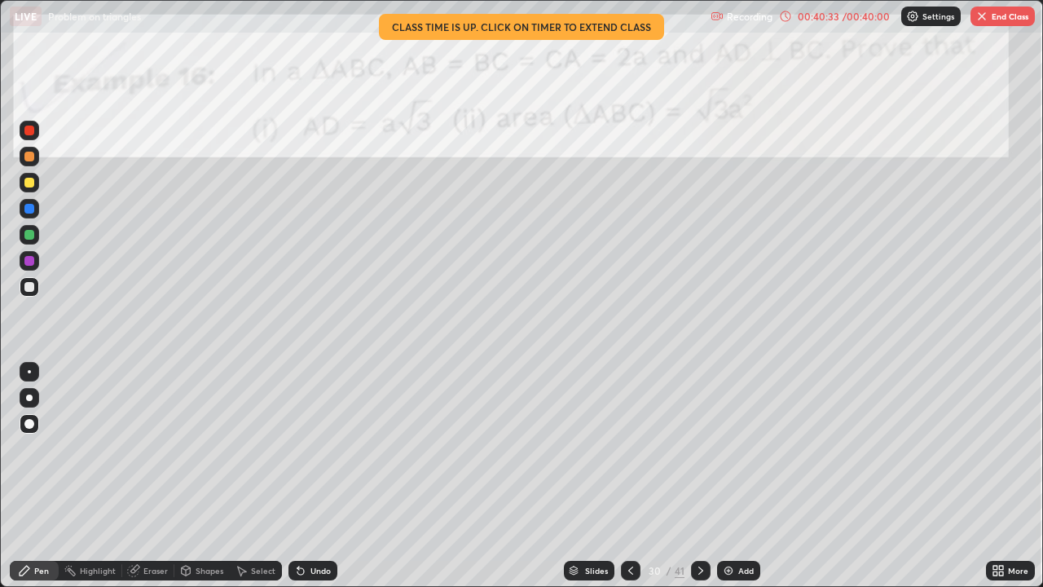
click at [995, 476] on icon at bounding box center [995, 573] width 4 height 4
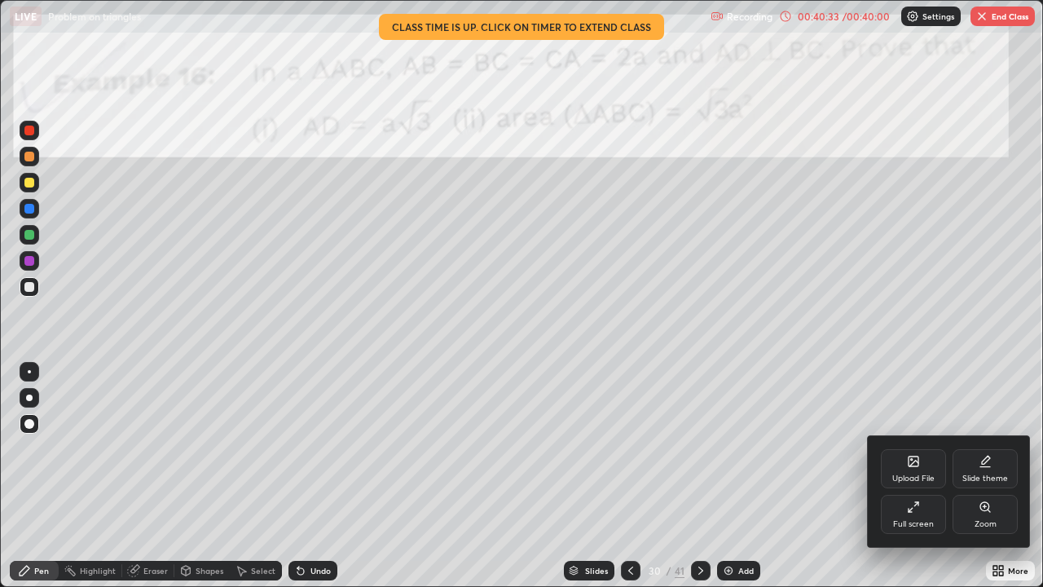
click at [899, 476] on div "Full screen" at bounding box center [913, 513] width 65 height 39
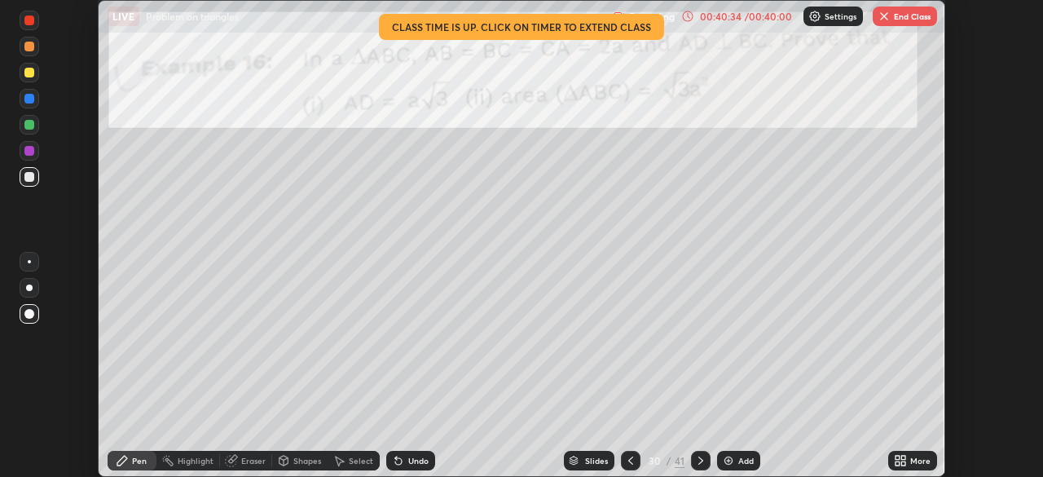
scroll to position [80989, 80423]
click at [899, 11] on button "End Class" at bounding box center [904, 17] width 64 height 20
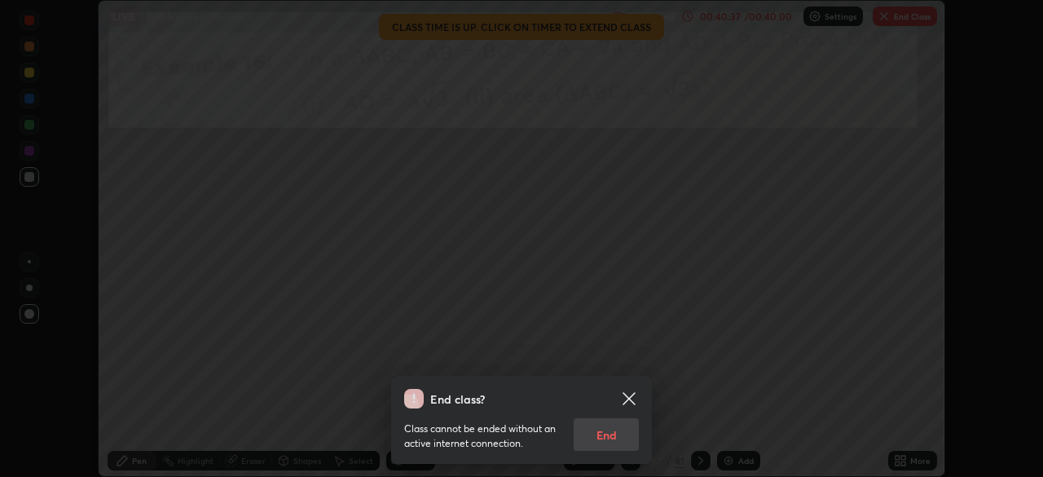
click at [603, 434] on div "Class cannot be ended without an active internet connection. End" at bounding box center [521, 429] width 235 height 42
click at [589, 433] on div "Class cannot be ended without an active internet connection. End" at bounding box center [521, 429] width 235 height 42
click at [618, 440] on div "Class cannot be ended without an active internet connection. End" at bounding box center [521, 429] width 235 height 42
click at [612, 442] on div "Class cannot be ended without an active internet connection. End" at bounding box center [521, 429] width 235 height 42
click at [613, 442] on div "Class cannot be ended without an active internet connection. End" at bounding box center [521, 429] width 235 height 42
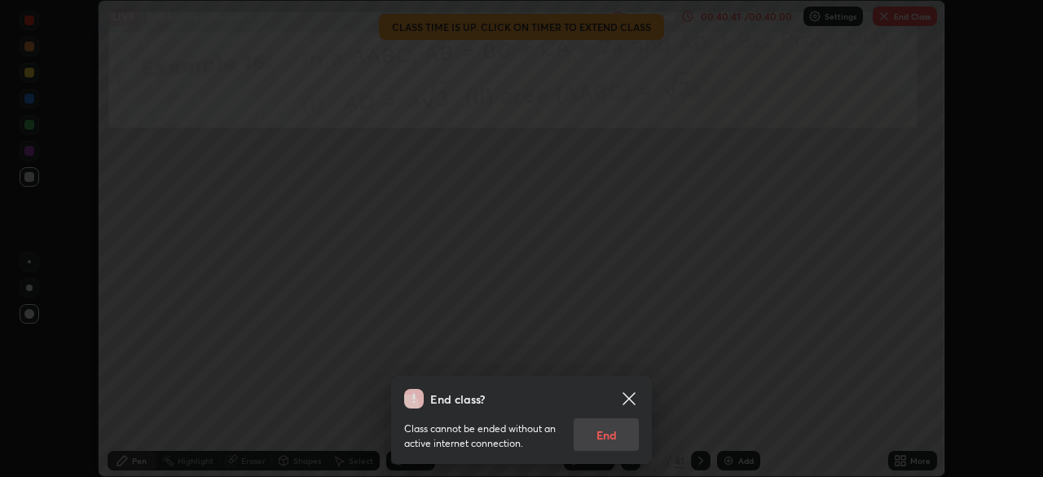
click at [613, 437] on div "Class cannot be ended without an active internet connection. End" at bounding box center [521, 429] width 235 height 42
click at [602, 440] on div "Class cannot be ended without an active internet connection. End" at bounding box center [521, 429] width 235 height 42
click at [609, 436] on div "Class cannot be ended without an active internet connection. End" at bounding box center [521, 429] width 235 height 42
click at [604, 437] on div "Class cannot be ended without an active internet connection. End" at bounding box center [521, 429] width 235 height 42
click at [627, 399] on icon at bounding box center [628, 398] width 12 height 12
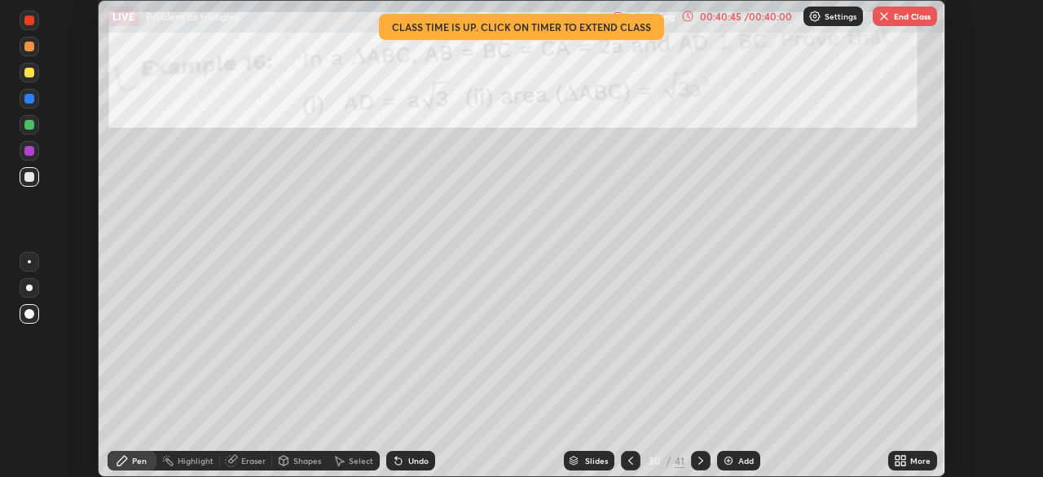
click at [905, 22] on button "End Class" at bounding box center [904, 17] width 64 height 20
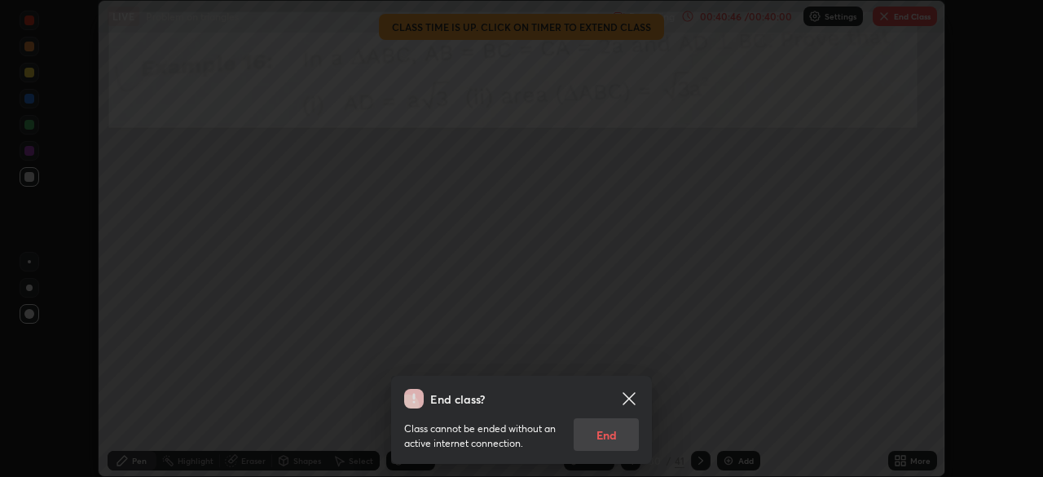
click at [598, 440] on div "Class cannot be ended without an active internet connection. End" at bounding box center [521, 429] width 235 height 42
click at [604, 444] on div "Class cannot be ended without an active internet connection. End" at bounding box center [521, 429] width 235 height 42
click at [606, 444] on div "Class cannot be ended without an active internet connection. End" at bounding box center [521, 429] width 235 height 42
click at [629, 396] on icon at bounding box center [629, 399] width 20 height 20
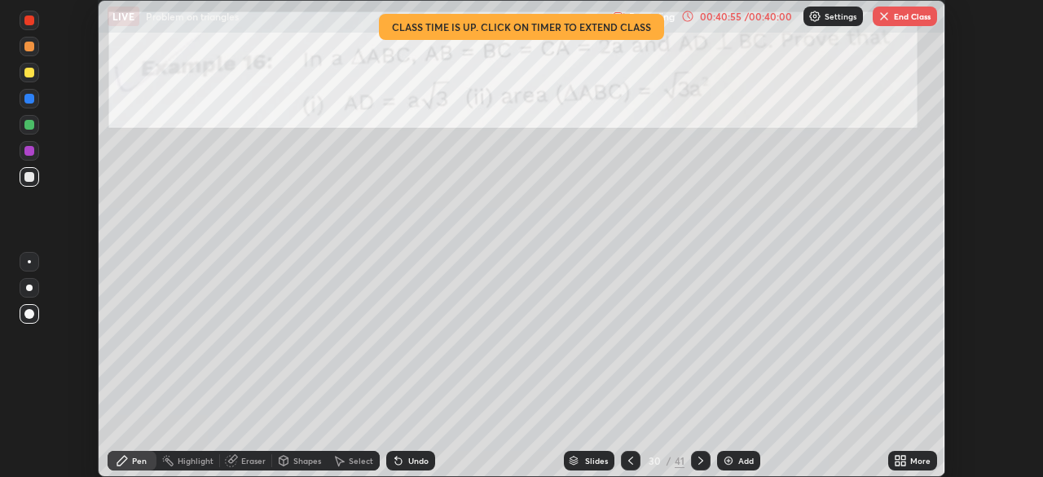
click at [835, 17] on p "Settings" at bounding box center [840, 16] width 32 height 8
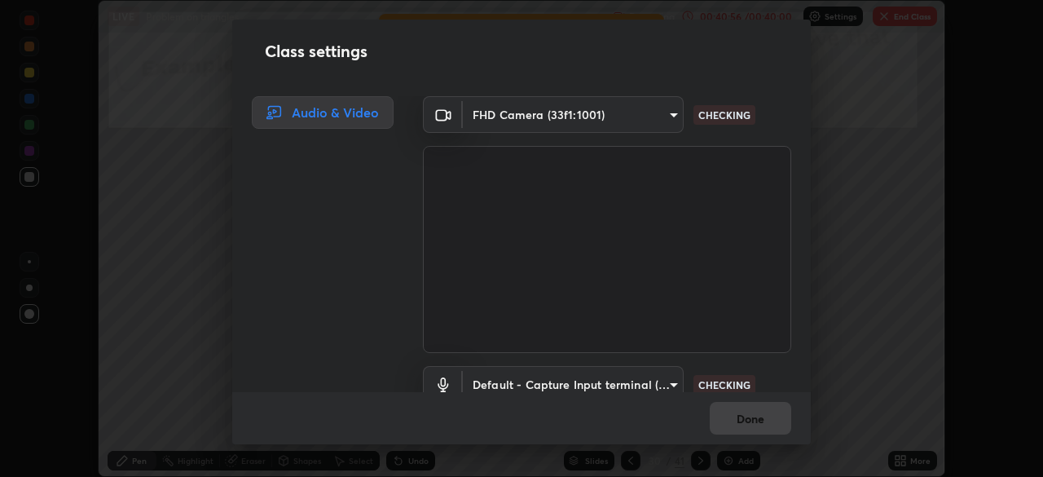
click at [855, 151] on div "Class settings Audio & Video FHD Camera (33f1:1001) 814c79c5ce909a220d8db1de603…" at bounding box center [521, 238] width 1043 height 477
click at [844, 130] on div "Class settings Audio & Video FHD Camera (33f1:1001) 814c79c5ce909a220d8db1de603…" at bounding box center [521, 238] width 1043 height 477
click at [843, 114] on div "Class settings Audio & Video FHD Camera (33f1:1001) 814c79c5ce909a220d8db1de603…" at bounding box center [521, 238] width 1043 height 477
click at [840, 100] on div "Class settings Audio & Video FHD Camera (33f1:1001) 814c79c5ce909a220d8db1de603…" at bounding box center [521, 238] width 1043 height 477
click at [838, 95] on div "Class settings Audio & Video FHD Camera (33f1:1001) 814c79c5ce909a220d8db1de603…" at bounding box center [521, 238] width 1043 height 477
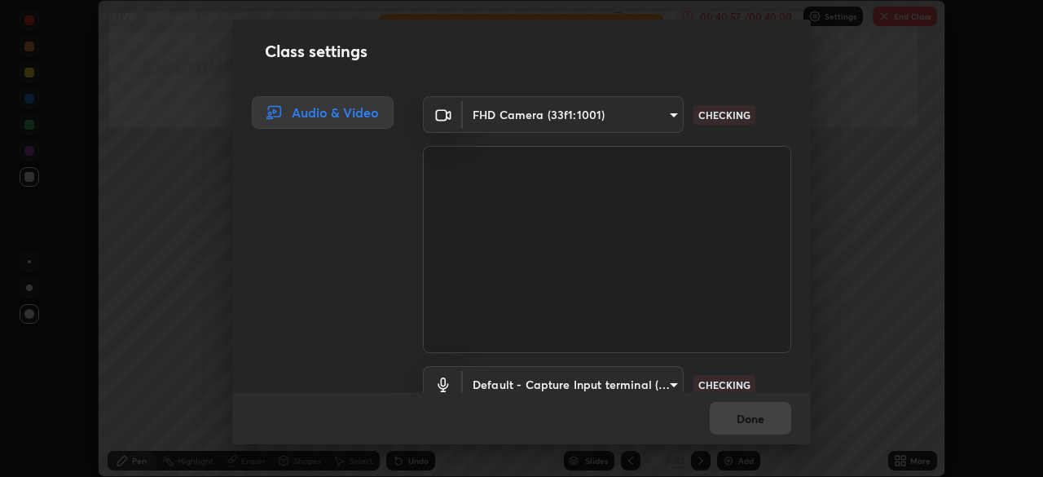
click at [837, 96] on div "Class settings Audio & Video FHD Camera (33f1:1001) 814c79c5ce909a220d8db1de603…" at bounding box center [521, 238] width 1043 height 477
click at [839, 100] on div "Class settings Audio & Video FHD Camera (33f1:1001) 814c79c5ce909a220d8db1de603…" at bounding box center [521, 238] width 1043 height 477
click at [847, 112] on div "Class settings Audio & Video FHD Camera (33f1:1001) 814c79c5ce909a220d8db1de603…" at bounding box center [521, 238] width 1043 height 477
click at [846, 116] on div "Class settings Audio & Video FHD Camera (33f1:1001) 814c79c5ce909a220d8db1de603…" at bounding box center [521, 238] width 1043 height 477
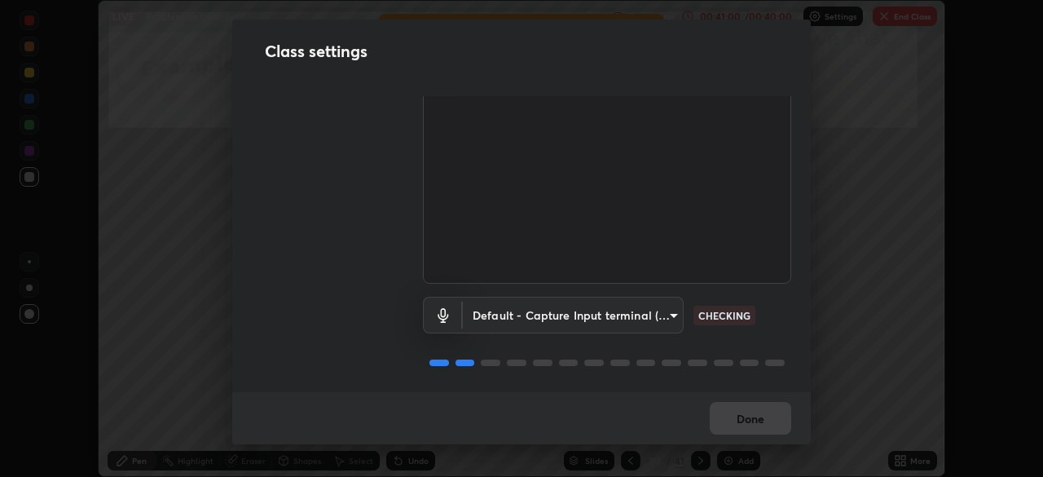
click at [710, 409] on div "Done" at bounding box center [521, 418] width 578 height 52
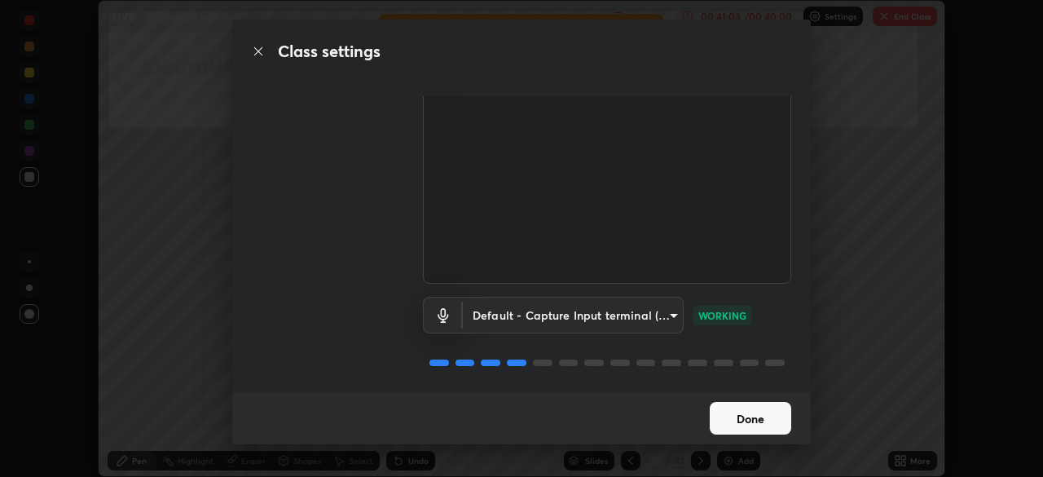
click at [736, 420] on button "Done" at bounding box center [750, 418] width 81 height 33
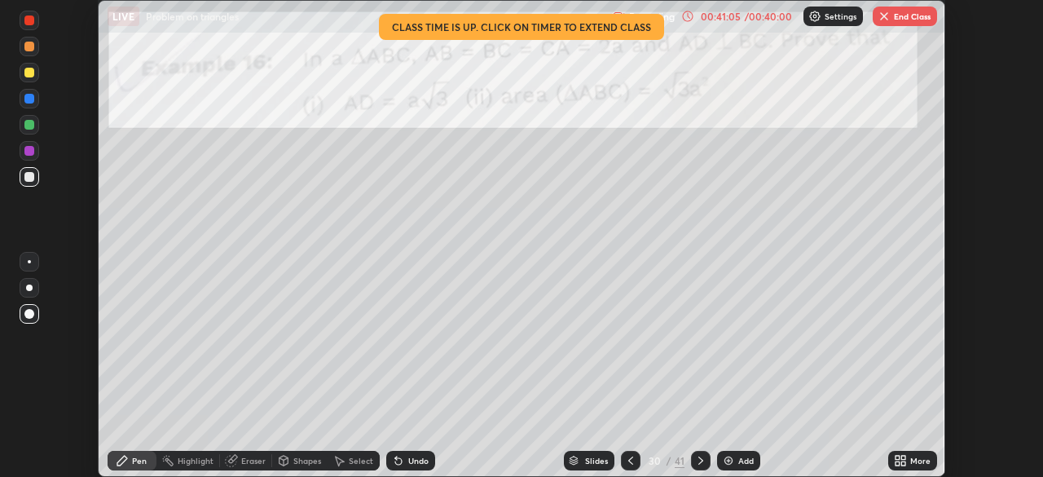
click at [404, 464] on div "Undo" at bounding box center [410, 461] width 49 height 20
click at [897, 20] on button "End Class" at bounding box center [904, 17] width 64 height 20
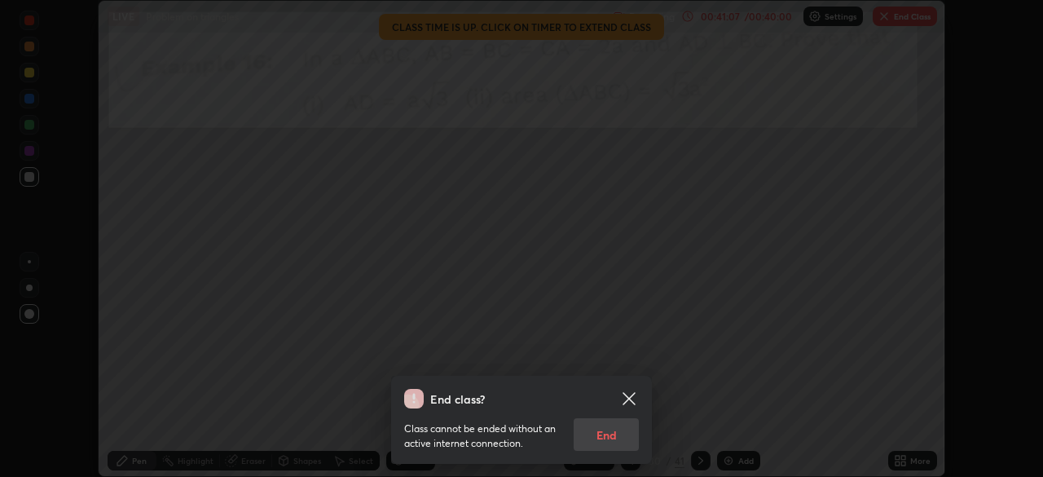
click at [609, 433] on div "Class cannot be ended without an active internet connection. End" at bounding box center [521, 429] width 235 height 42
click at [661, 405] on div "End class? Class cannot be ended without an active internet connection. End" at bounding box center [521, 238] width 1043 height 477
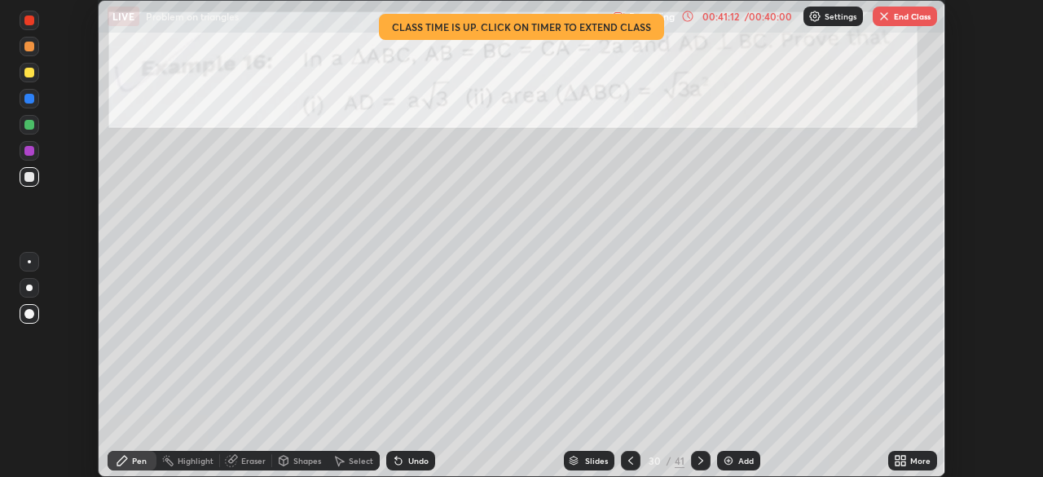
click at [883, 25] on button "End Class" at bounding box center [904, 17] width 64 height 20
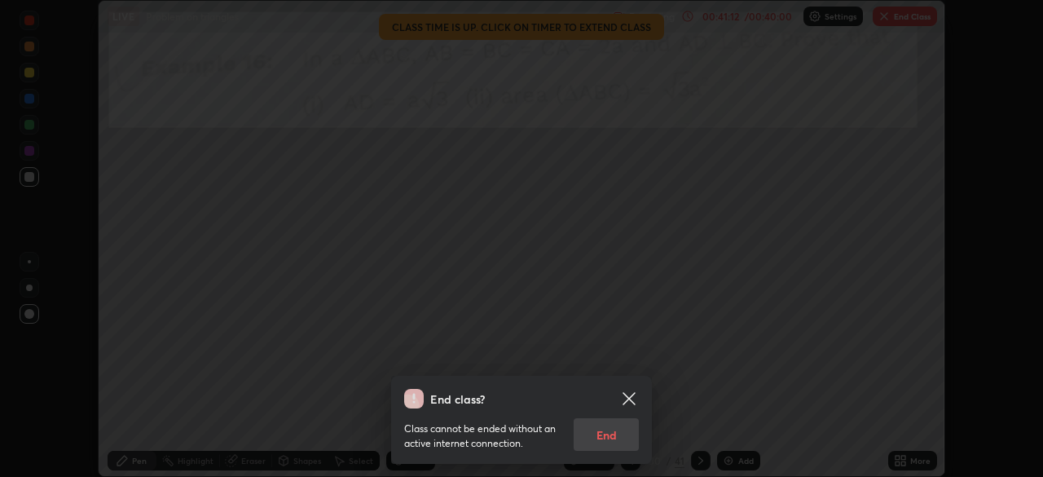
click at [890, 24] on div at bounding box center [521, 238] width 1043 height 477
click at [893, 25] on div at bounding box center [521, 238] width 1043 height 477
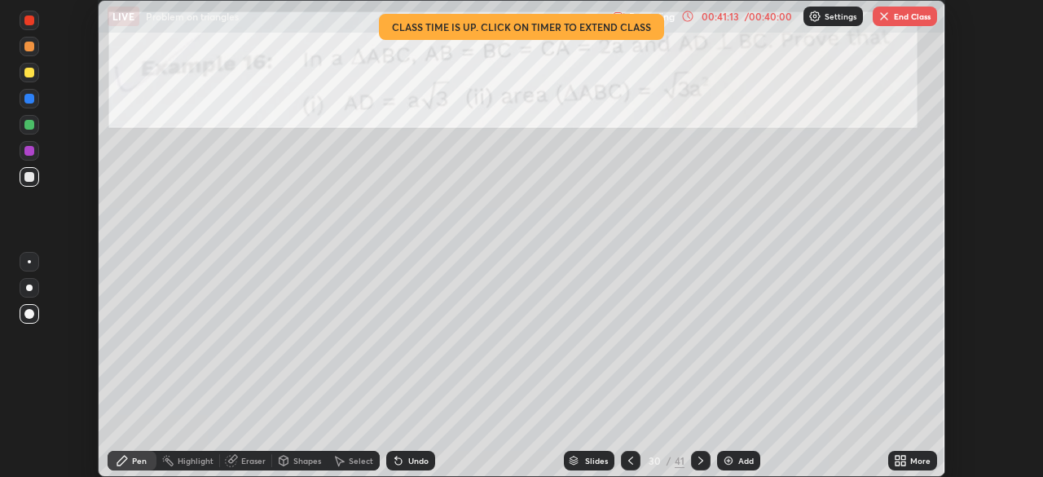
click at [894, 22] on button "End Class" at bounding box center [904, 17] width 64 height 20
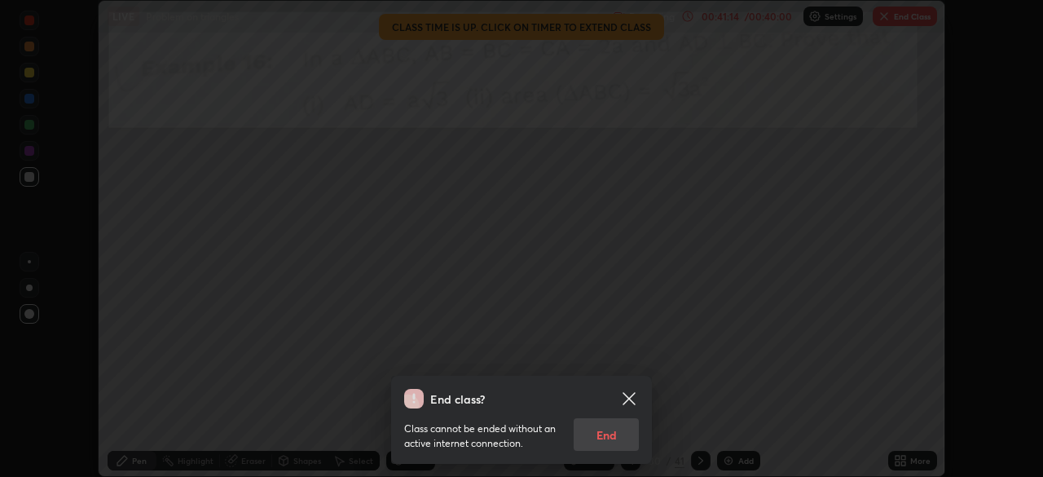
click at [602, 432] on div "Class cannot be ended without an active internet connection. End" at bounding box center [521, 429] width 235 height 42
click at [622, 394] on icon at bounding box center [629, 399] width 20 height 20
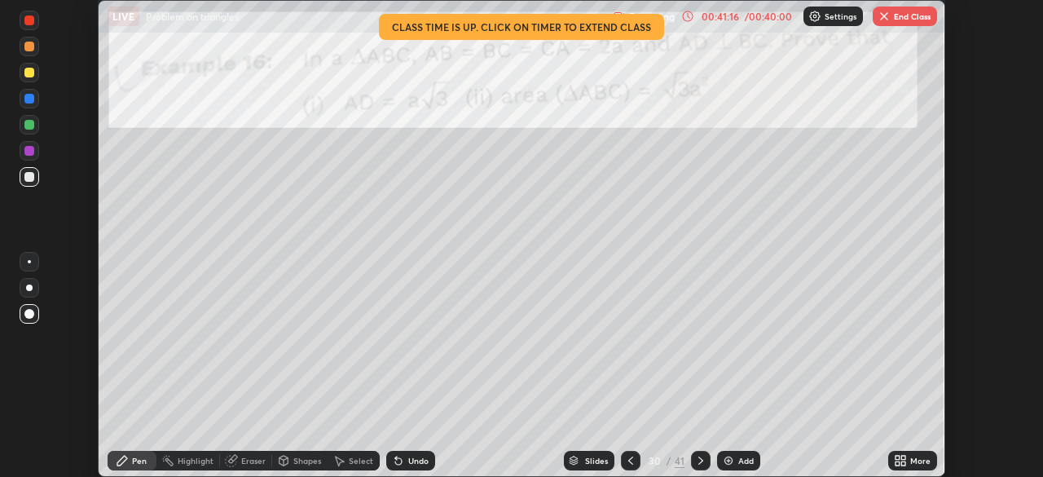
click at [834, 15] on p "Settings" at bounding box center [840, 16] width 32 height 8
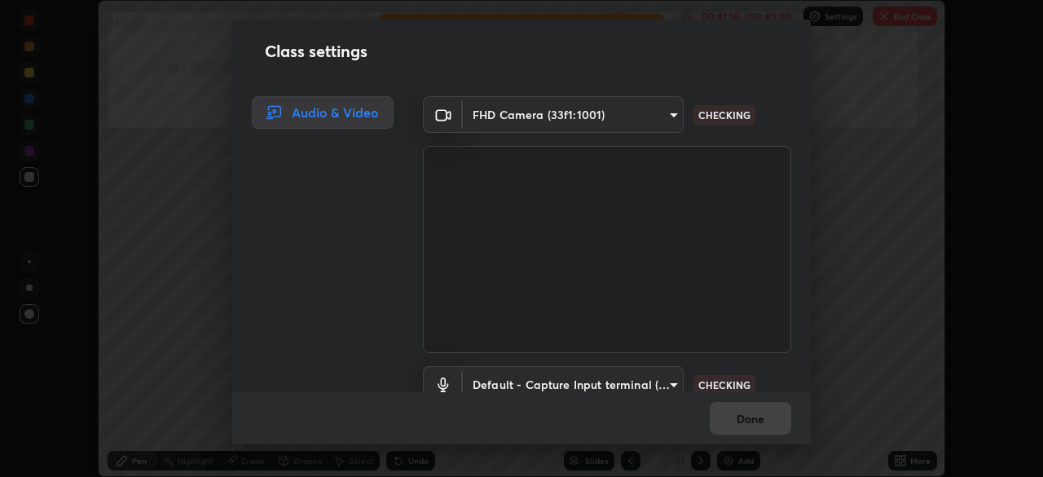
click at [830, 33] on div "Class settings Audio & Video FHD Camera (33f1:1001) 814c79c5ce909a220d8db1de603…" at bounding box center [521, 238] width 1043 height 477
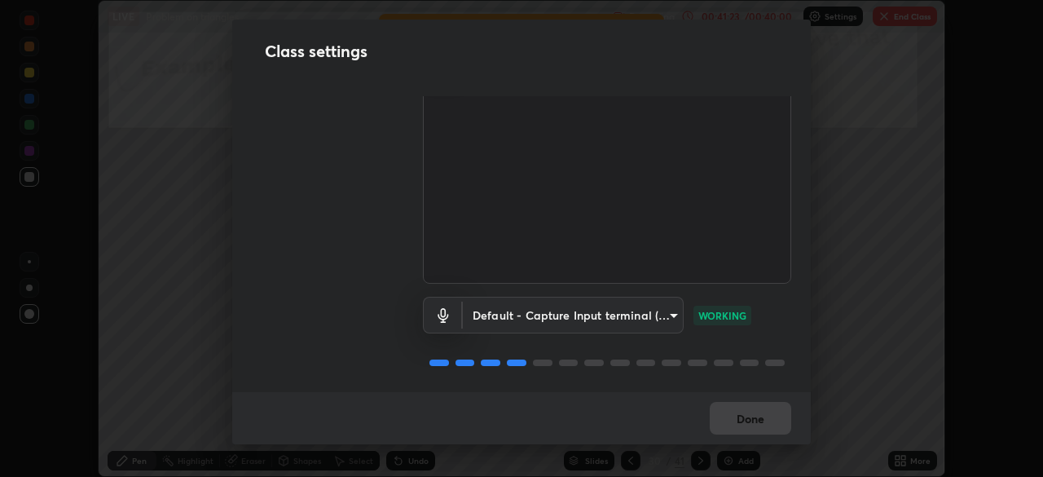
click at [729, 425] on button "Done" at bounding box center [750, 418] width 81 height 33
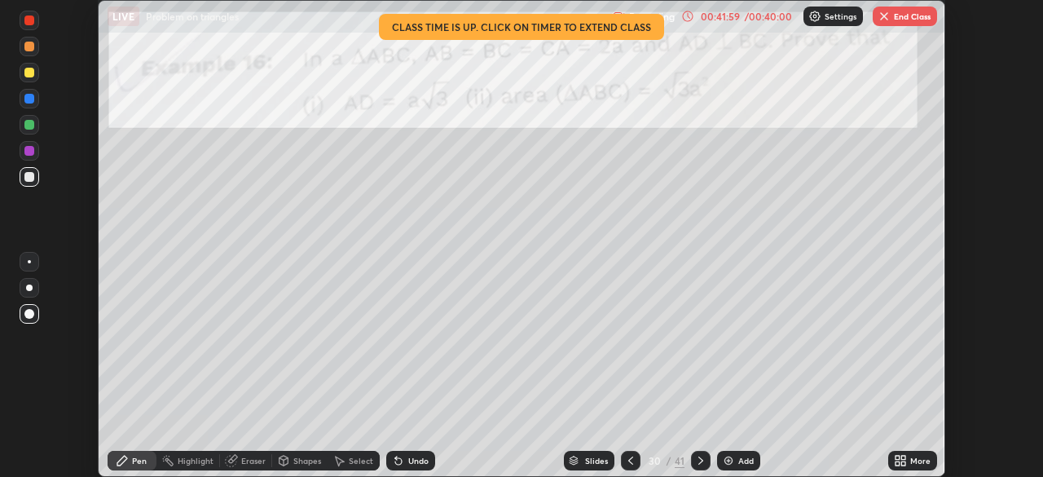
click at [892, 20] on button "End Class" at bounding box center [904, 17] width 64 height 20
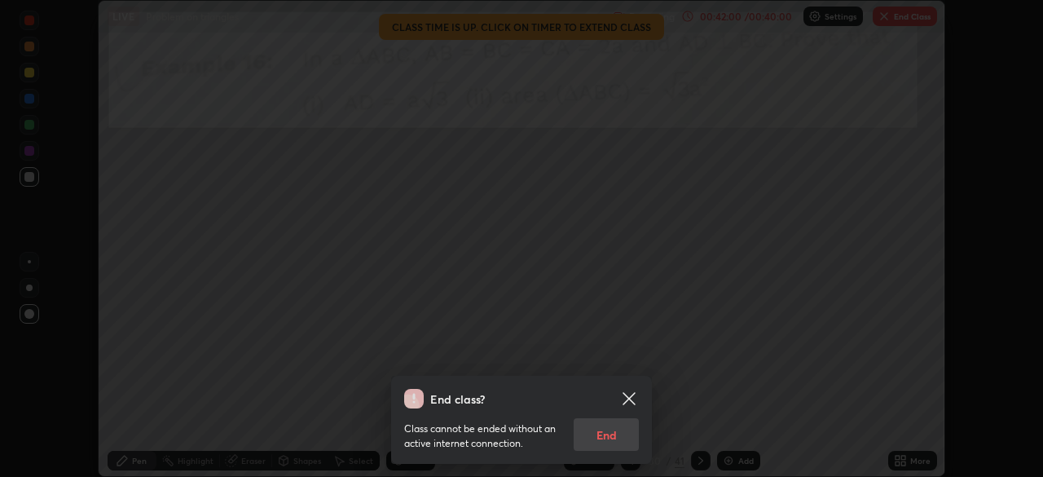
click at [614, 429] on div "Class cannot be ended without an active internet connection. End" at bounding box center [521, 429] width 235 height 42
click at [628, 399] on icon at bounding box center [628, 398] width 12 height 12
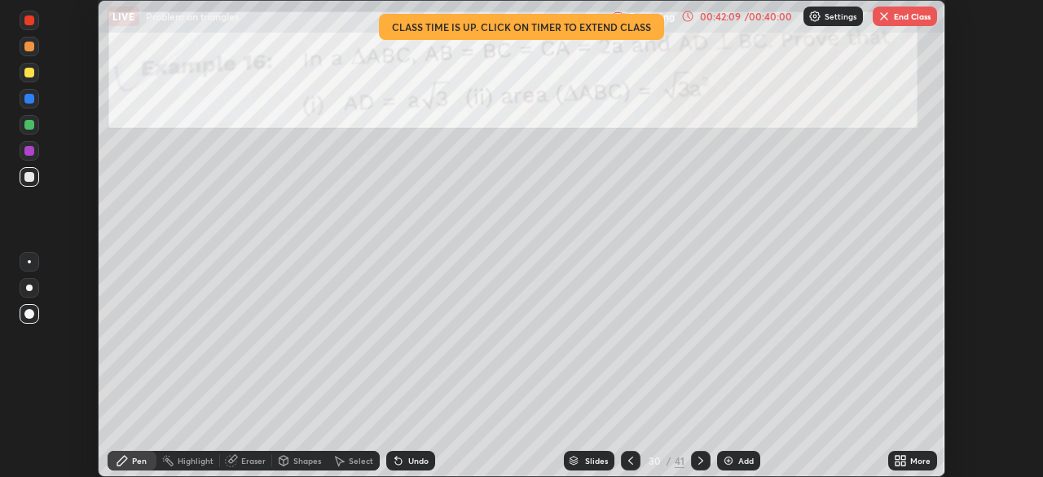
click at [888, 15] on img "button" at bounding box center [883, 16] width 13 height 13
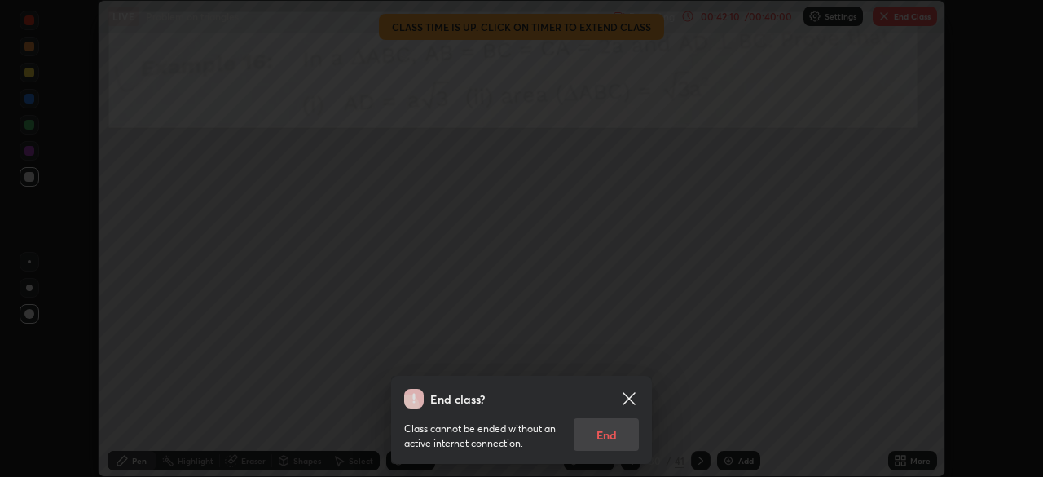
click at [615, 437] on div "Class cannot be ended without an active internet connection. End" at bounding box center [521, 429] width 235 height 42
click at [624, 398] on icon at bounding box center [629, 399] width 20 height 20
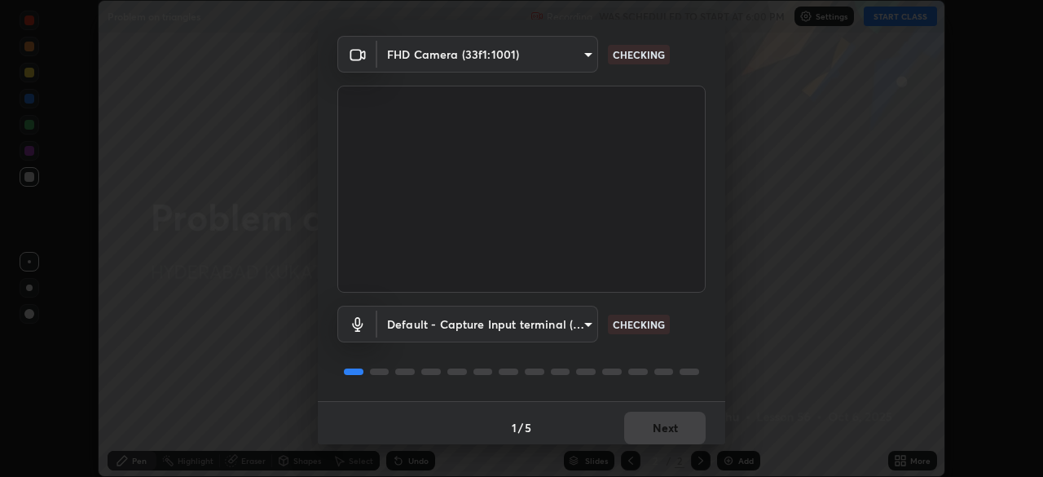
scroll to position [58, 0]
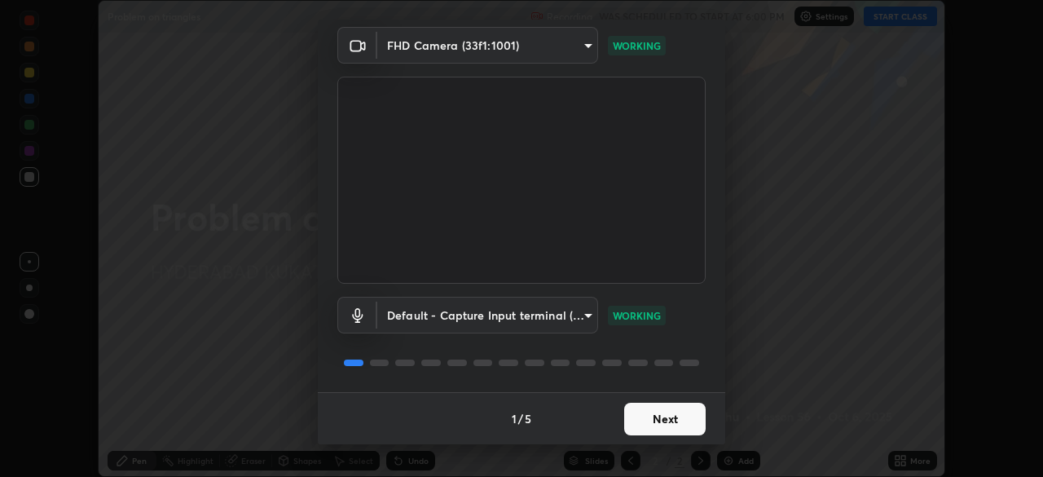
click at [643, 421] on button "Next" at bounding box center [664, 418] width 81 height 33
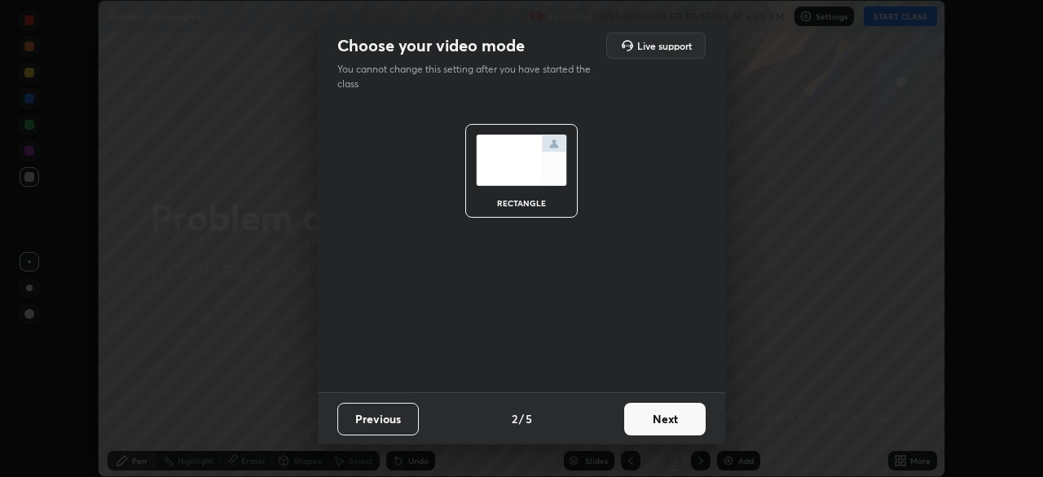
scroll to position [0, 0]
click at [645, 420] on button "Next" at bounding box center [664, 418] width 81 height 33
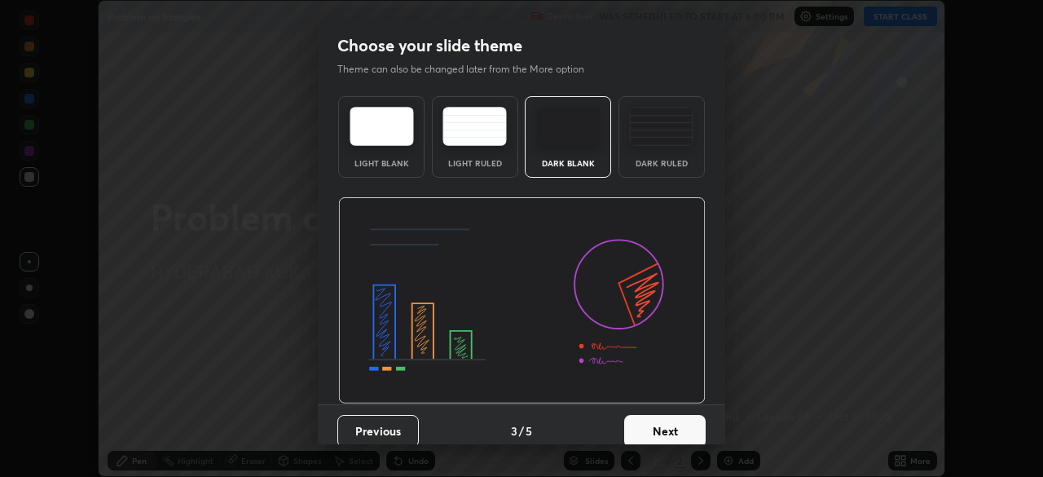
click at [645, 421] on button "Next" at bounding box center [664, 431] width 81 height 33
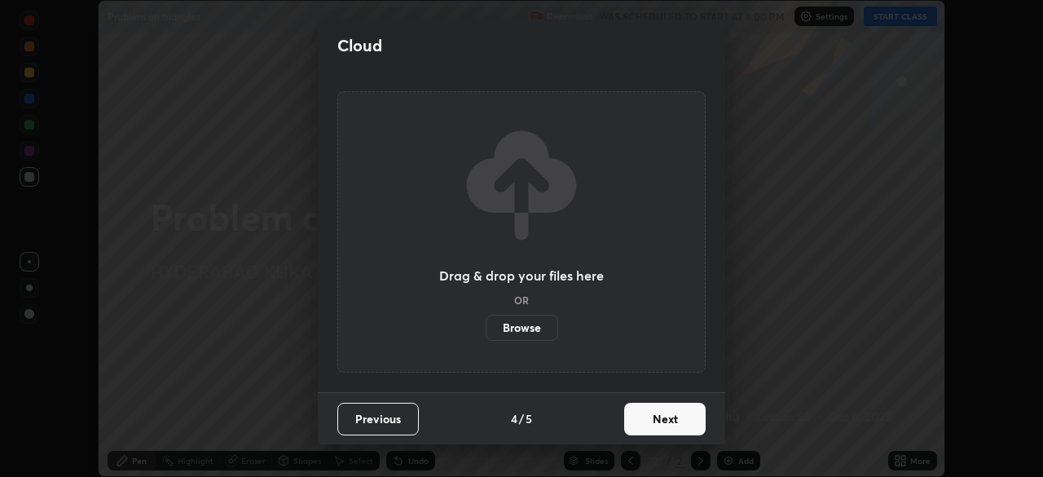
click at [643, 427] on button "Next" at bounding box center [664, 418] width 81 height 33
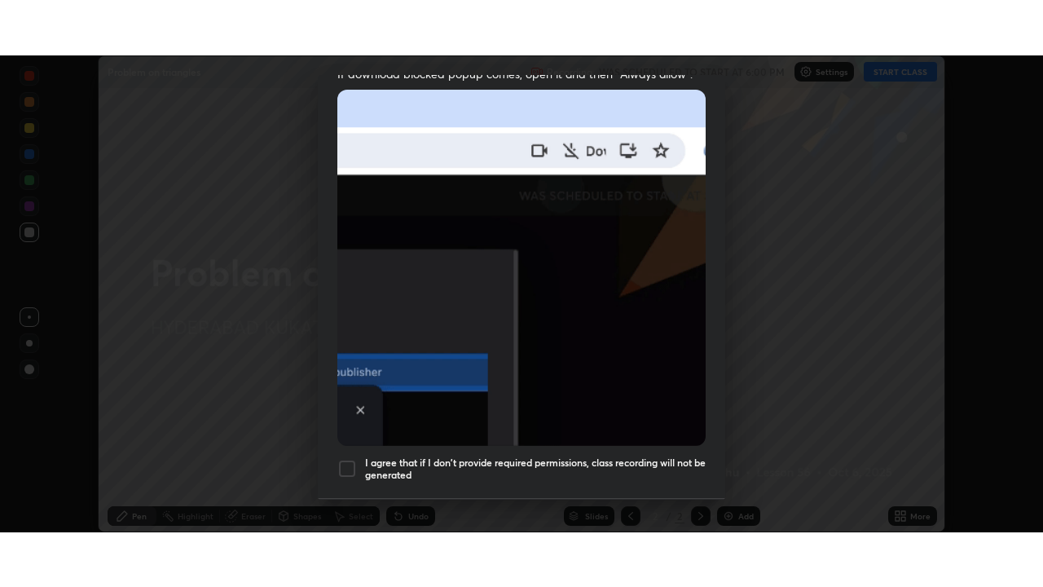
scroll to position [390, 0]
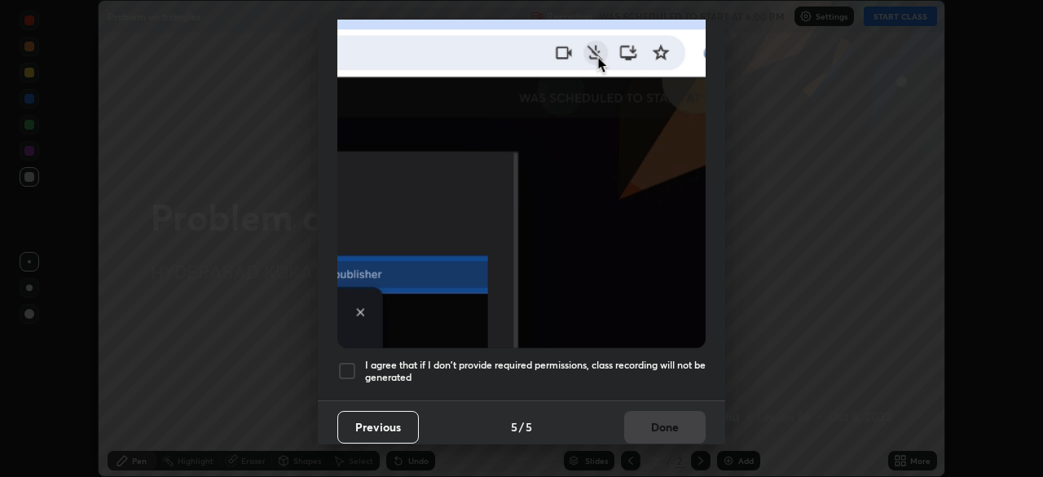
click at [349, 361] on div at bounding box center [347, 371] width 20 height 20
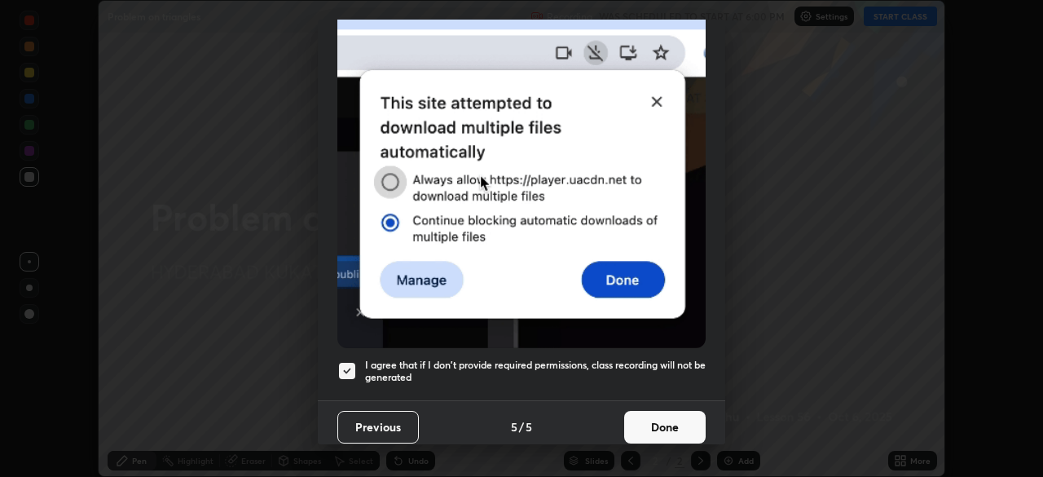
click at [648, 424] on button "Done" at bounding box center [664, 427] width 81 height 33
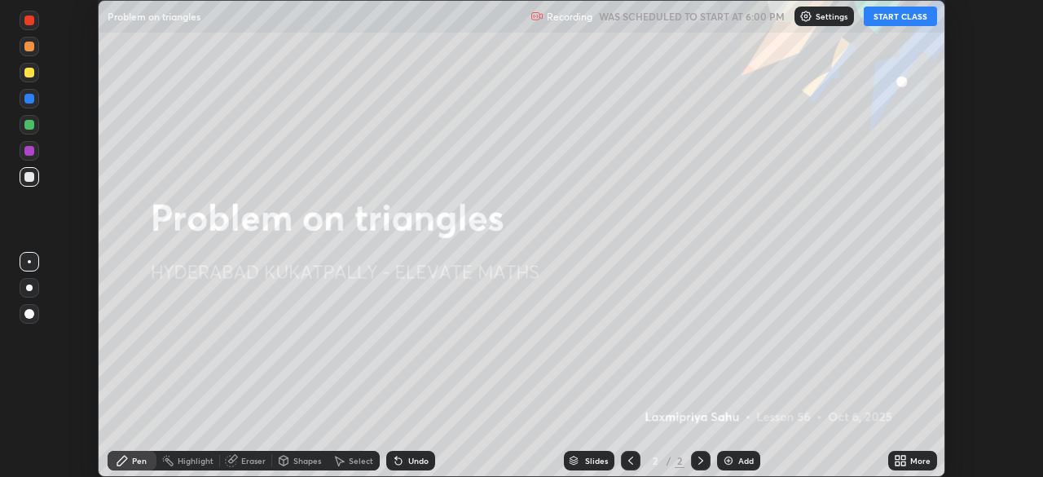
click at [889, 15] on button "START CLASS" at bounding box center [900, 17] width 73 height 20
click at [903, 463] on icon at bounding box center [903, 463] width 4 height 4
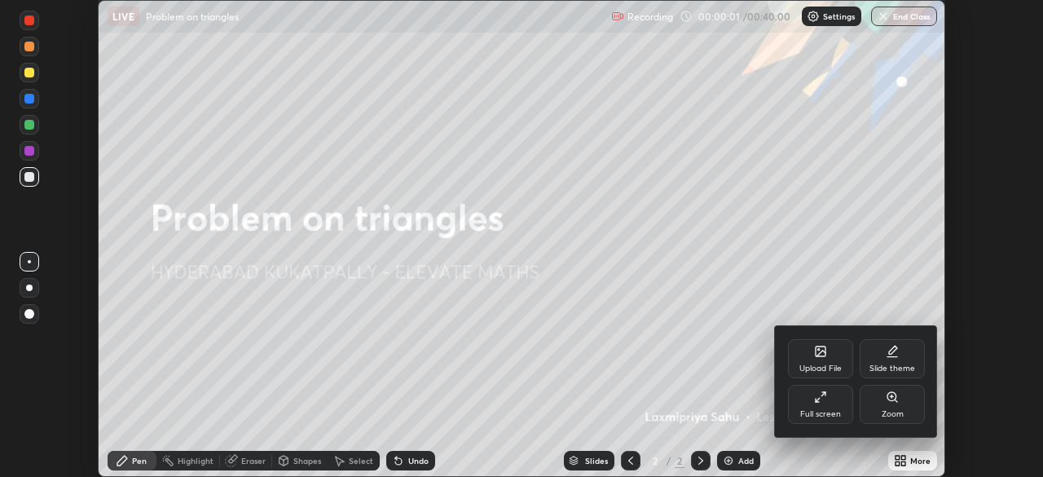
click at [818, 406] on div "Full screen" at bounding box center [820, 404] width 65 height 39
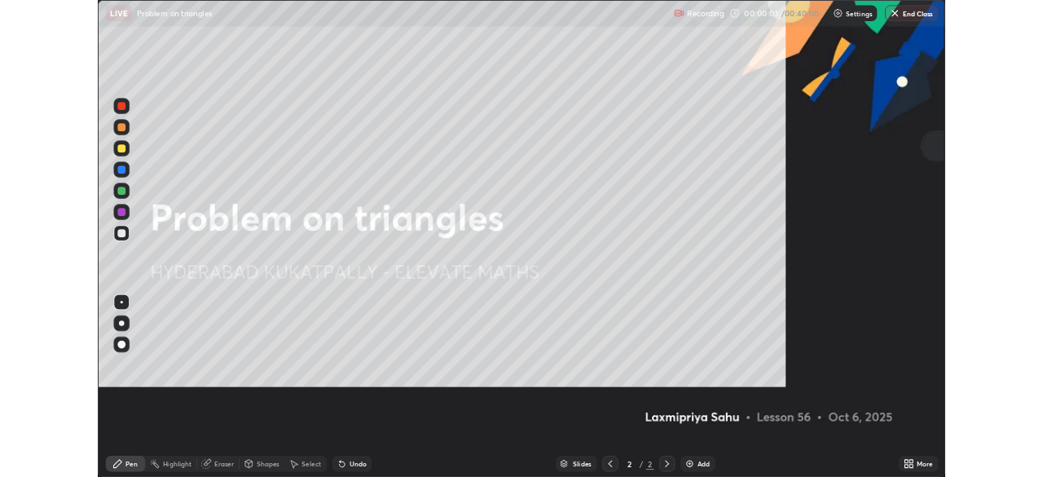
scroll to position [587, 1043]
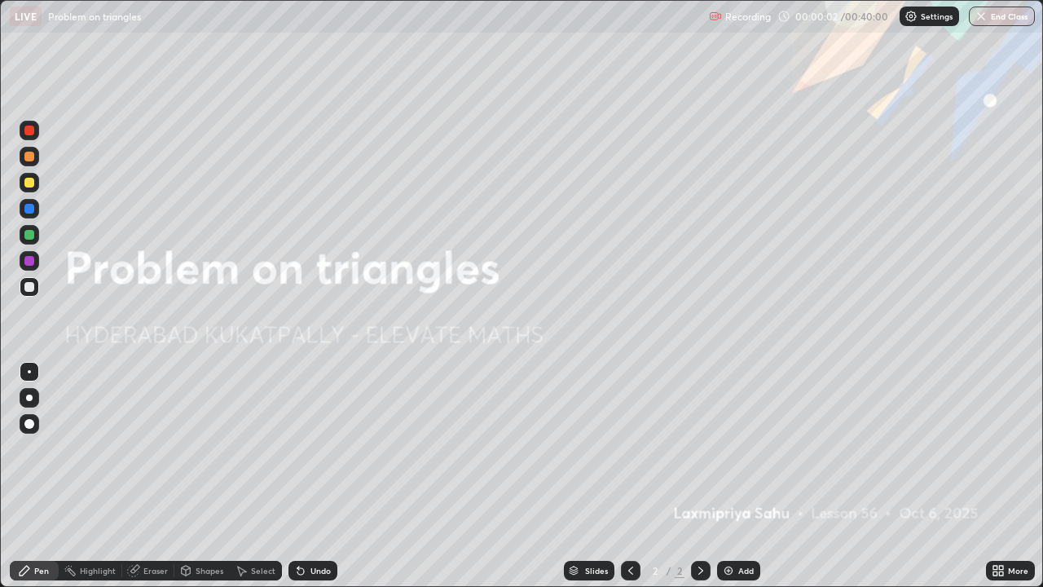
click at [1000, 476] on icon at bounding box center [1001, 573] width 4 height 4
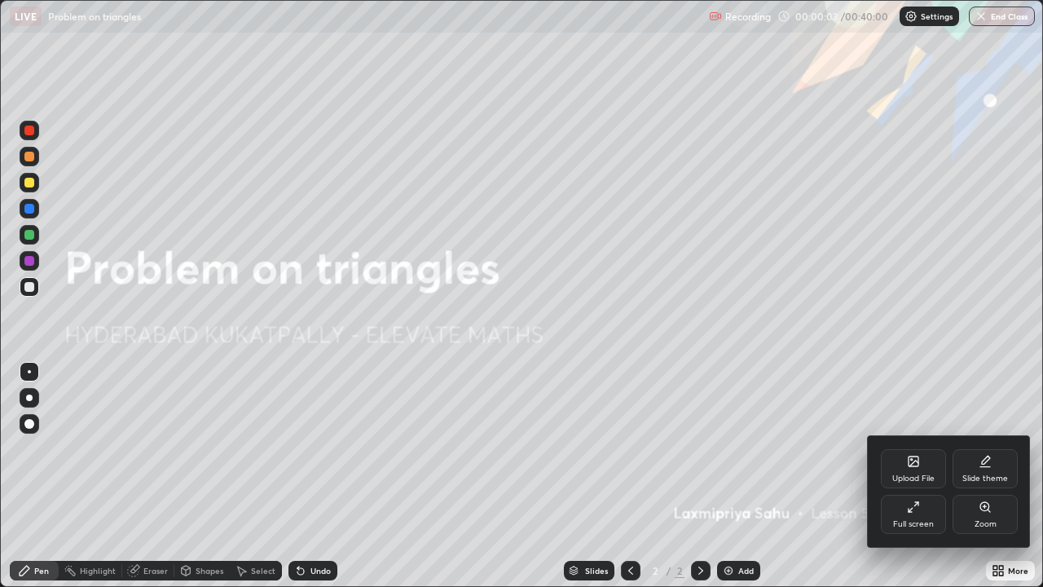
click at [902, 464] on div "Upload File" at bounding box center [913, 468] width 65 height 39
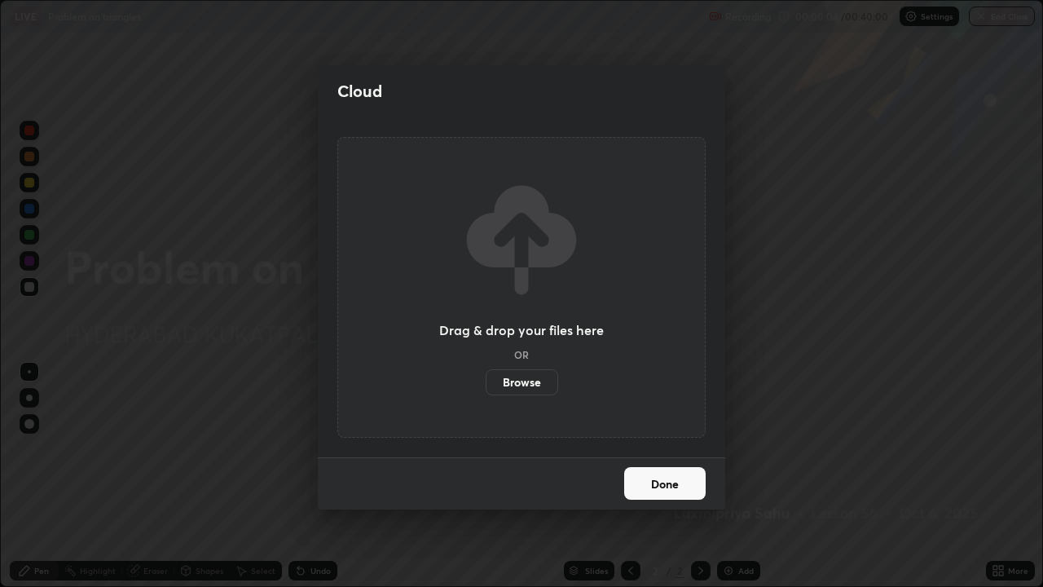
click at [518, 385] on label "Browse" at bounding box center [522, 382] width 73 height 26
click at [486, 385] on input "Browse" at bounding box center [486, 382] width 0 height 26
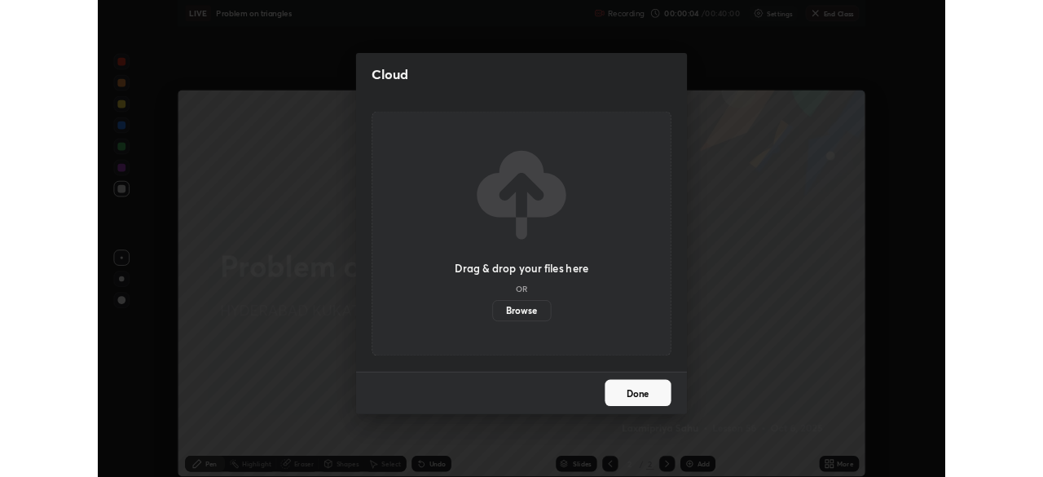
scroll to position [80989, 80423]
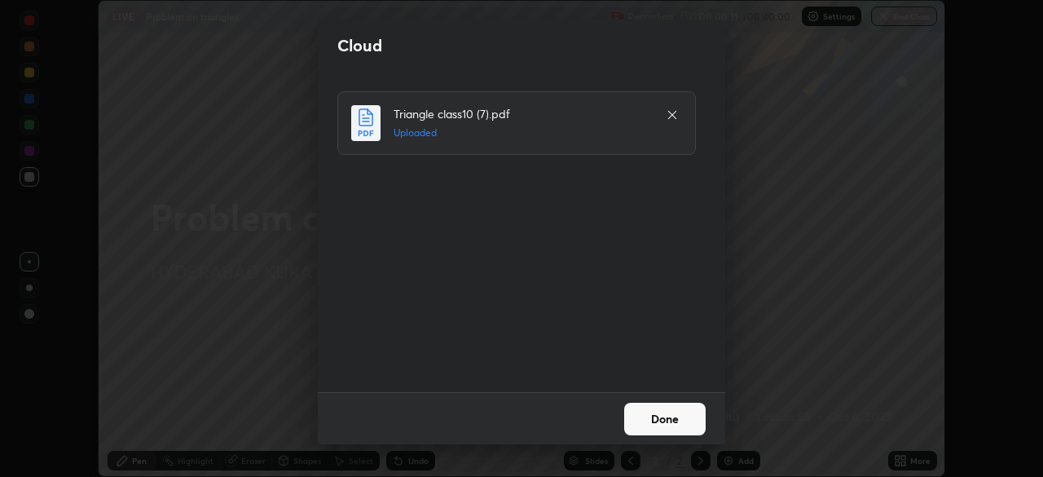
click at [650, 417] on button "Done" at bounding box center [664, 418] width 81 height 33
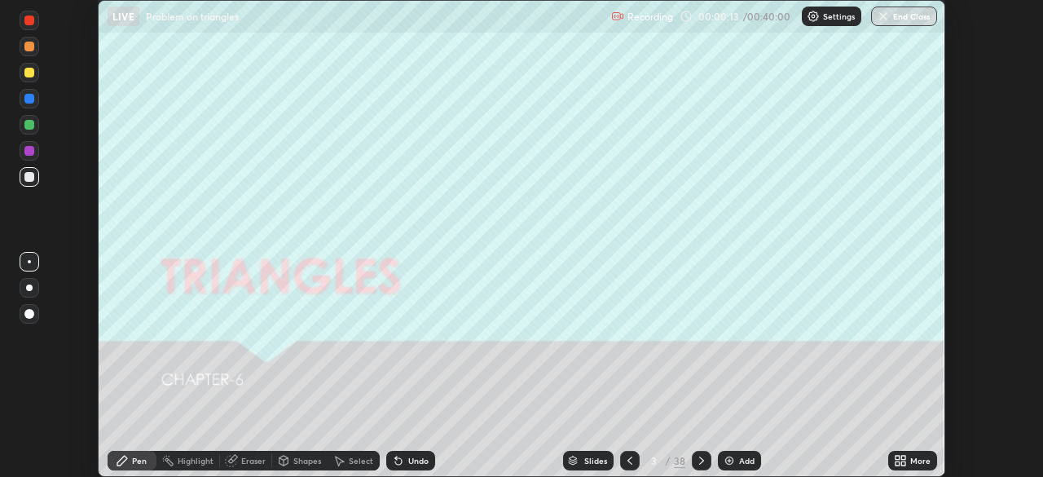
click at [584, 459] on div "Slides" at bounding box center [595, 460] width 23 height 8
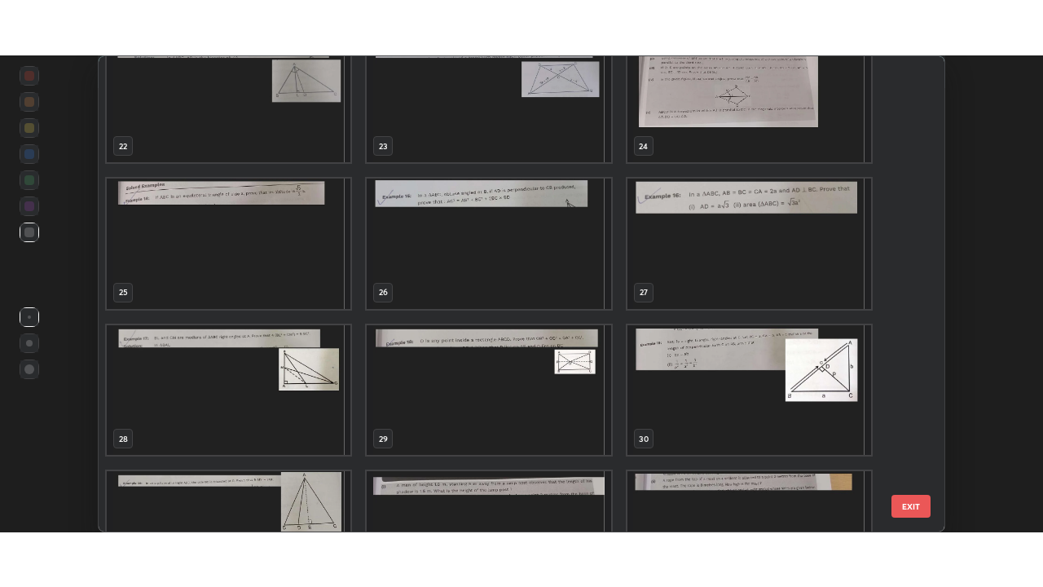
scroll to position [1003, 0]
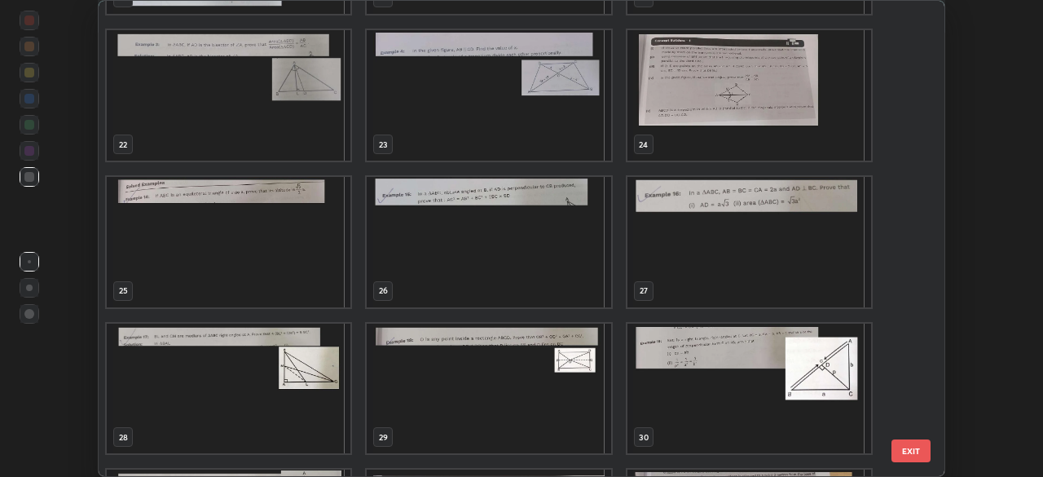
click at [433, 281] on img "grid" at bounding box center [489, 242] width 244 height 130
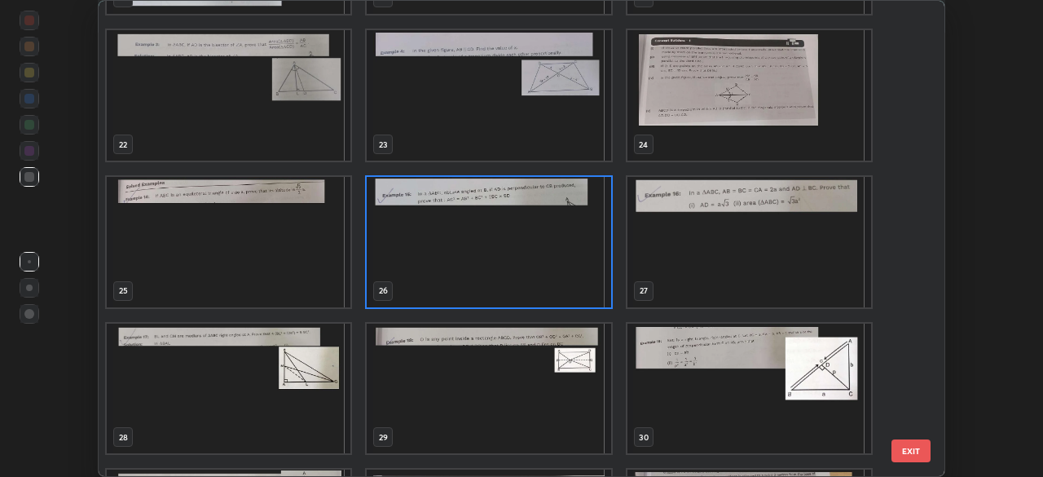
click at [435, 279] on img "grid" at bounding box center [489, 242] width 244 height 130
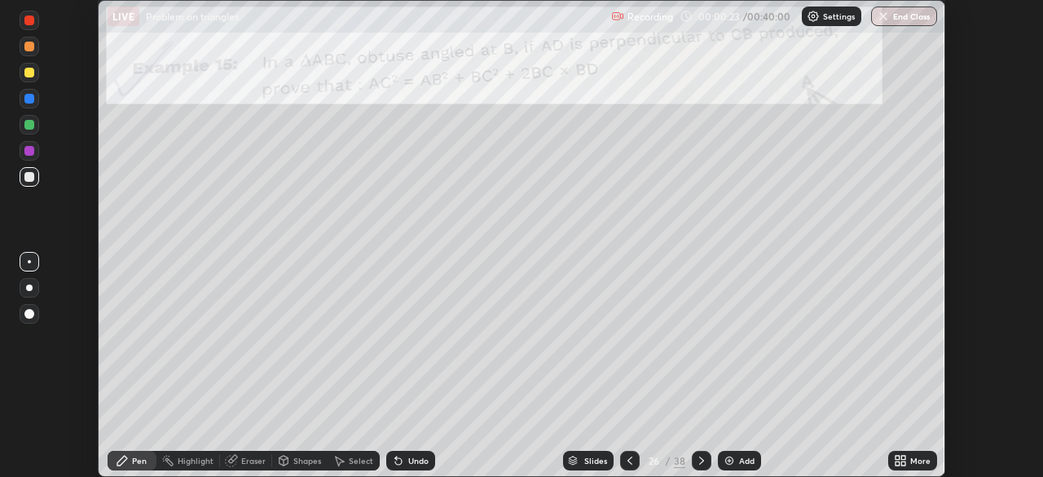
click at [698, 459] on icon at bounding box center [701, 460] width 13 height 13
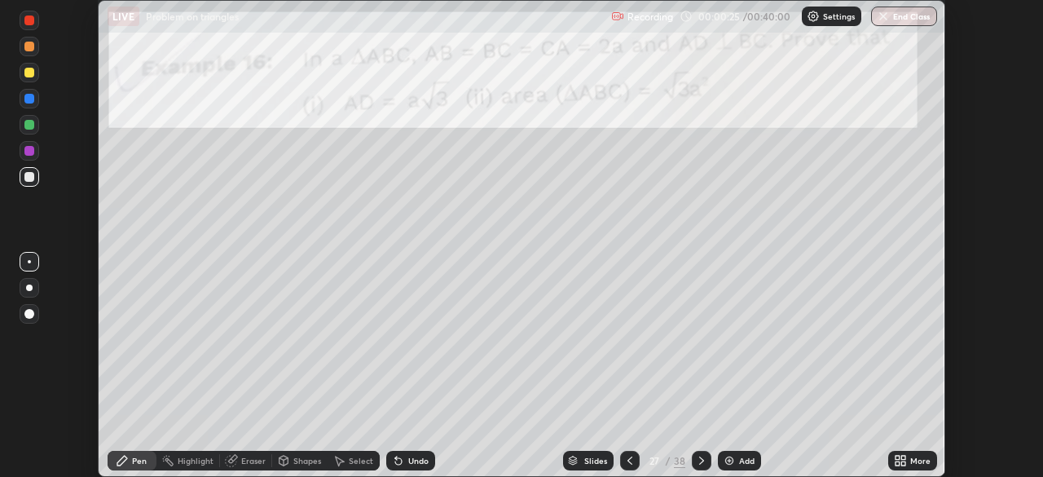
click at [699, 461] on icon at bounding box center [701, 460] width 13 height 13
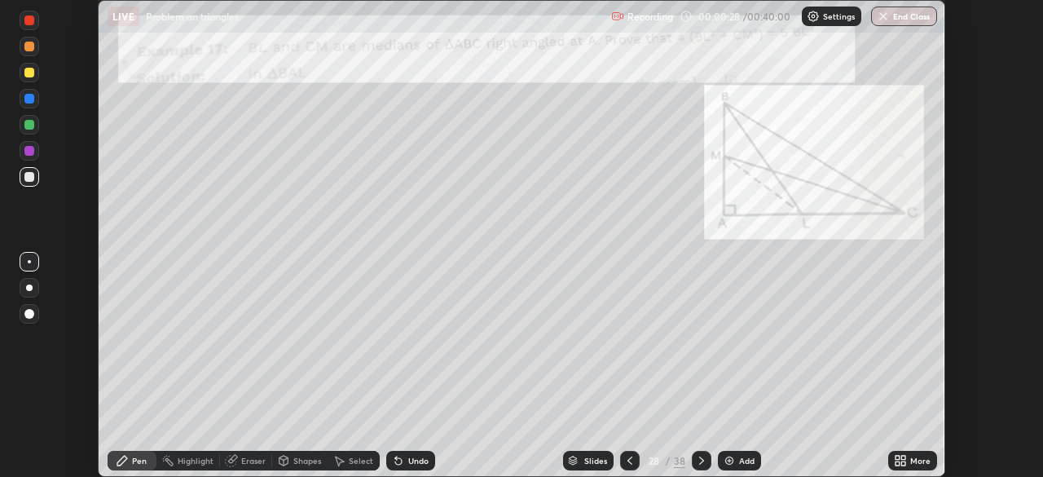
click at [903, 462] on icon at bounding box center [903, 463] width 4 height 4
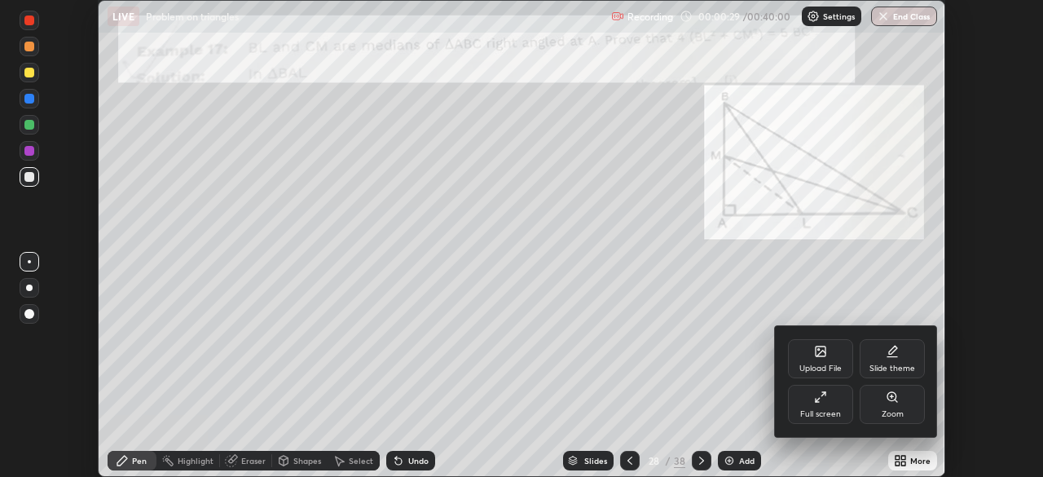
click at [818, 410] on div "Full screen" at bounding box center [820, 414] width 41 height 8
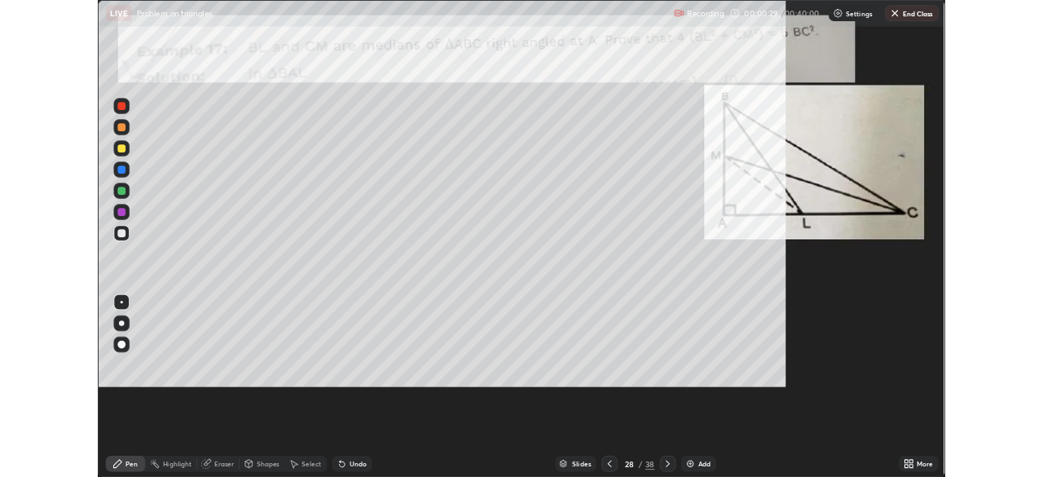
scroll to position [587, 1043]
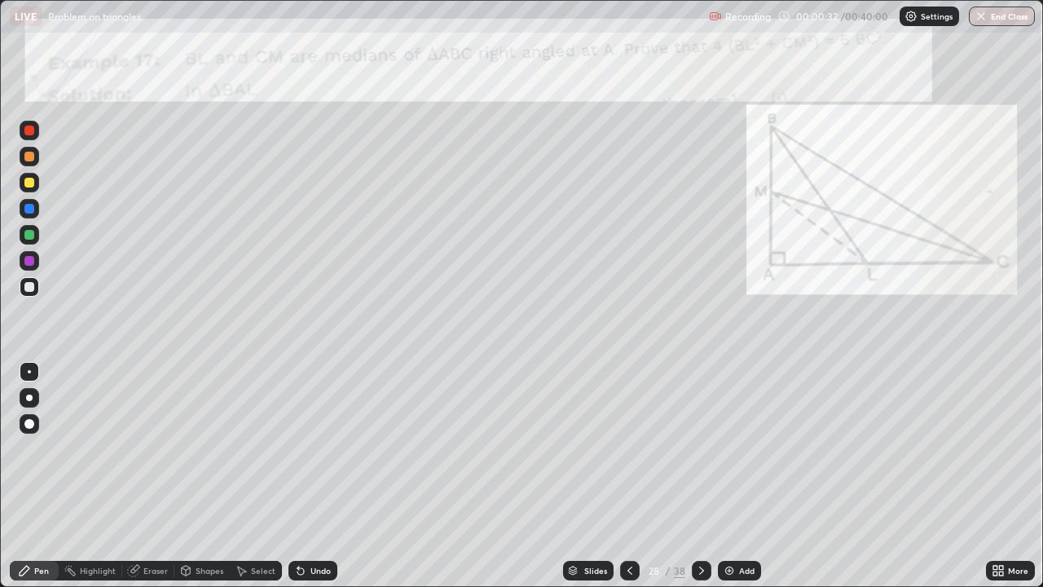
click at [31, 476] on icon at bounding box center [24, 570] width 13 height 13
click at [24, 404] on div at bounding box center [30, 398] width 20 height 20
click at [29, 424] on div at bounding box center [29, 424] width 10 height 10
click at [300, 476] on icon at bounding box center [300, 571] width 7 height 7
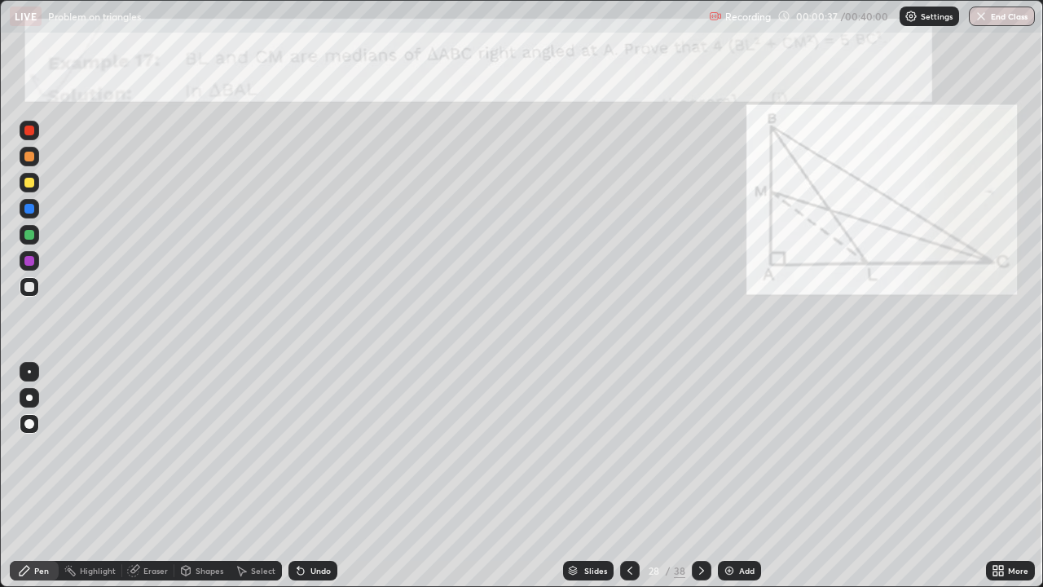
click at [297, 476] on icon at bounding box center [300, 571] width 7 height 7
click at [27, 183] on div at bounding box center [29, 183] width 10 height 10
click at [30, 184] on div at bounding box center [29, 183] width 10 height 10
click at [29, 157] on div at bounding box center [29, 157] width 10 height 10
click at [306, 476] on div "Undo" at bounding box center [312, 570] width 49 height 20
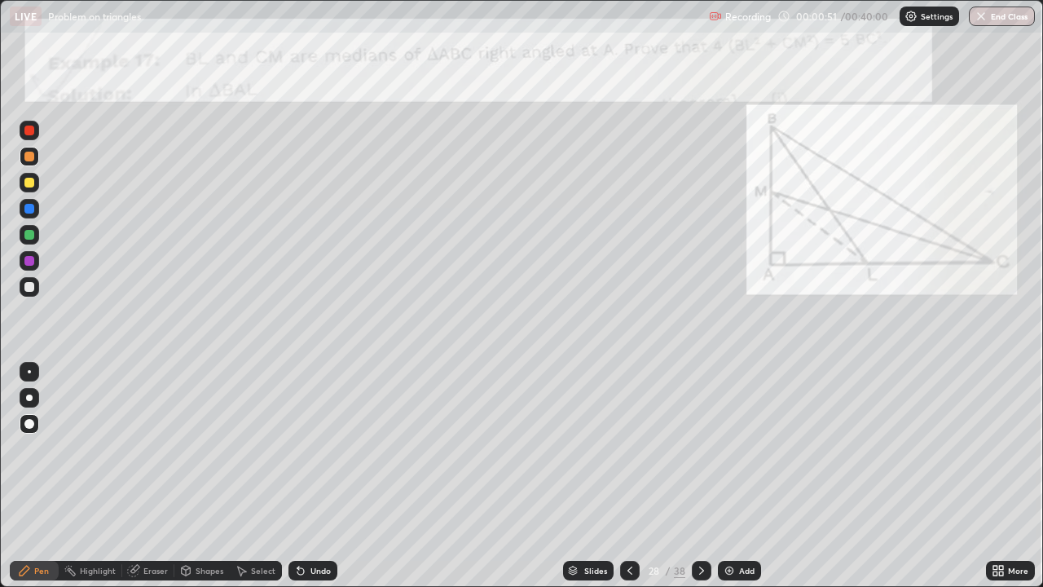
click at [306, 476] on div "Undo" at bounding box center [312, 570] width 49 height 20
click at [305, 476] on div "Undo" at bounding box center [312, 570] width 49 height 20
click at [301, 476] on icon at bounding box center [300, 570] width 13 height 13
click at [300, 476] on icon at bounding box center [300, 571] width 7 height 7
click at [298, 476] on icon at bounding box center [300, 571] width 7 height 7
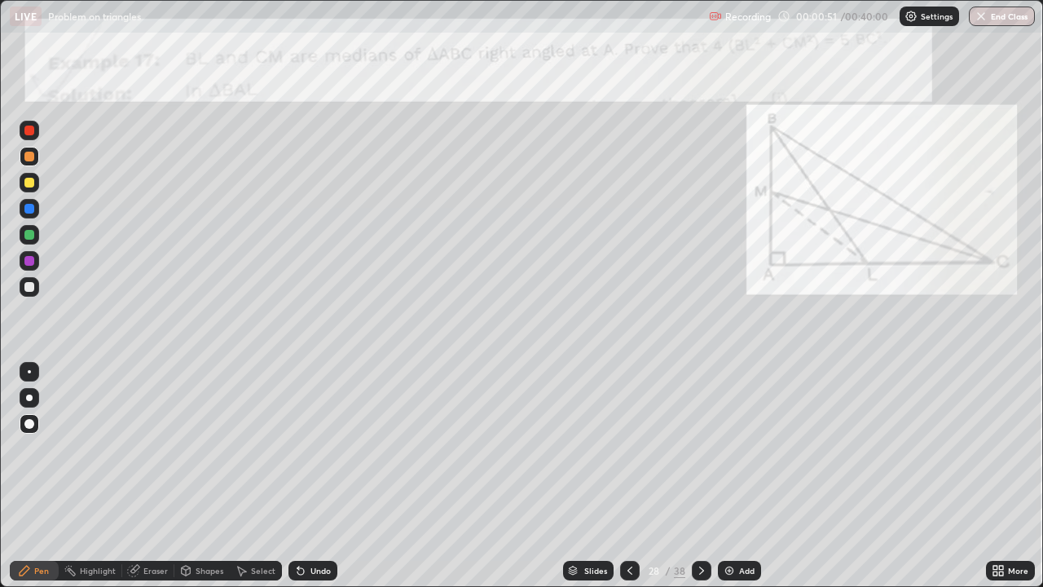
click at [297, 476] on icon at bounding box center [300, 571] width 7 height 7
click at [294, 476] on icon at bounding box center [300, 570] width 13 height 13
click at [297, 476] on icon at bounding box center [300, 571] width 7 height 7
click at [288, 476] on div "Undo" at bounding box center [312, 570] width 49 height 20
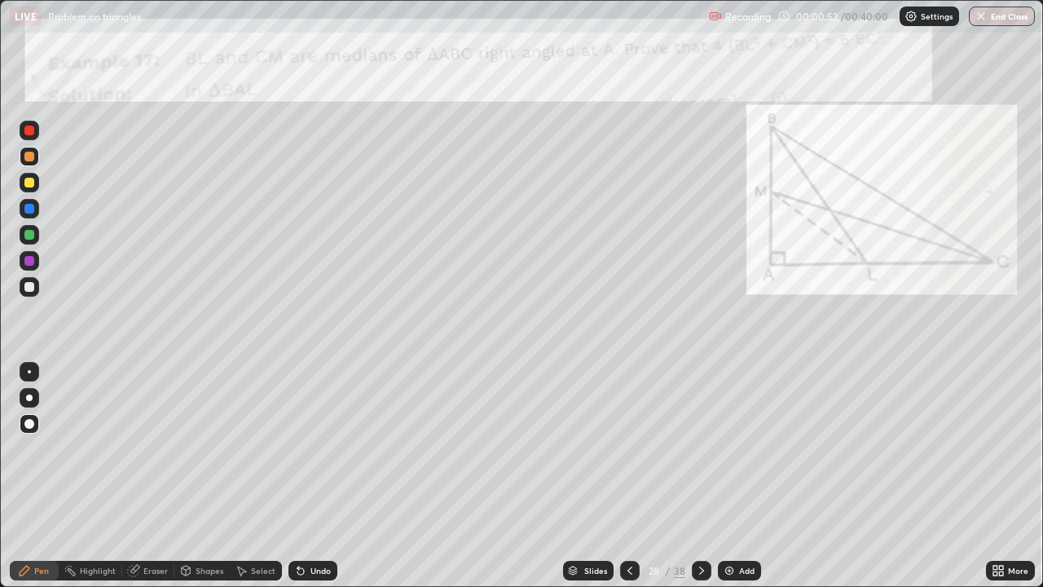
click at [297, 476] on icon at bounding box center [300, 571] width 7 height 7
click at [297, 476] on icon at bounding box center [298, 567] width 2 height 2
click at [297, 476] on icon at bounding box center [300, 571] width 7 height 7
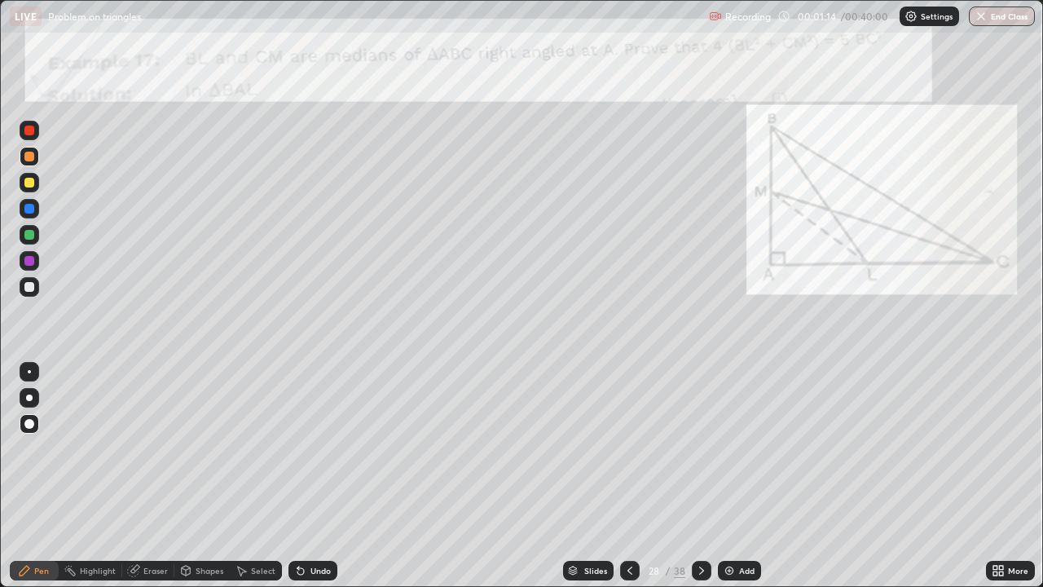
click at [311, 476] on div "Undo" at bounding box center [320, 570] width 20 height 8
click at [314, 476] on div "Undo" at bounding box center [320, 570] width 20 height 8
click at [315, 476] on div "Undo" at bounding box center [320, 570] width 20 height 8
click at [314, 476] on div "Undo" at bounding box center [320, 570] width 20 height 8
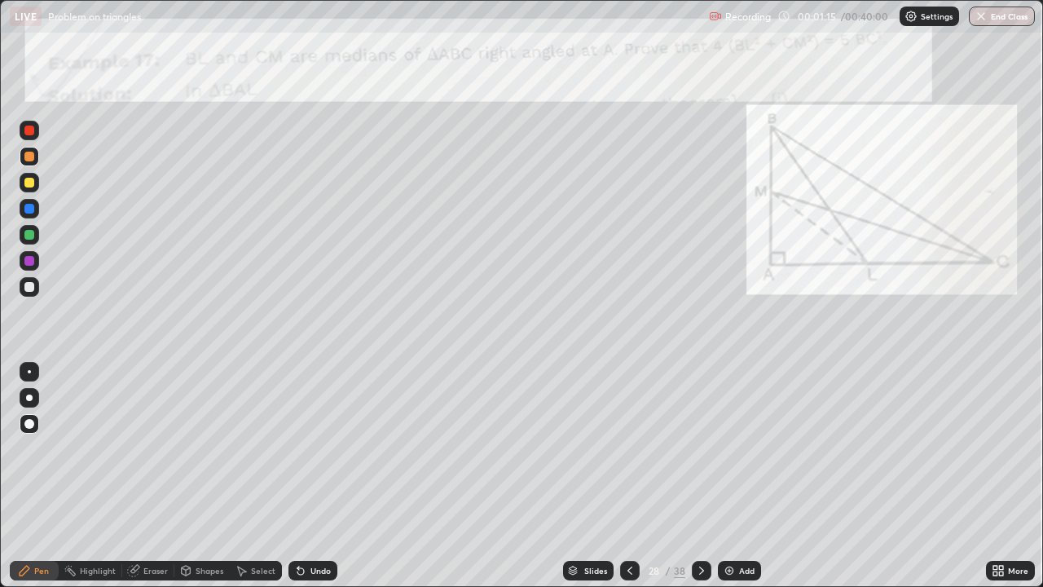
click at [315, 476] on div "Undo" at bounding box center [320, 570] width 20 height 8
click at [303, 476] on icon at bounding box center [300, 570] width 13 height 13
click at [305, 476] on div "Undo" at bounding box center [312, 570] width 49 height 20
click at [304, 476] on icon at bounding box center [300, 570] width 13 height 13
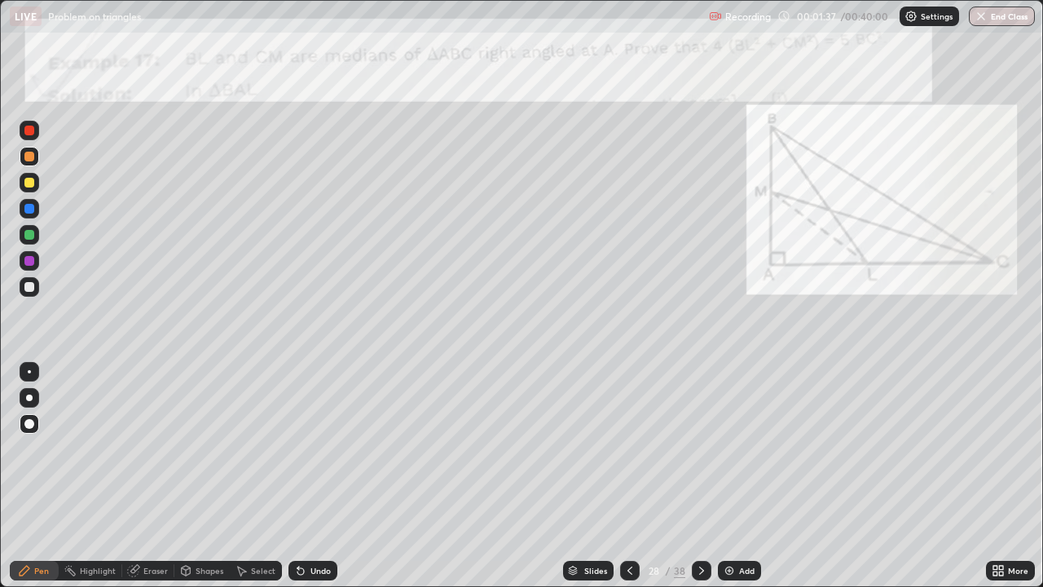
click at [305, 476] on div "Undo" at bounding box center [312, 570] width 49 height 20
click at [304, 476] on icon at bounding box center [300, 570] width 13 height 13
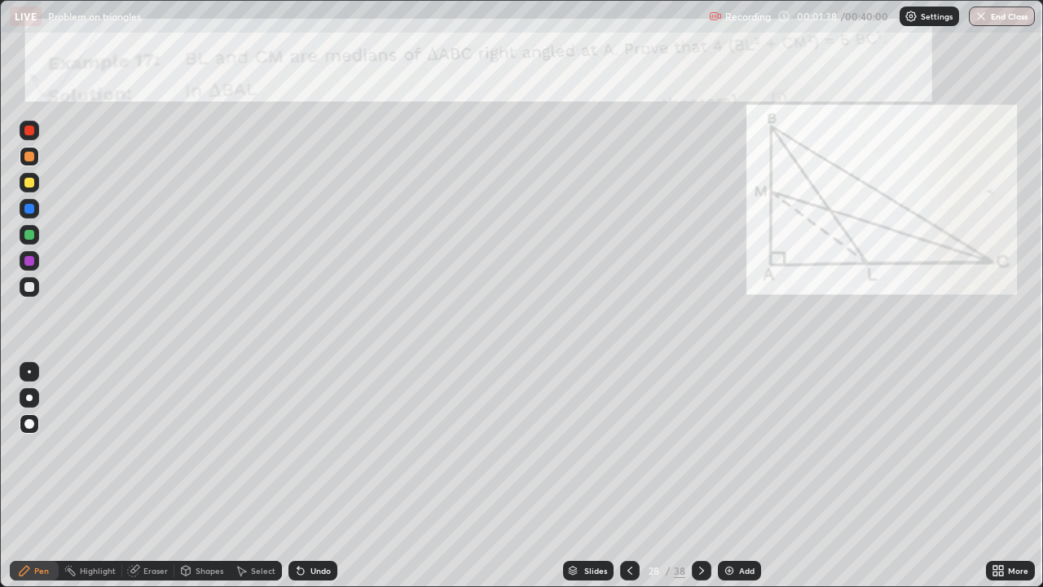
click at [297, 476] on icon at bounding box center [298, 567] width 2 height 2
click at [307, 476] on div "Undo" at bounding box center [312, 570] width 49 height 20
click at [310, 476] on div "Undo" at bounding box center [320, 570] width 20 height 8
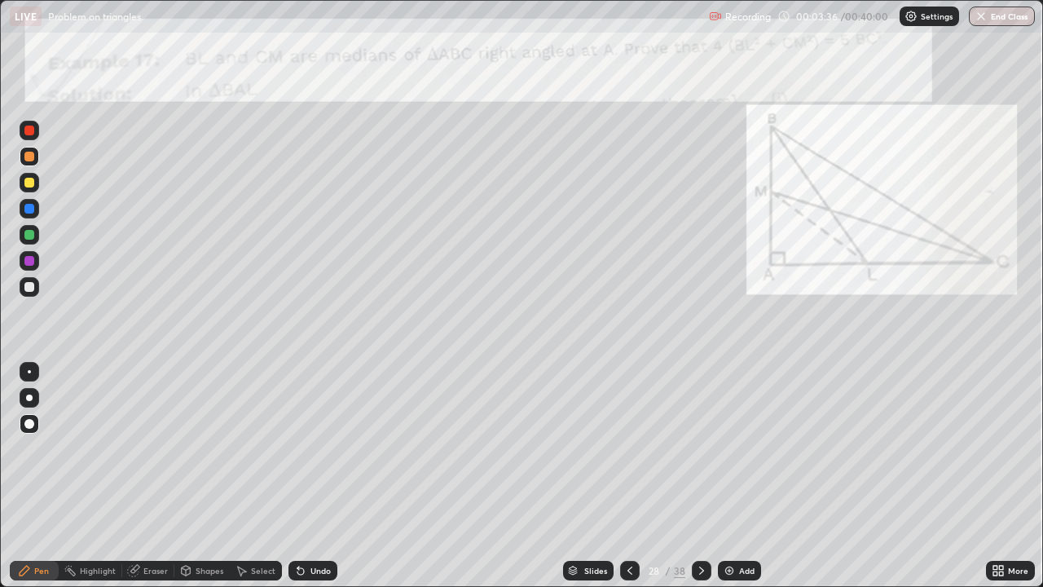
click at [310, 476] on div "Undo" at bounding box center [320, 570] width 20 height 8
click at [312, 476] on div "Undo" at bounding box center [320, 570] width 20 height 8
click at [311, 476] on div "Undo" at bounding box center [320, 570] width 20 height 8
click at [317, 476] on div "Undo" at bounding box center [320, 570] width 20 height 8
click at [90, 476] on div "Highlight" at bounding box center [91, 570] width 64 height 20
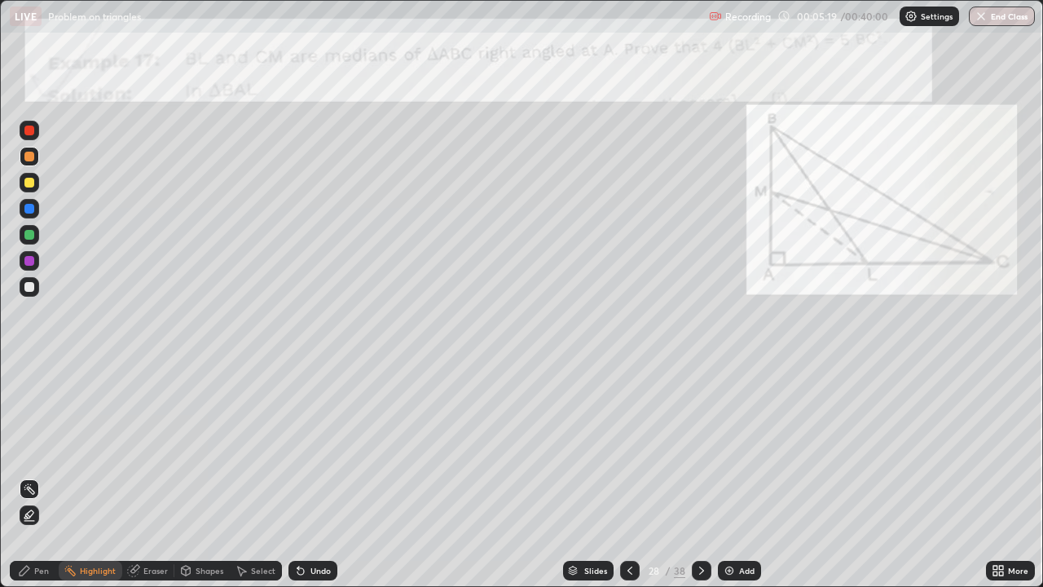
click at [29, 189] on div at bounding box center [30, 183] width 20 height 20
click at [29, 209] on div at bounding box center [29, 209] width 10 height 10
click at [29, 235] on div at bounding box center [29, 235] width 10 height 10
click at [21, 476] on icon at bounding box center [25, 570] width 10 height 10
click at [253, 476] on div "Select" at bounding box center [263, 570] width 24 height 8
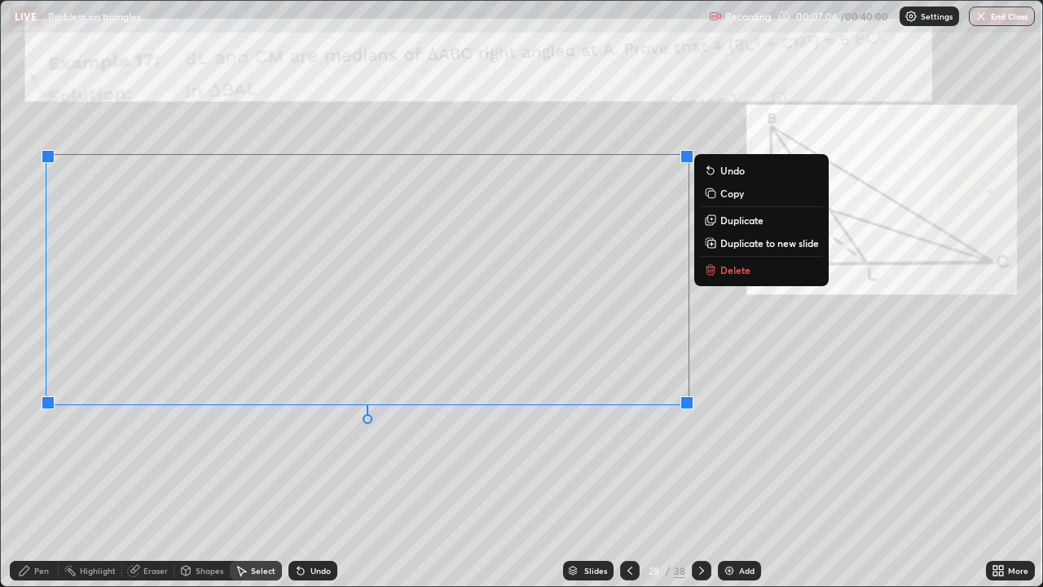
click at [28, 476] on div "Pen" at bounding box center [34, 570] width 49 height 20
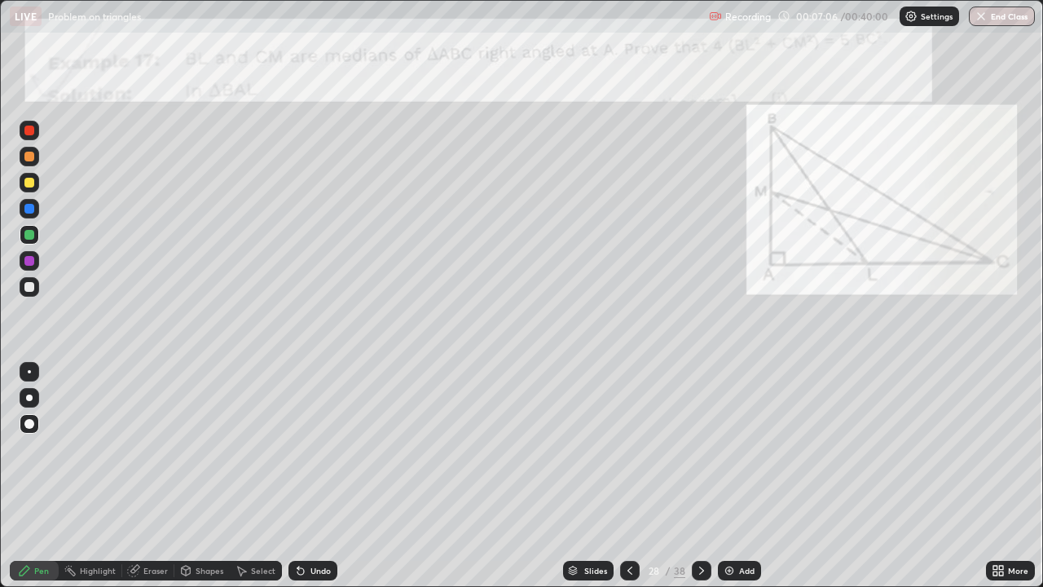
click at [32, 476] on div "Pen" at bounding box center [34, 570] width 49 height 20
click at [142, 476] on div "Eraser" at bounding box center [148, 570] width 52 height 20
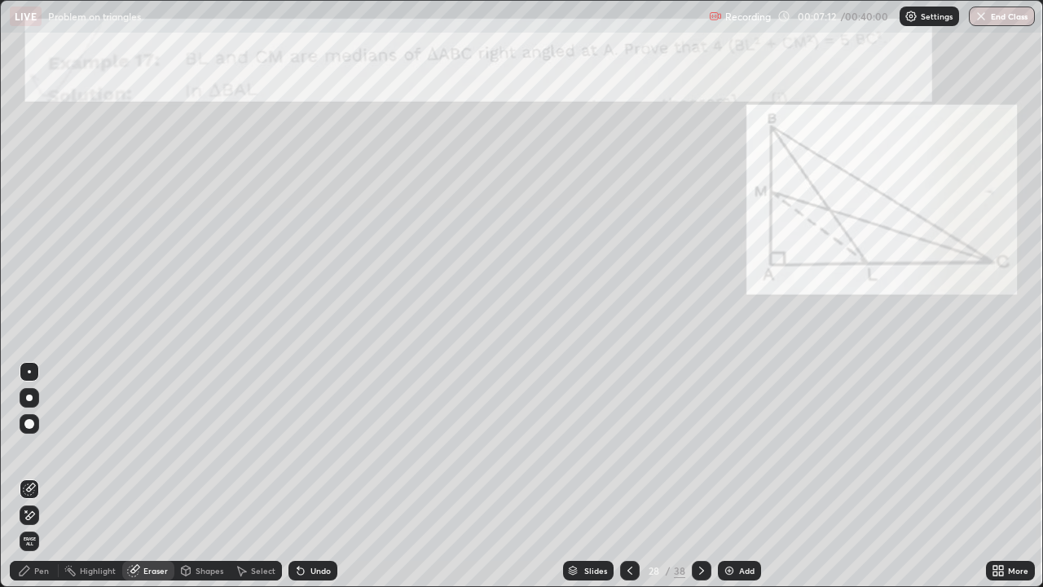
click at [24, 476] on icon at bounding box center [24, 570] width 13 height 13
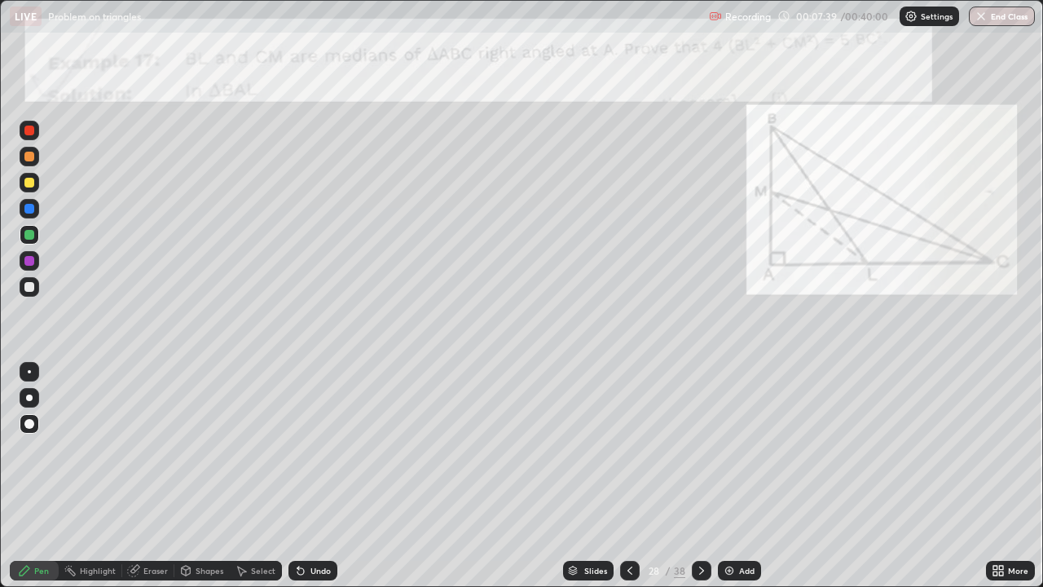
click at [310, 476] on div "Undo" at bounding box center [312, 570] width 49 height 20
click at [310, 476] on div "Undo" at bounding box center [320, 570] width 20 height 8
click at [311, 476] on div "Undo" at bounding box center [320, 570] width 20 height 8
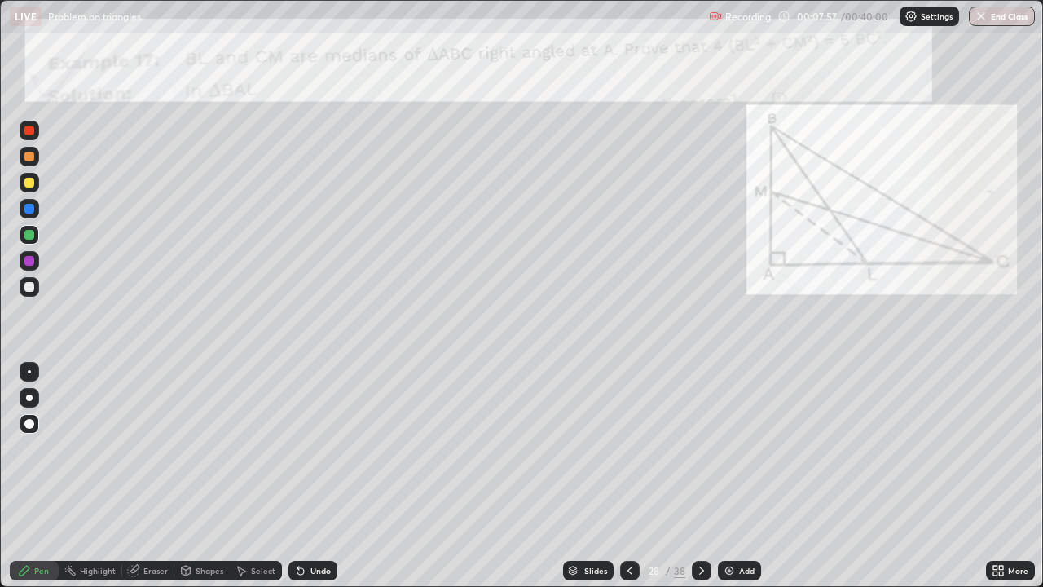
click at [299, 476] on icon at bounding box center [300, 571] width 7 height 7
click at [304, 476] on icon at bounding box center [300, 570] width 13 height 13
click at [132, 476] on icon at bounding box center [133, 570] width 11 height 11
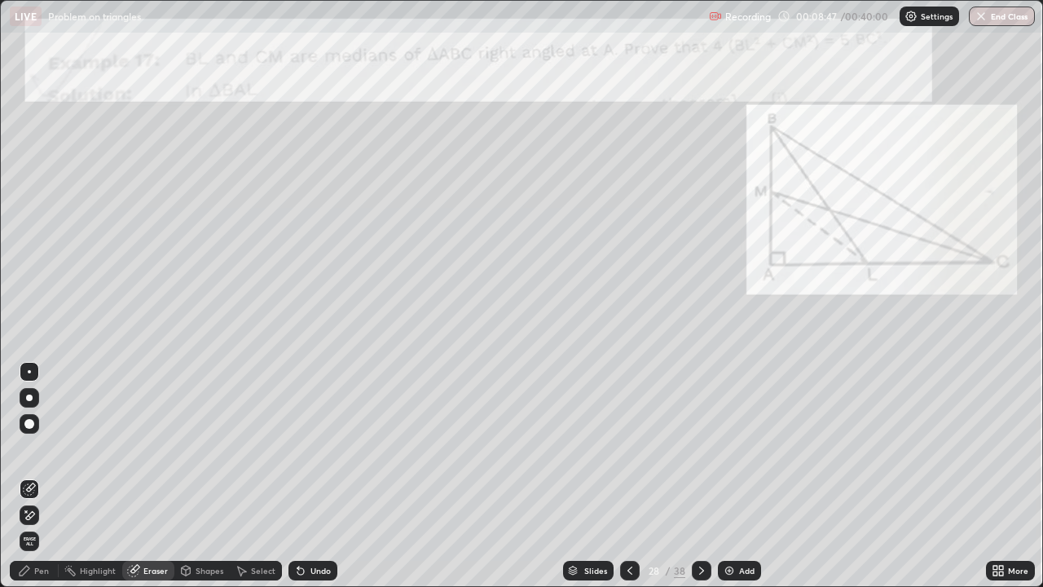
click at [91, 476] on div "Highlight" at bounding box center [91, 570] width 64 height 20
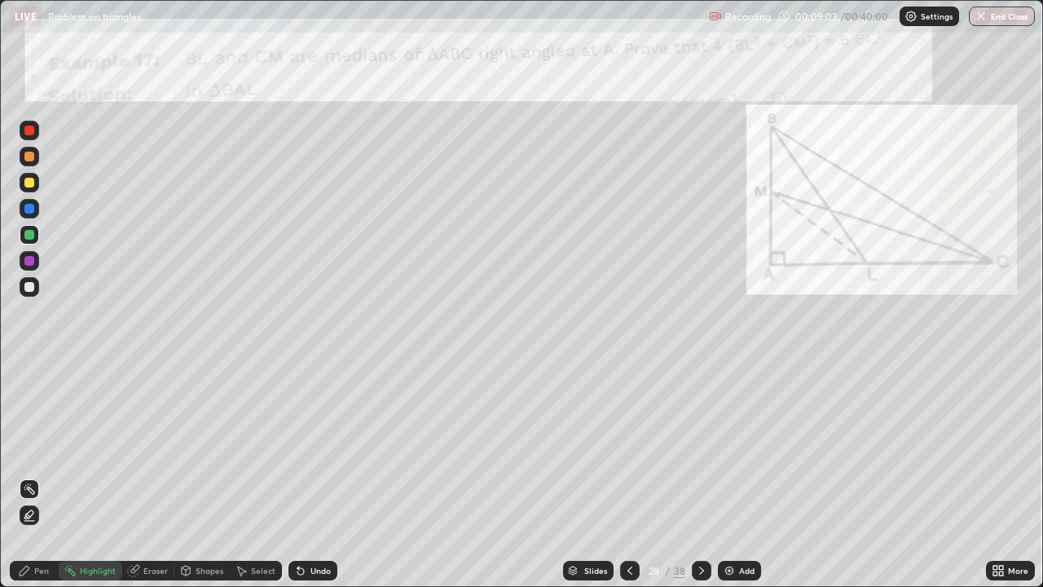
click at [37, 476] on div "Pen" at bounding box center [41, 570] width 15 height 8
click at [298, 476] on icon at bounding box center [300, 571] width 7 height 7
click at [301, 476] on icon at bounding box center [300, 571] width 7 height 7
click at [302, 476] on icon at bounding box center [300, 570] width 13 height 13
click at [303, 476] on icon at bounding box center [300, 570] width 13 height 13
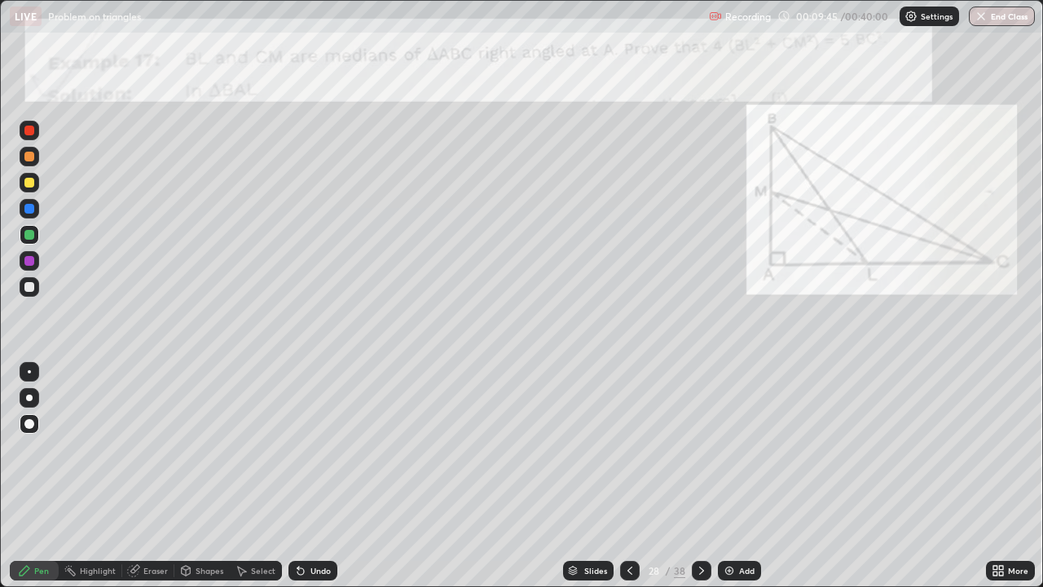
click at [304, 476] on icon at bounding box center [300, 570] width 13 height 13
click at [298, 476] on icon at bounding box center [300, 571] width 7 height 7
click at [302, 476] on icon at bounding box center [300, 570] width 13 height 13
click at [307, 476] on div "Undo" at bounding box center [312, 570] width 49 height 20
click at [310, 476] on div "Undo" at bounding box center [320, 570] width 20 height 8
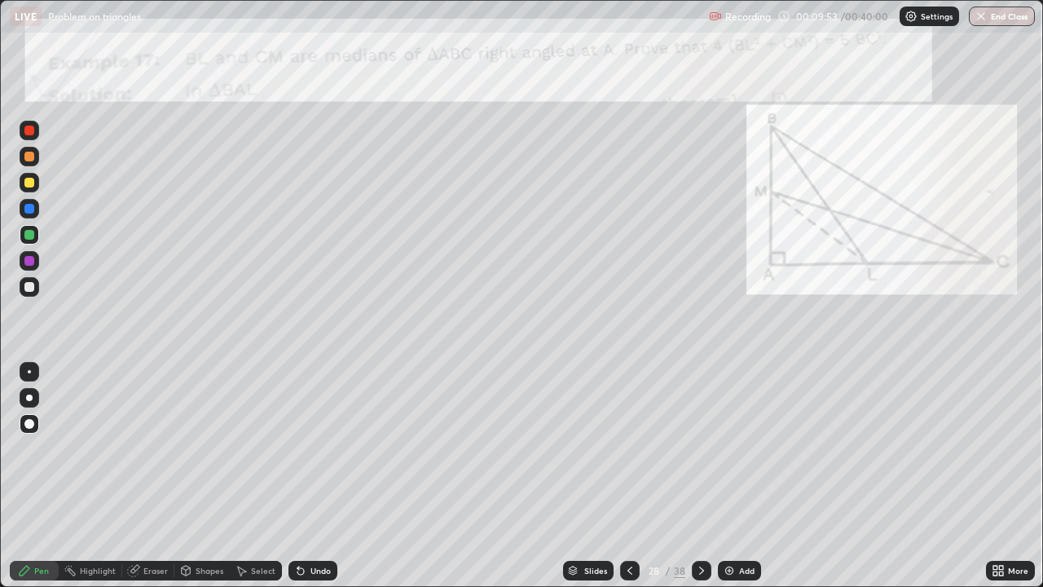
click at [306, 476] on div "Undo" at bounding box center [312, 570] width 49 height 20
click at [699, 476] on icon at bounding box center [701, 570] width 13 height 13
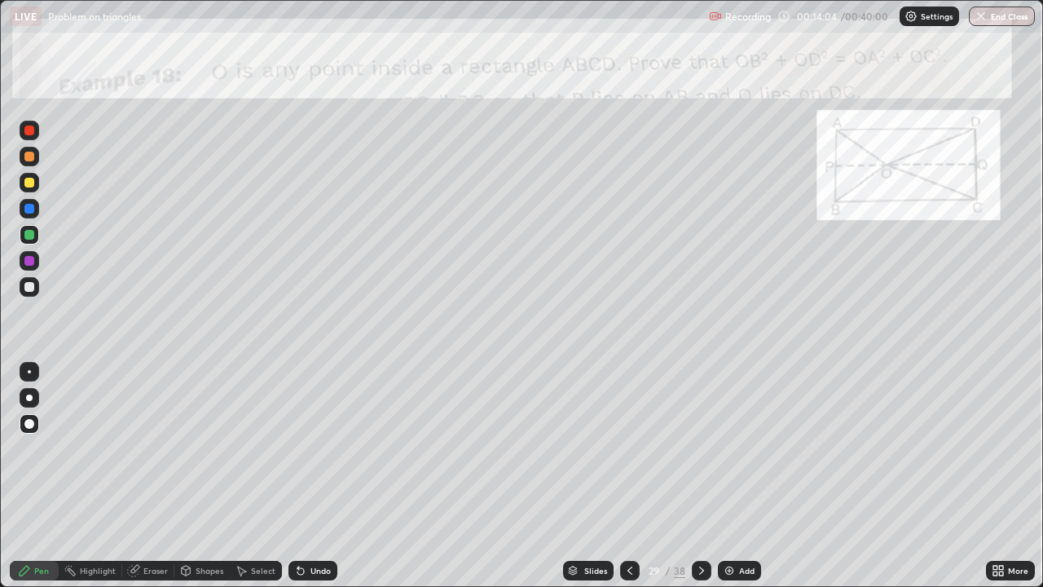
click at [27, 164] on div at bounding box center [30, 157] width 20 height 20
click at [301, 476] on icon at bounding box center [300, 571] width 7 height 7
click at [297, 476] on icon at bounding box center [298, 567] width 2 height 2
click at [306, 476] on div "Undo" at bounding box center [312, 570] width 49 height 20
click at [304, 476] on div "Undo" at bounding box center [312, 570] width 49 height 20
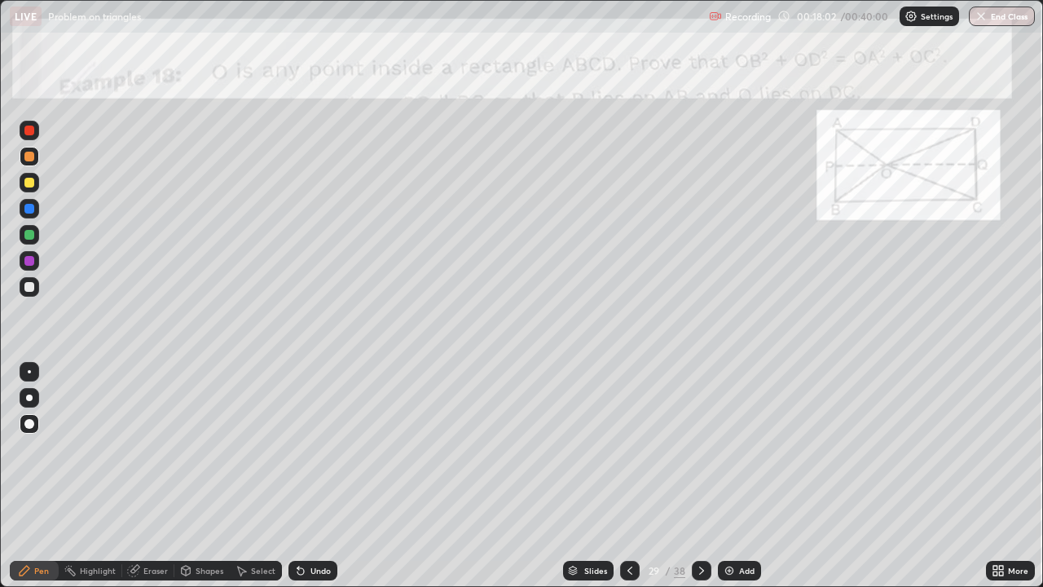
click at [305, 476] on div "Undo" at bounding box center [312, 570] width 49 height 20
click at [31, 476] on div "Pen" at bounding box center [34, 570] width 49 height 20
click at [29, 259] on div at bounding box center [29, 261] width 10 height 10
click at [27, 264] on div at bounding box center [29, 261] width 10 height 10
click at [314, 476] on div "Undo" at bounding box center [312, 570] width 49 height 20
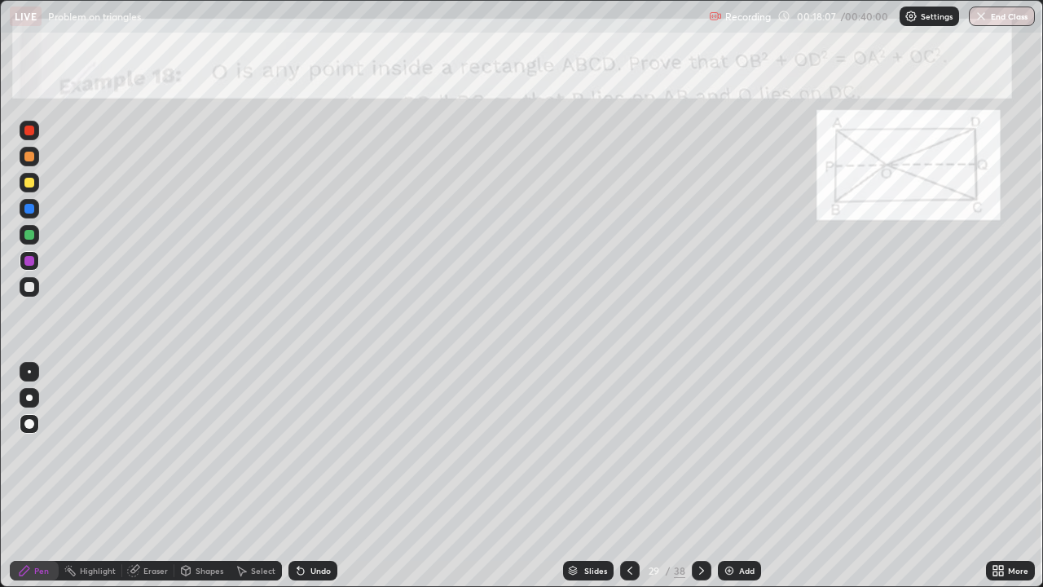
click at [310, 476] on div "Undo" at bounding box center [312, 570] width 49 height 20
click at [310, 476] on div "Undo" at bounding box center [320, 570] width 20 height 8
click at [303, 476] on icon at bounding box center [300, 570] width 13 height 13
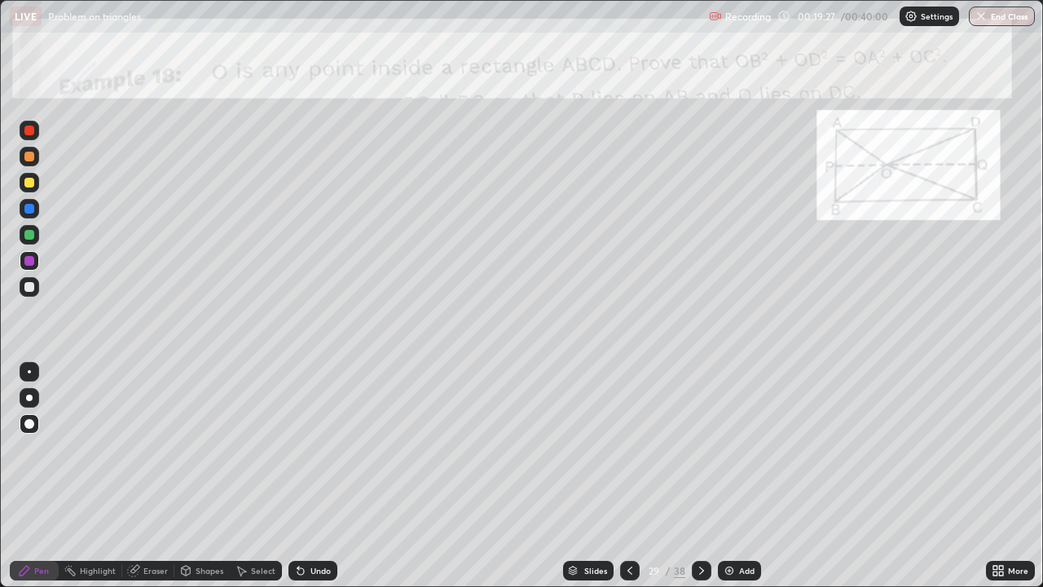
click at [304, 476] on icon at bounding box center [300, 570] width 13 height 13
click at [303, 476] on icon at bounding box center [300, 570] width 13 height 13
click at [301, 476] on icon at bounding box center [300, 570] width 13 height 13
click at [297, 476] on icon at bounding box center [298, 567] width 2 height 2
click at [307, 476] on div "Undo" at bounding box center [312, 570] width 49 height 20
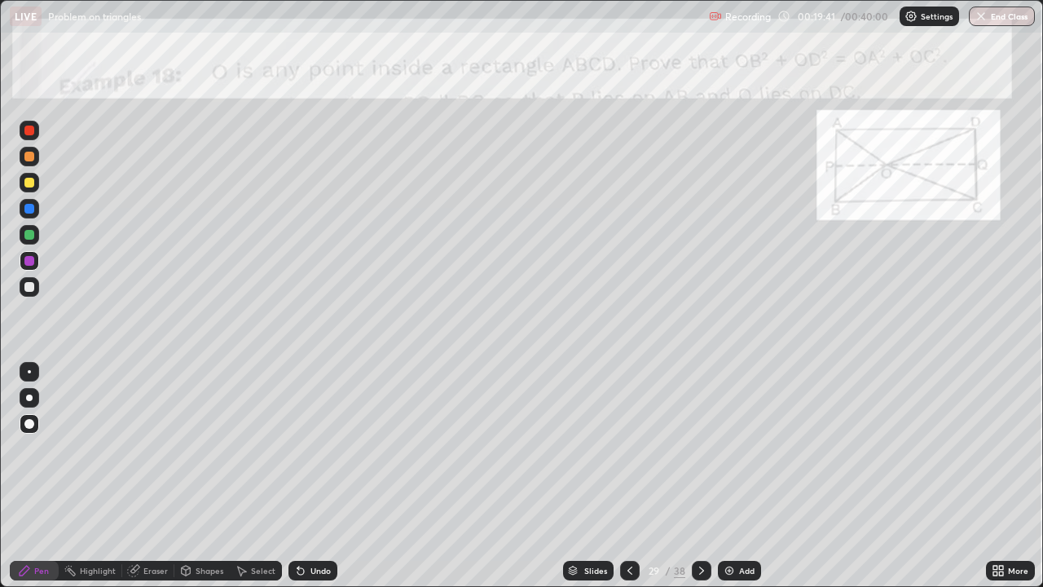
click at [310, 476] on div "Undo" at bounding box center [320, 570] width 20 height 8
click at [142, 476] on div "Eraser" at bounding box center [148, 570] width 52 height 20
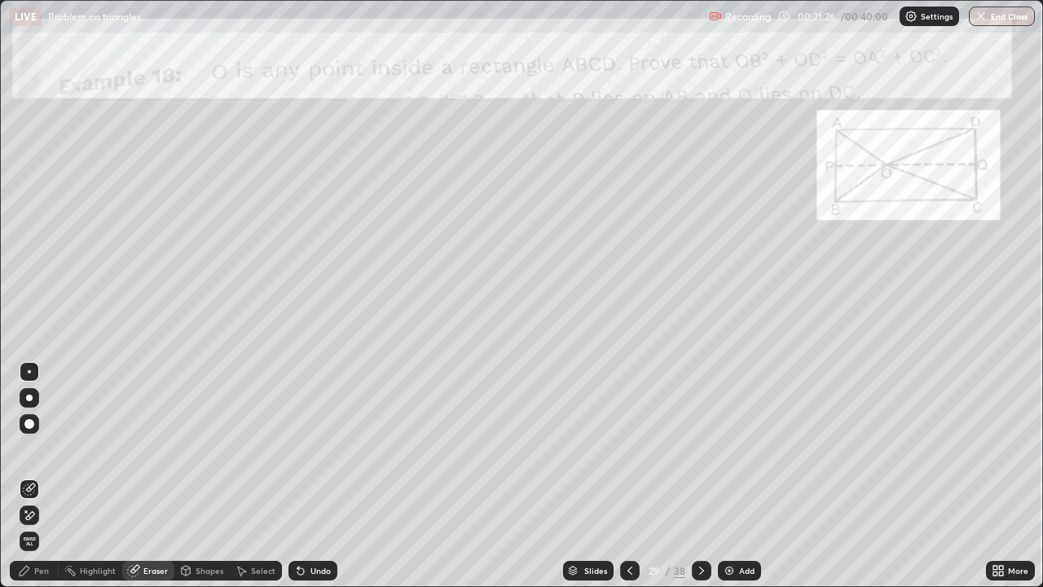
click at [34, 476] on div "Pen" at bounding box center [41, 570] width 15 height 8
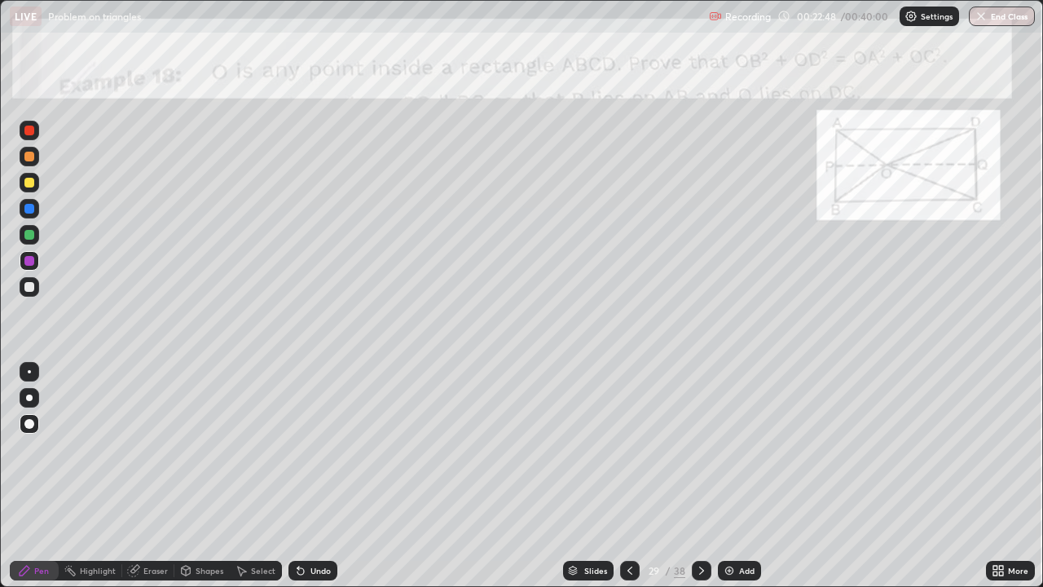
click at [305, 476] on div "Undo" at bounding box center [312, 570] width 49 height 20
click at [307, 476] on div "Undo" at bounding box center [312, 570] width 49 height 20
click at [310, 476] on div "Undo" at bounding box center [320, 570] width 20 height 8
click at [307, 476] on div "Undo" at bounding box center [312, 570] width 49 height 20
click at [305, 476] on div "Undo" at bounding box center [312, 570] width 49 height 20
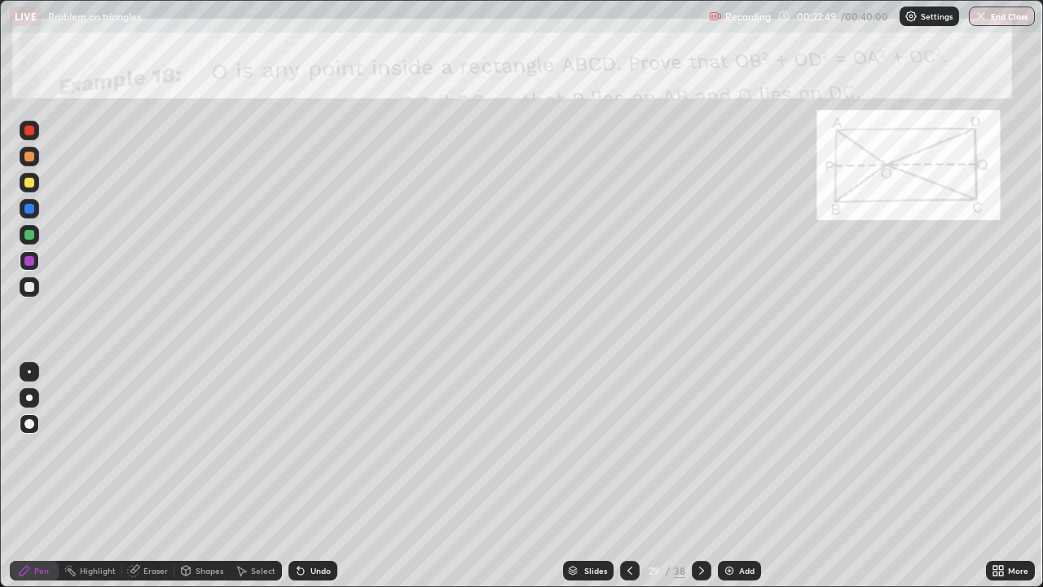
click at [305, 476] on icon at bounding box center [300, 570] width 13 height 13
click at [305, 476] on div "Undo" at bounding box center [312, 570] width 49 height 20
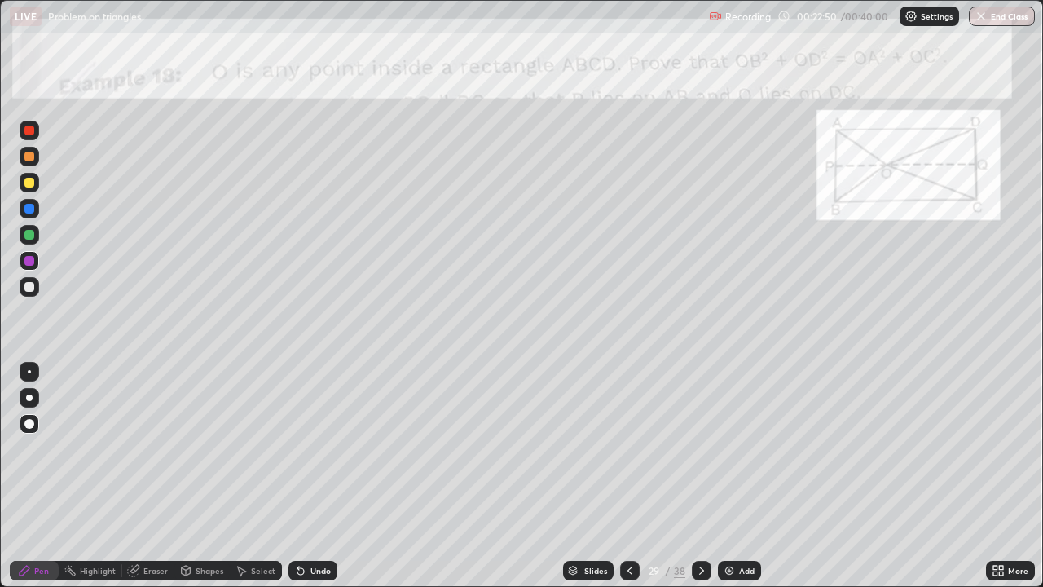
click at [305, 476] on div "Undo" at bounding box center [312, 570] width 49 height 20
click at [298, 476] on icon at bounding box center [300, 571] width 7 height 7
click at [305, 476] on div "Undo" at bounding box center [312, 570] width 49 height 20
click at [298, 476] on icon at bounding box center [300, 571] width 7 height 7
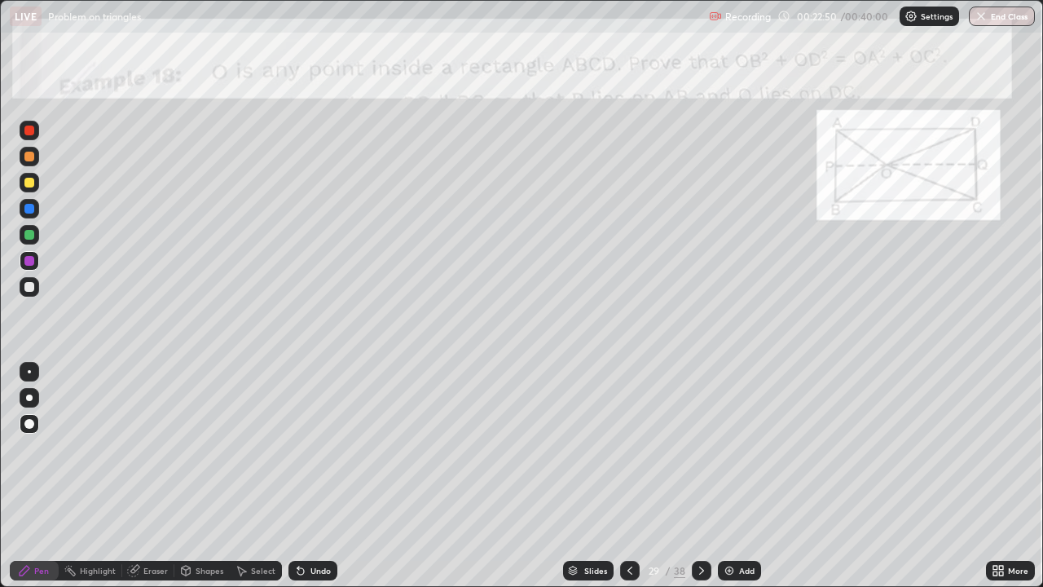
click at [298, 476] on icon at bounding box center [300, 571] width 7 height 7
click at [305, 476] on div "Undo" at bounding box center [312, 570] width 49 height 20
click at [306, 476] on div "Undo" at bounding box center [312, 570] width 49 height 20
click at [307, 476] on div "Undo" at bounding box center [312, 570] width 49 height 20
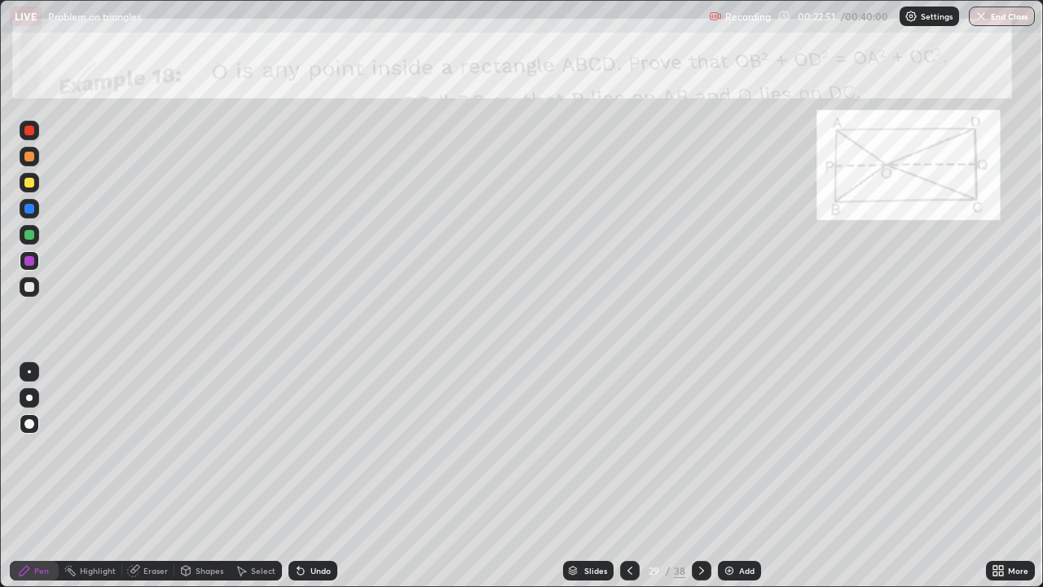
click at [307, 476] on div "Undo" at bounding box center [312, 570] width 49 height 20
click at [308, 476] on div "Undo" at bounding box center [312, 570] width 49 height 20
click at [309, 476] on div "Undo" at bounding box center [312, 570] width 49 height 20
click at [307, 476] on div "Undo" at bounding box center [312, 570] width 49 height 20
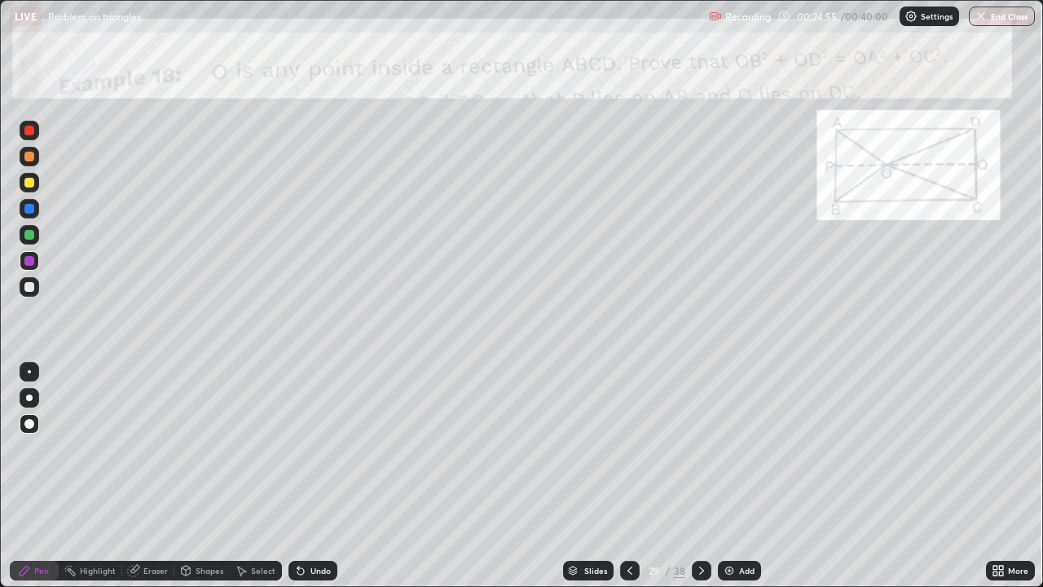
click at [29, 182] on div at bounding box center [29, 183] width 10 height 10
click at [24, 159] on div at bounding box center [29, 157] width 10 height 10
click at [699, 476] on icon at bounding box center [701, 570] width 13 height 13
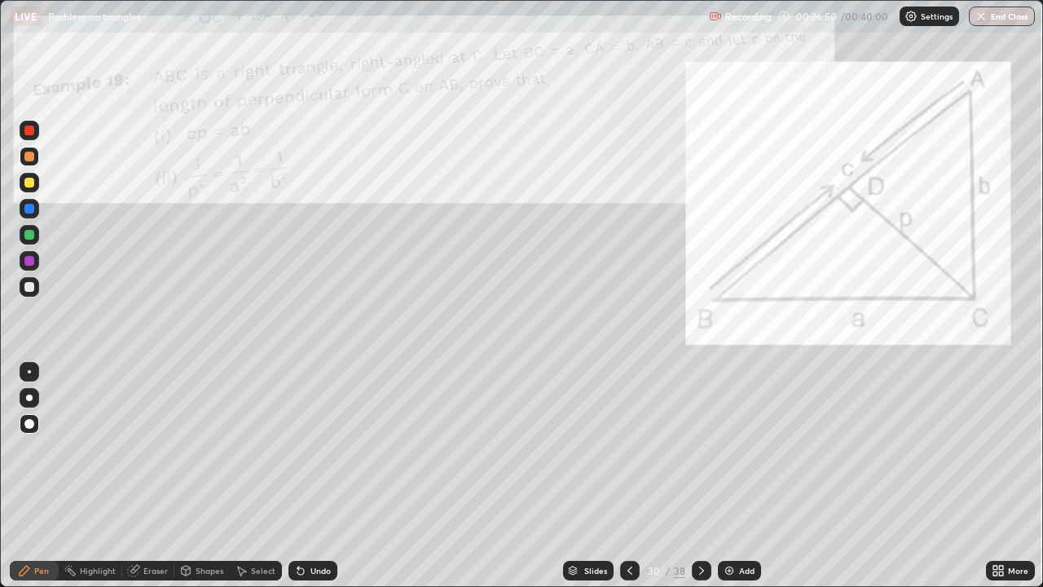
click at [31, 126] on div at bounding box center [29, 130] width 10 height 10
click at [299, 476] on icon at bounding box center [300, 571] width 7 height 7
click at [298, 476] on icon at bounding box center [300, 571] width 7 height 7
click at [301, 476] on icon at bounding box center [300, 571] width 7 height 7
click at [300, 476] on icon at bounding box center [300, 570] width 13 height 13
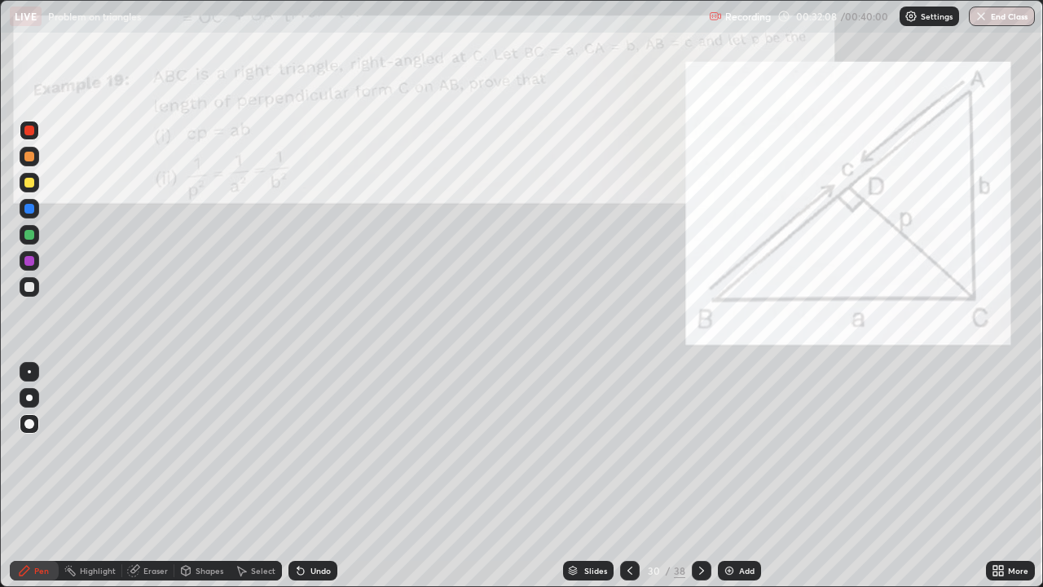
click at [242, 476] on icon at bounding box center [242, 571] width 9 height 10
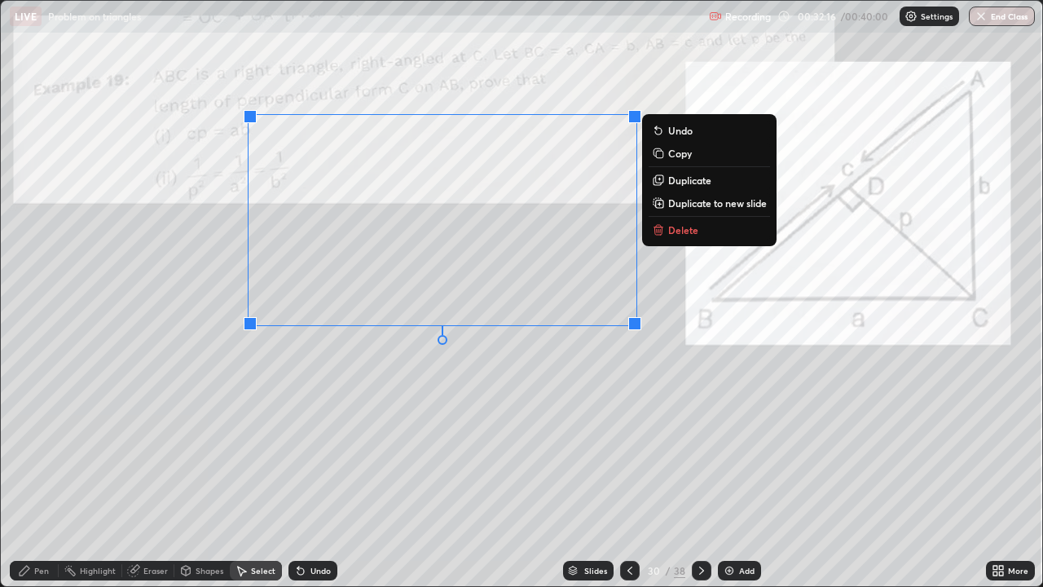
click at [29, 476] on icon at bounding box center [25, 570] width 10 height 10
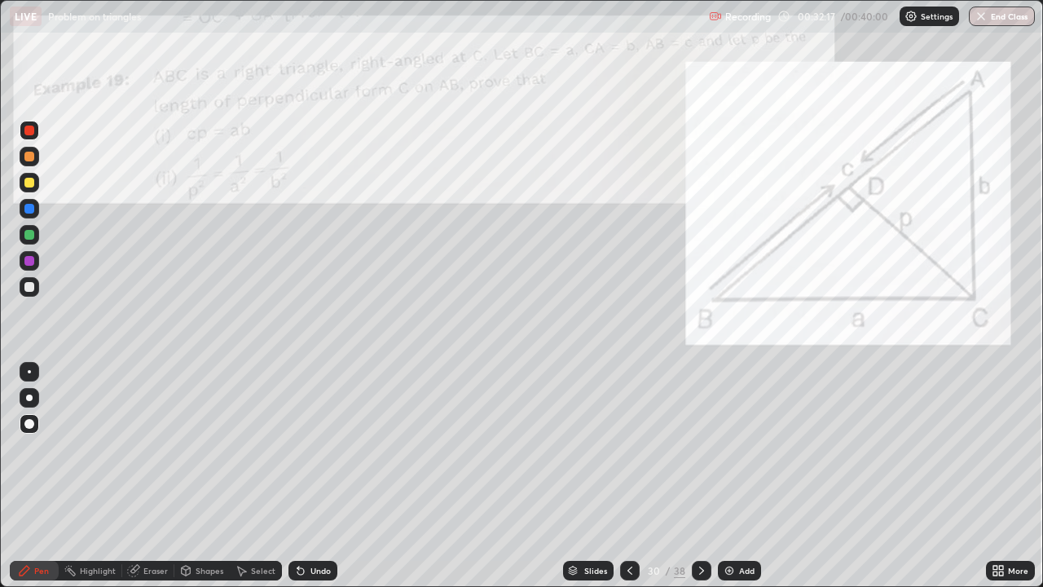
click at [29, 181] on div at bounding box center [29, 183] width 10 height 10
click at [33, 179] on div at bounding box center [29, 183] width 10 height 10
click at [943, 476] on div "Slides 30 / 38 Add" at bounding box center [661, 570] width 648 height 33
click at [699, 476] on icon at bounding box center [701, 570] width 13 height 13
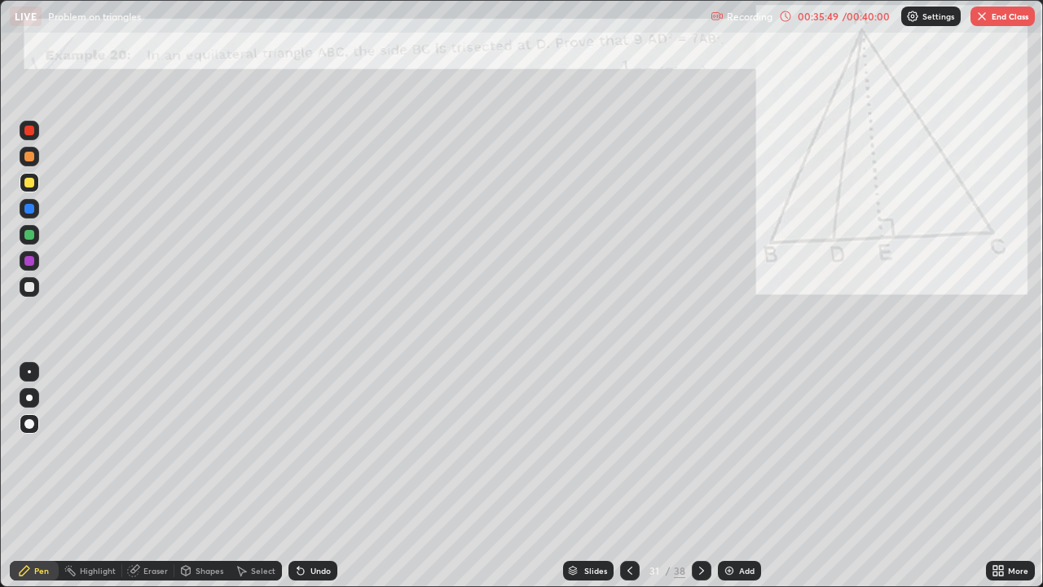
click at [626, 476] on icon at bounding box center [629, 570] width 13 height 13
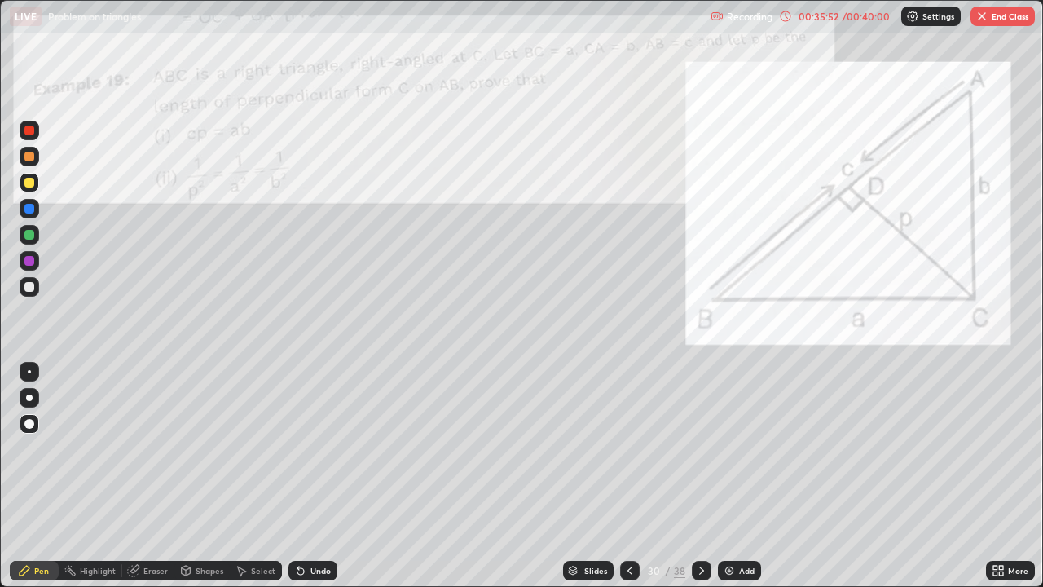
click at [699, 476] on icon at bounding box center [701, 570] width 13 height 13
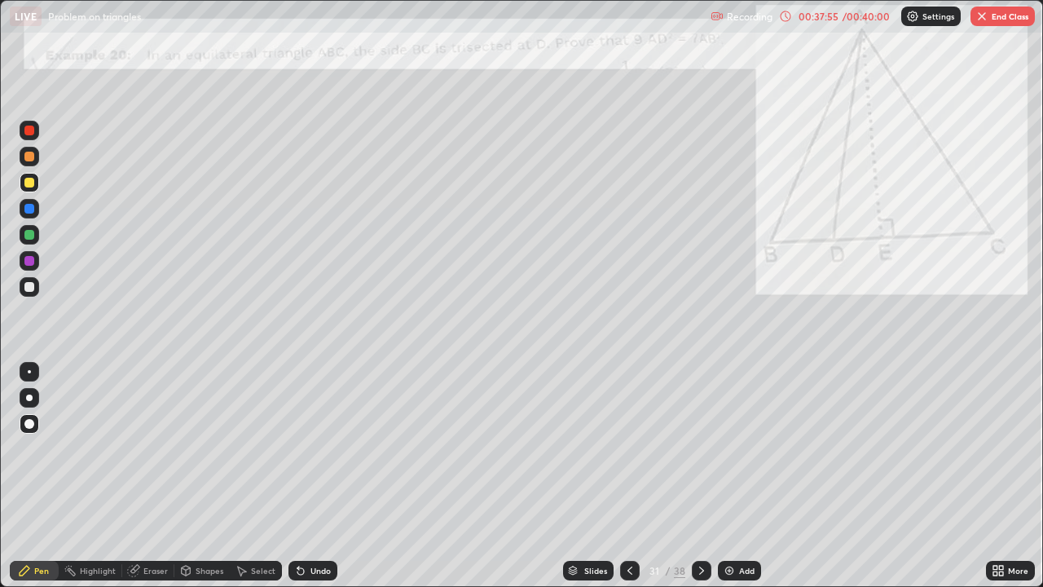
click at [699, 476] on icon at bounding box center [701, 570] width 13 height 13
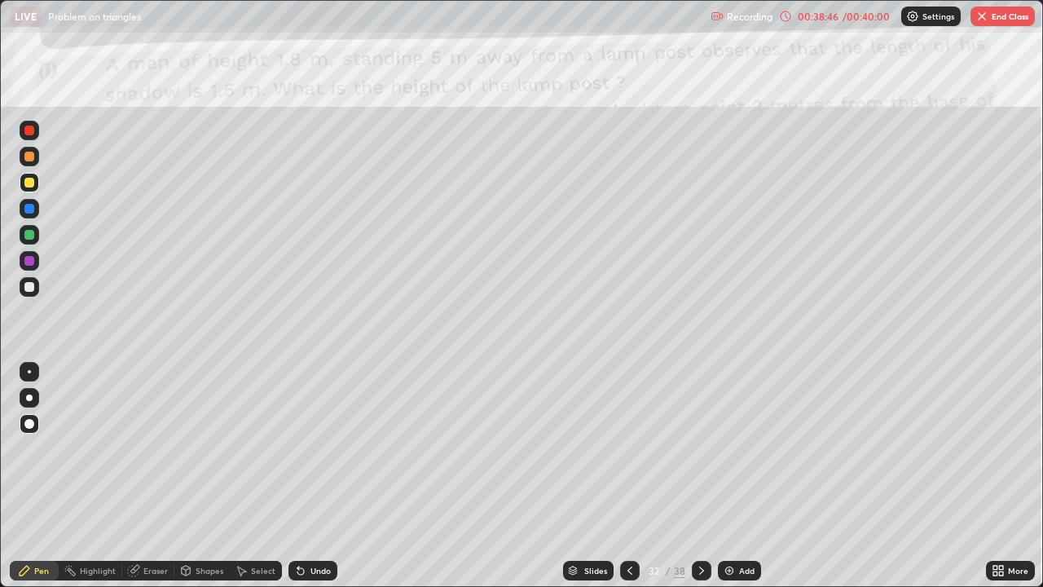
click at [622, 476] on div at bounding box center [630, 570] width 20 height 20
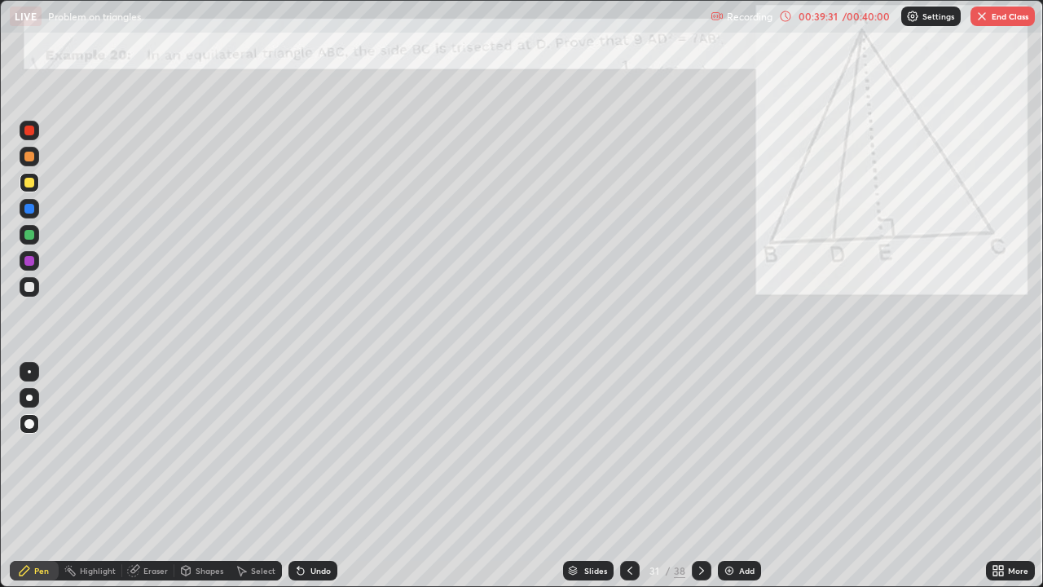
click at [626, 476] on icon at bounding box center [629, 570] width 13 height 13
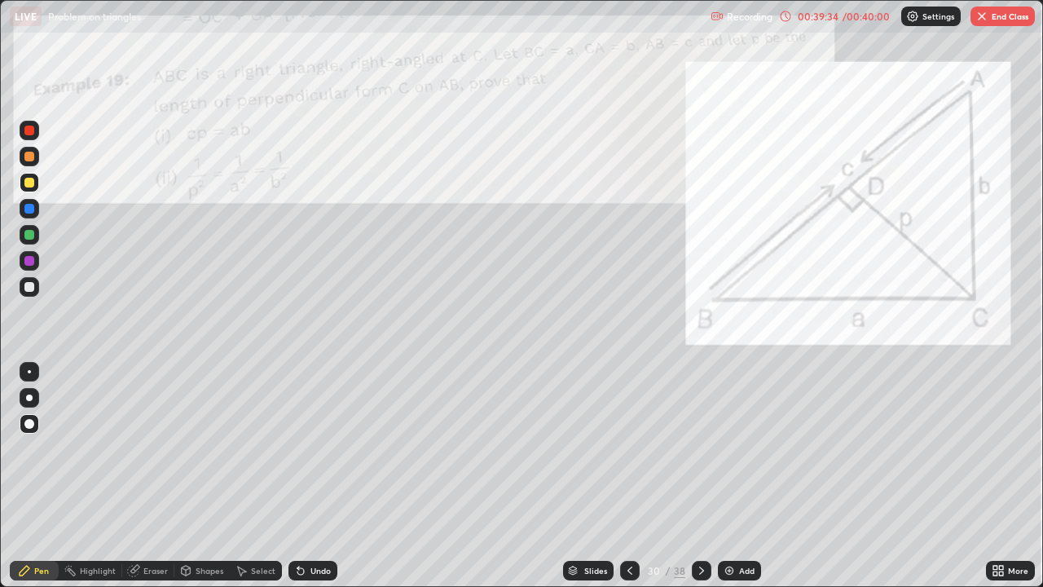
click at [1000, 476] on icon at bounding box center [1001, 573] width 4 height 4
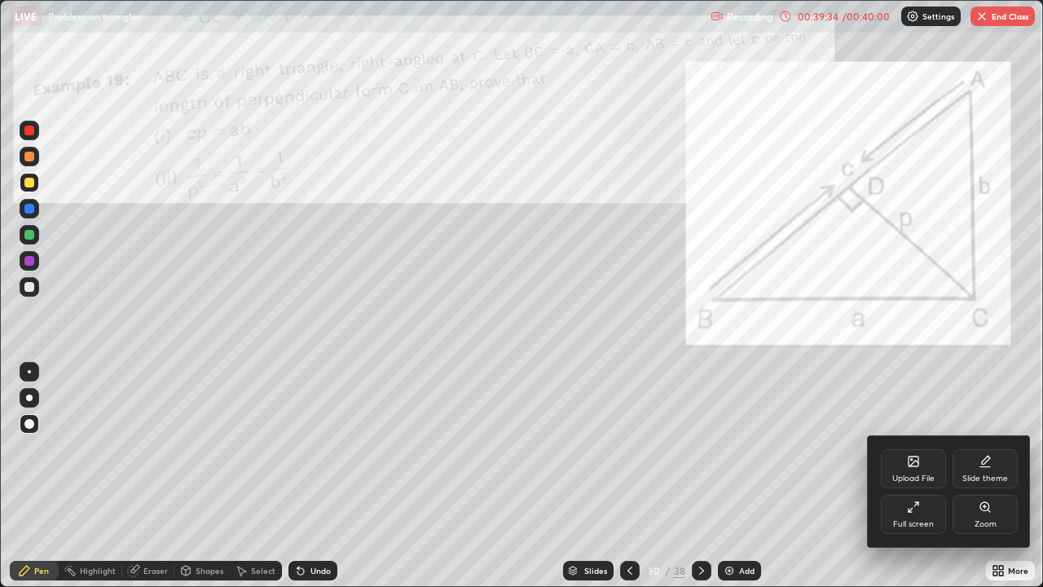
click at [911, 476] on div "Full screen" at bounding box center [913, 513] width 65 height 39
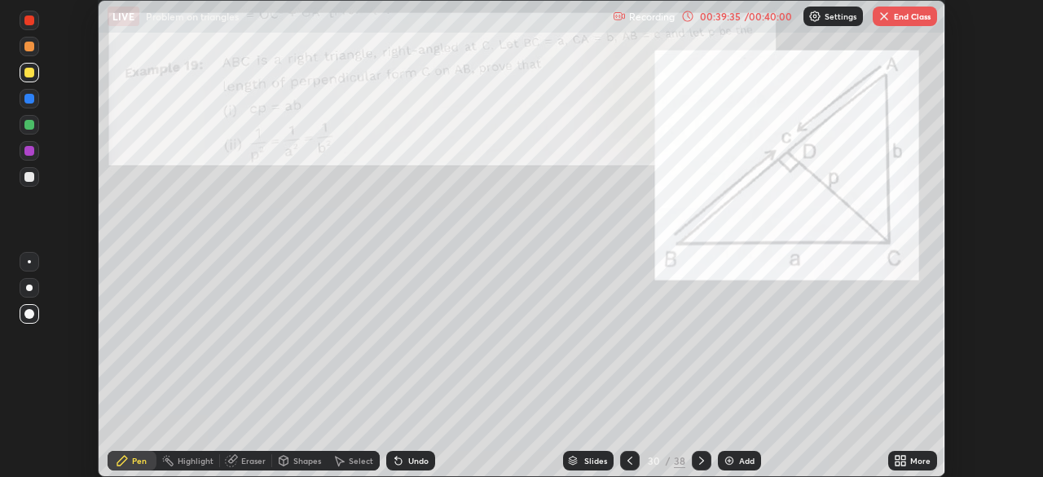
scroll to position [80989, 80423]
click at [890, 24] on button "End Class" at bounding box center [904, 17] width 64 height 20
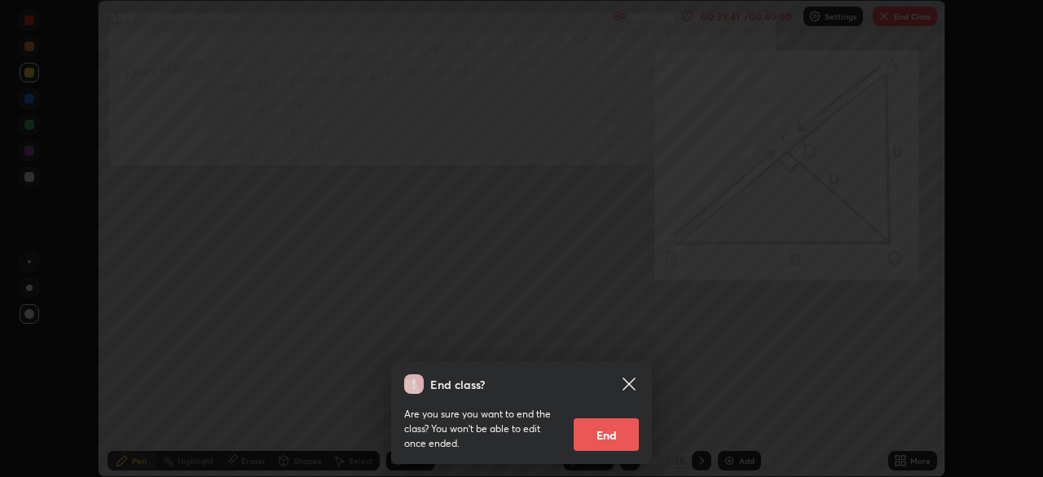
click at [619, 431] on button "End" at bounding box center [606, 434] width 65 height 33
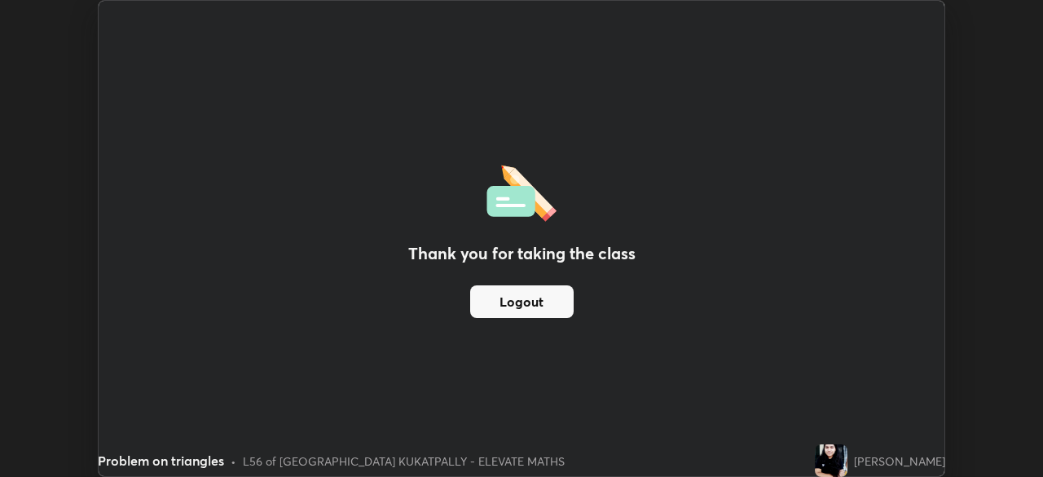
click at [536, 299] on button "Logout" at bounding box center [521, 301] width 103 height 33
click at [527, 299] on button "Logout" at bounding box center [521, 301] width 103 height 33
